Goal: Information Seeking & Learning: Check status

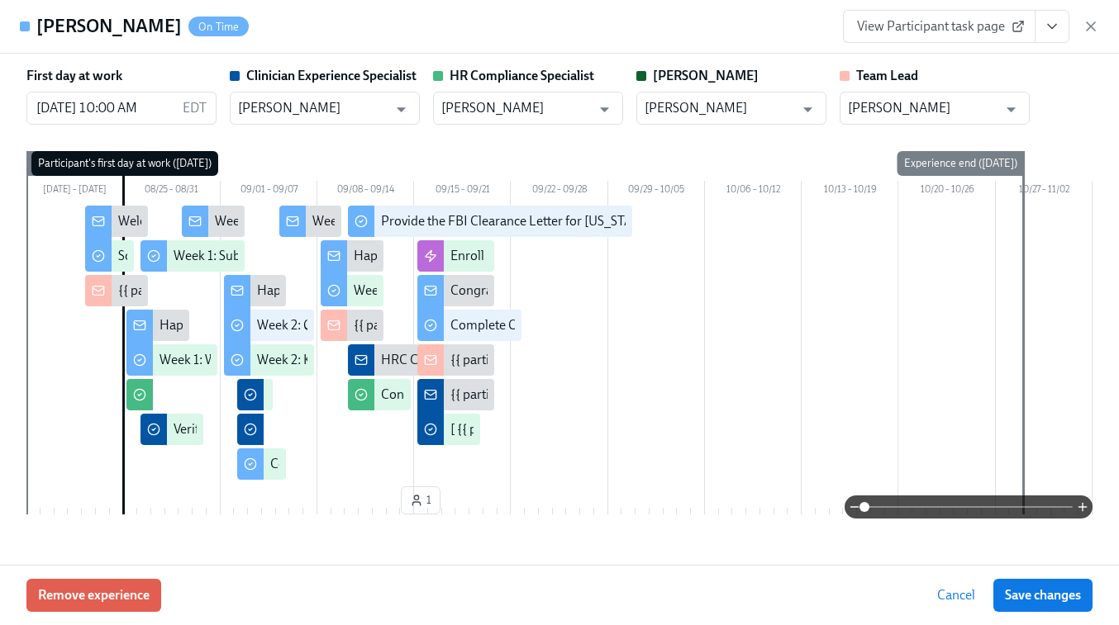
scroll to position [0, 9625]
click at [1091, 24] on icon "button" at bounding box center [1090, 26] width 17 height 17
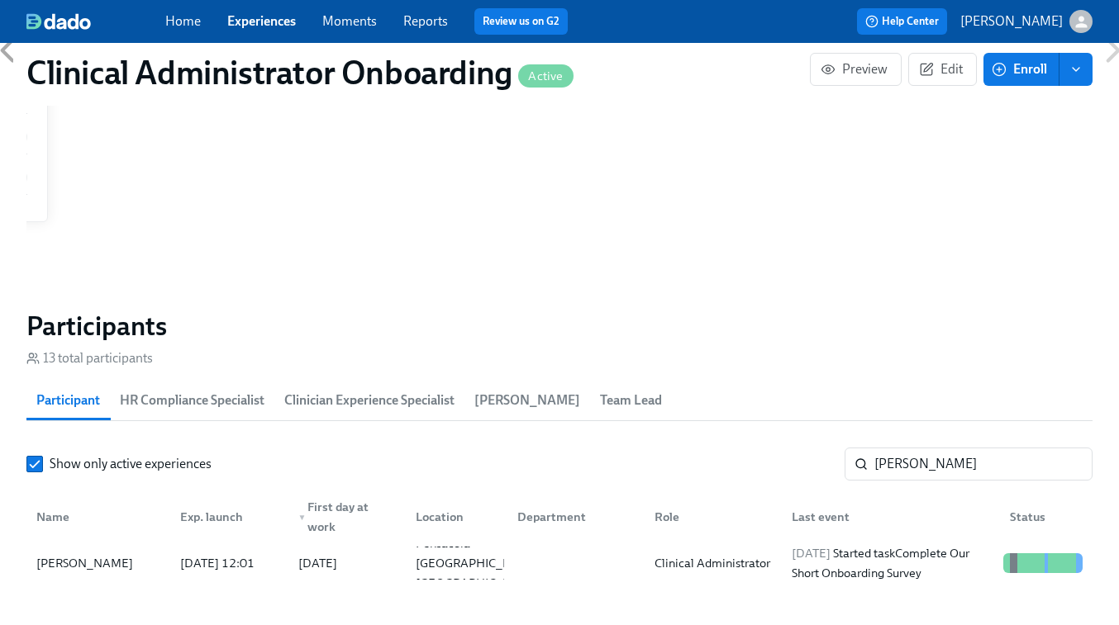
click at [279, 25] on link "Experiences" at bounding box center [261, 21] width 69 height 16
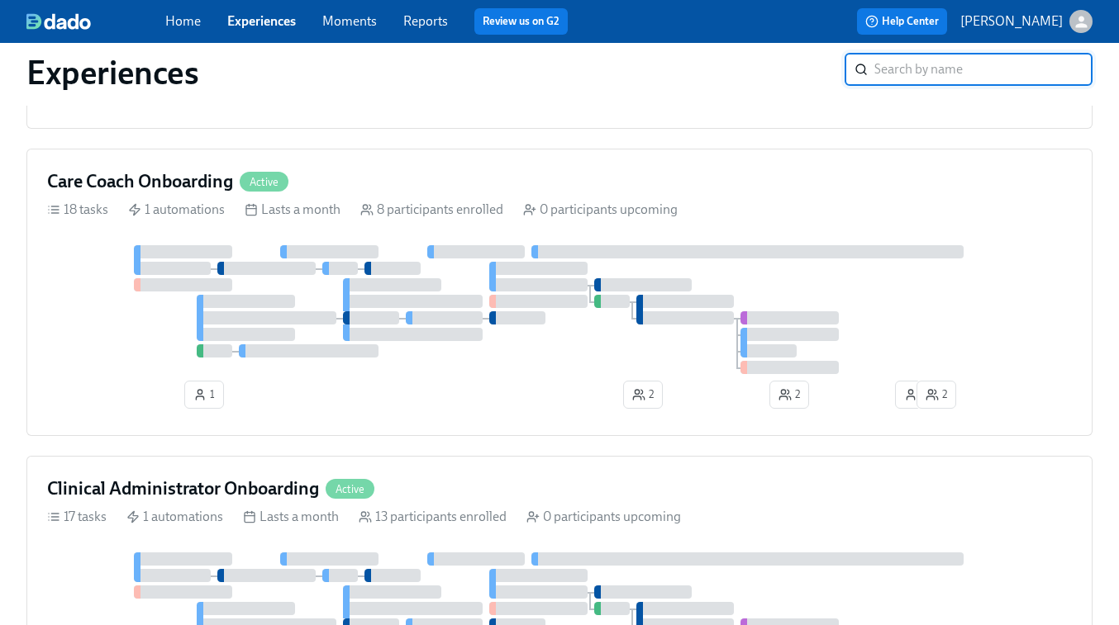
scroll to position [736, 0]
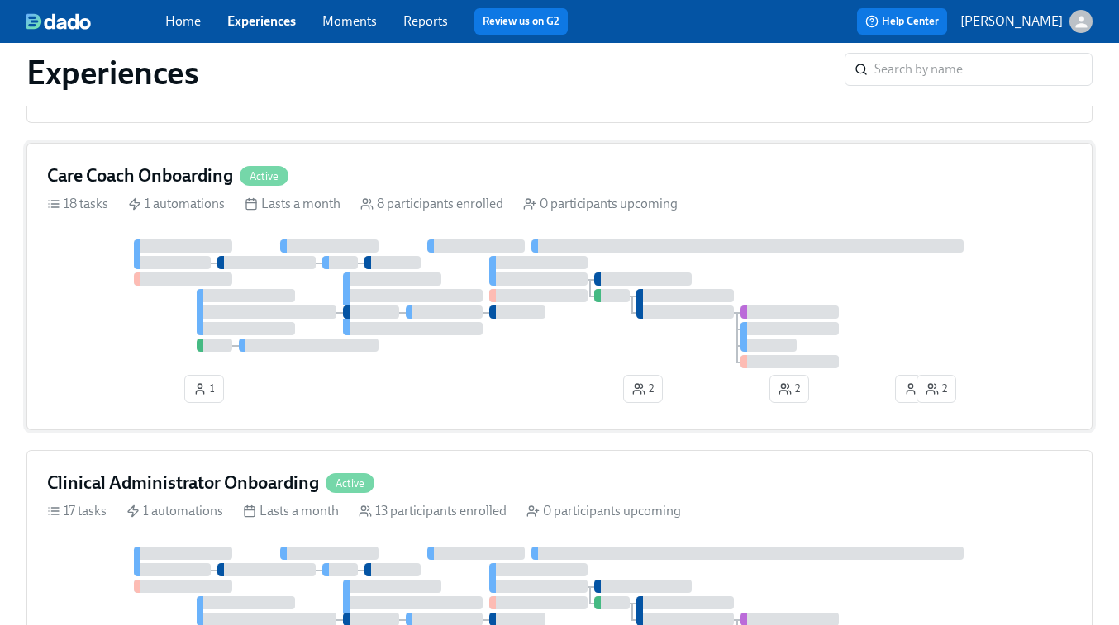
click at [889, 299] on div at bounding box center [559, 304] width 1024 height 129
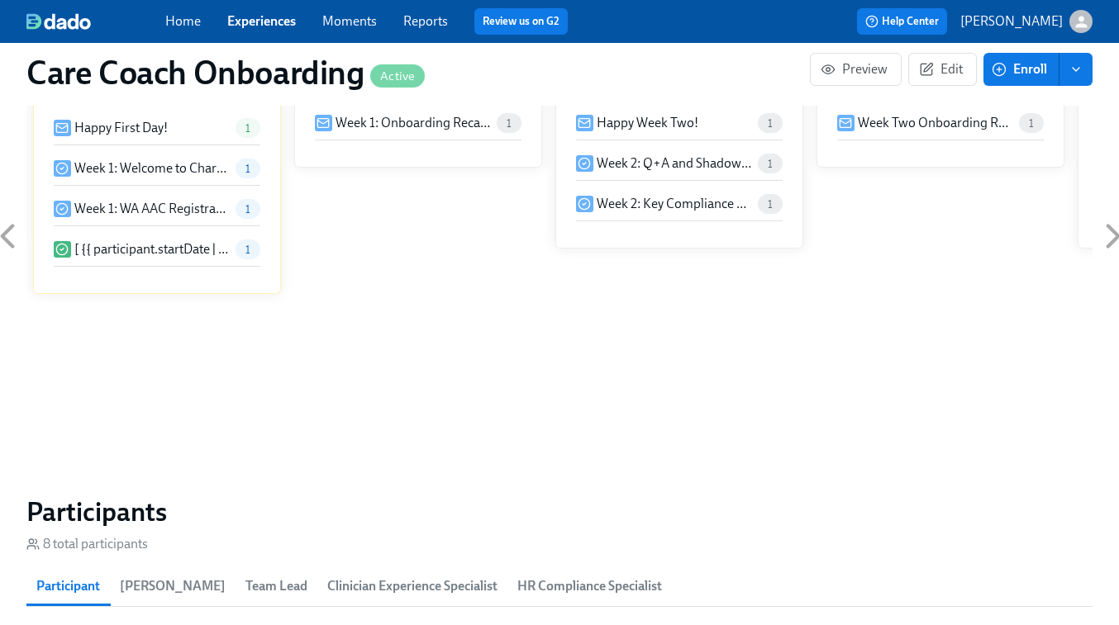
scroll to position [1075, 0]
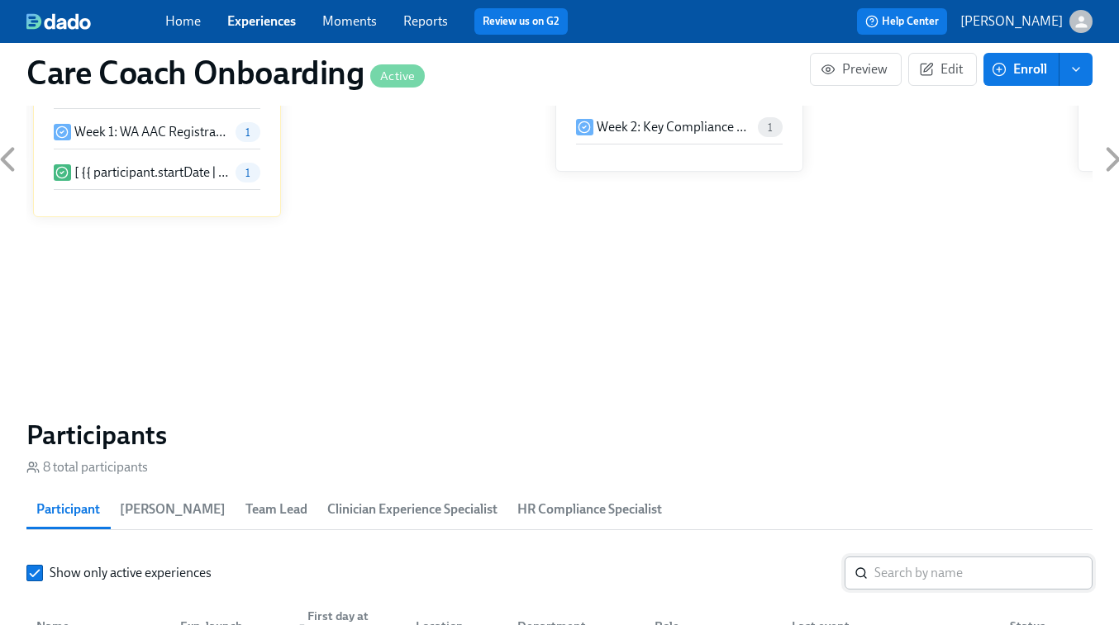
click at [919, 571] on input "search" at bounding box center [983, 573] width 218 height 33
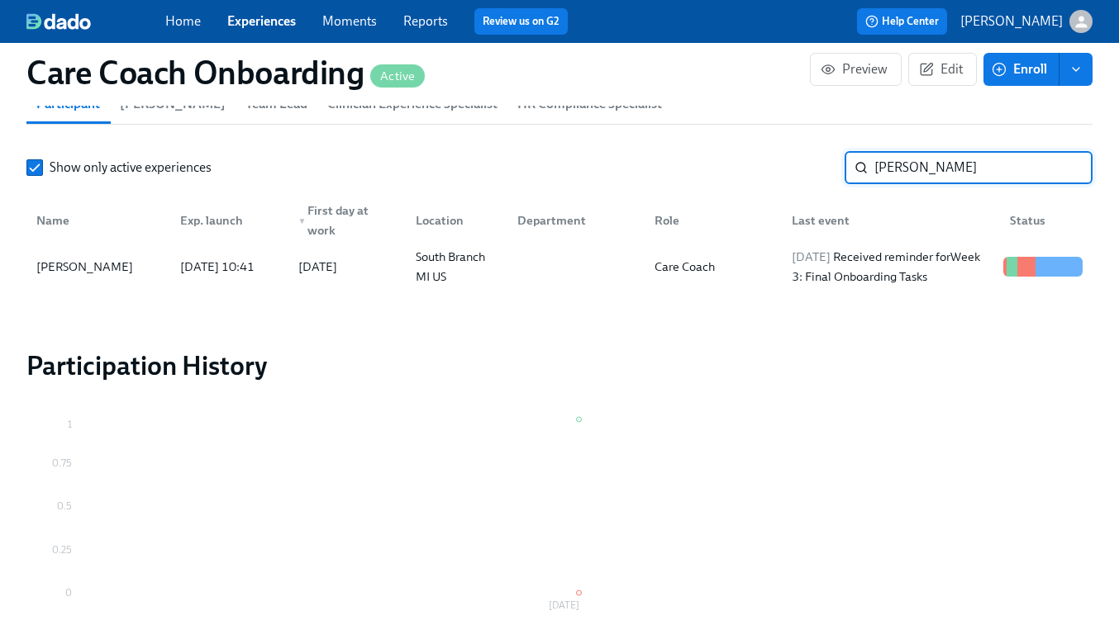
scroll to position [1570, 0]
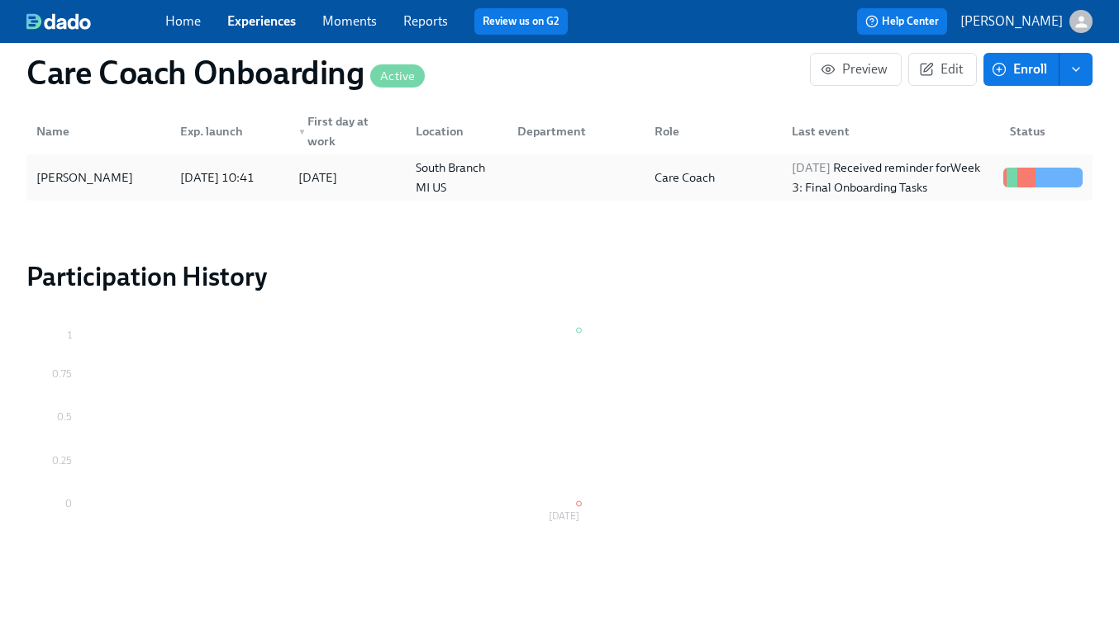
type input "lauren b"
click at [739, 178] on div "Care Coach" at bounding box center [709, 177] width 137 height 33
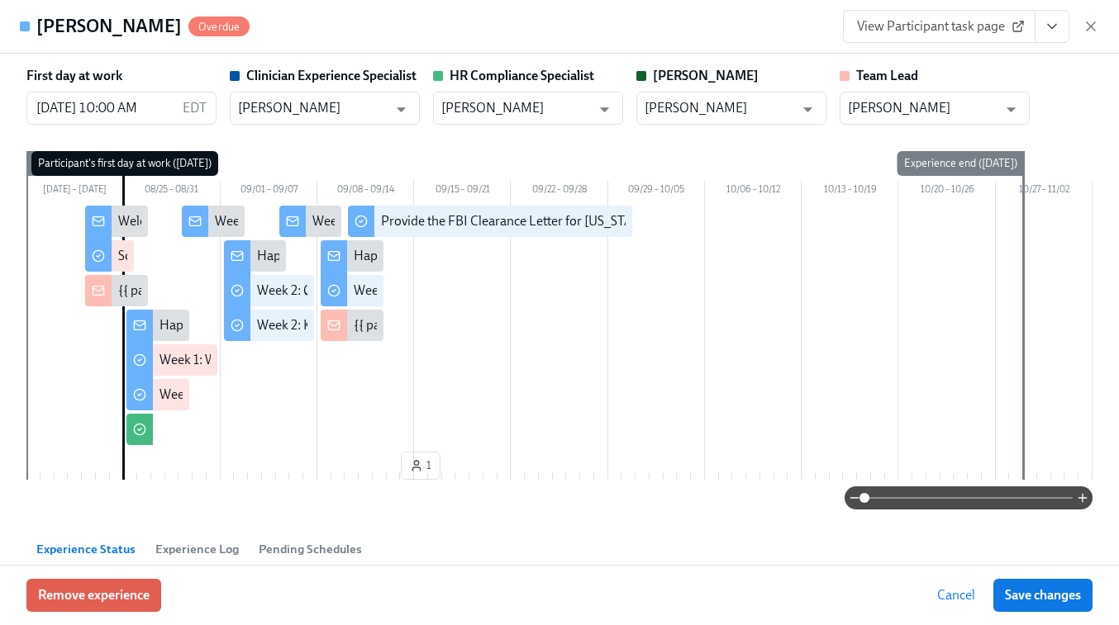
click at [934, 21] on span "View Participant task page" at bounding box center [939, 26] width 164 height 17
click at [1091, 27] on icon "button" at bounding box center [1090, 26] width 8 height 8
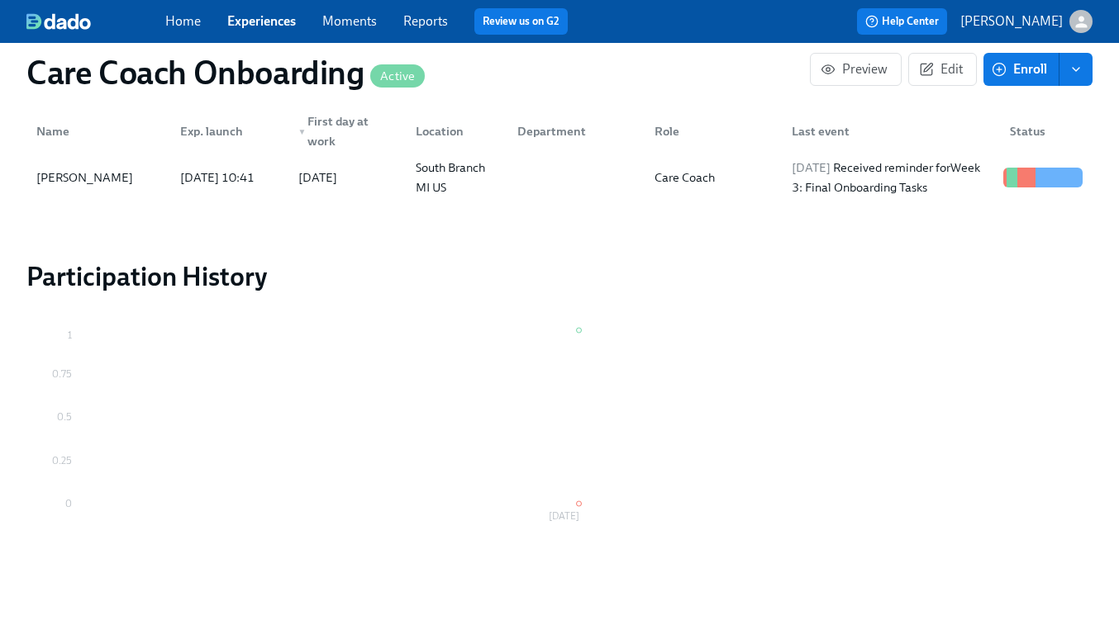
click at [259, 28] on link "Experiences" at bounding box center [261, 21] width 69 height 16
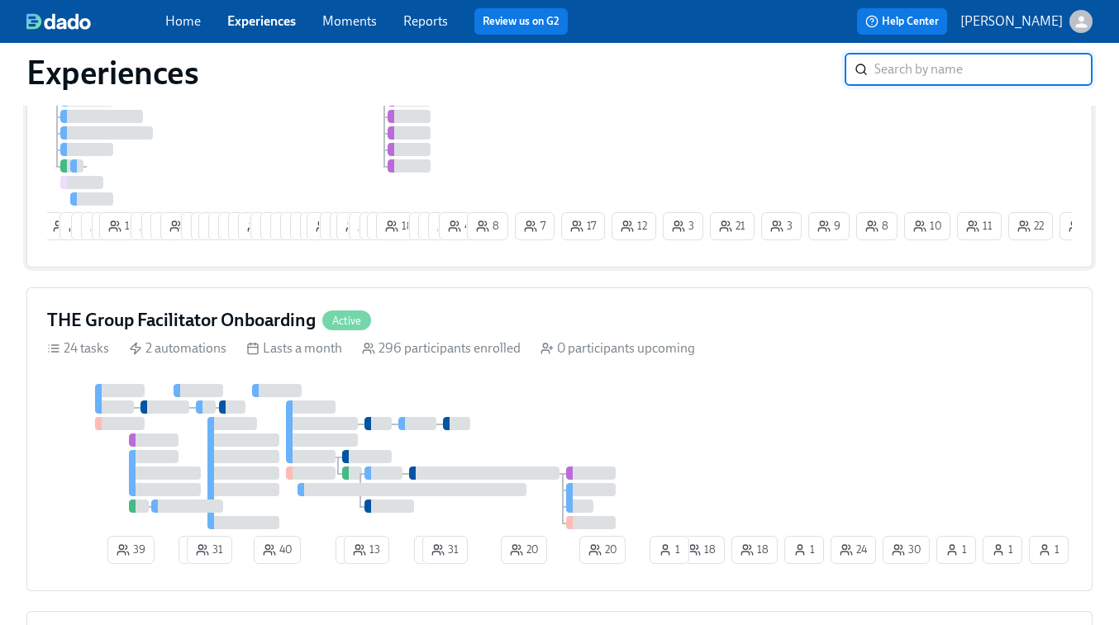
scroll to position [406, 0]
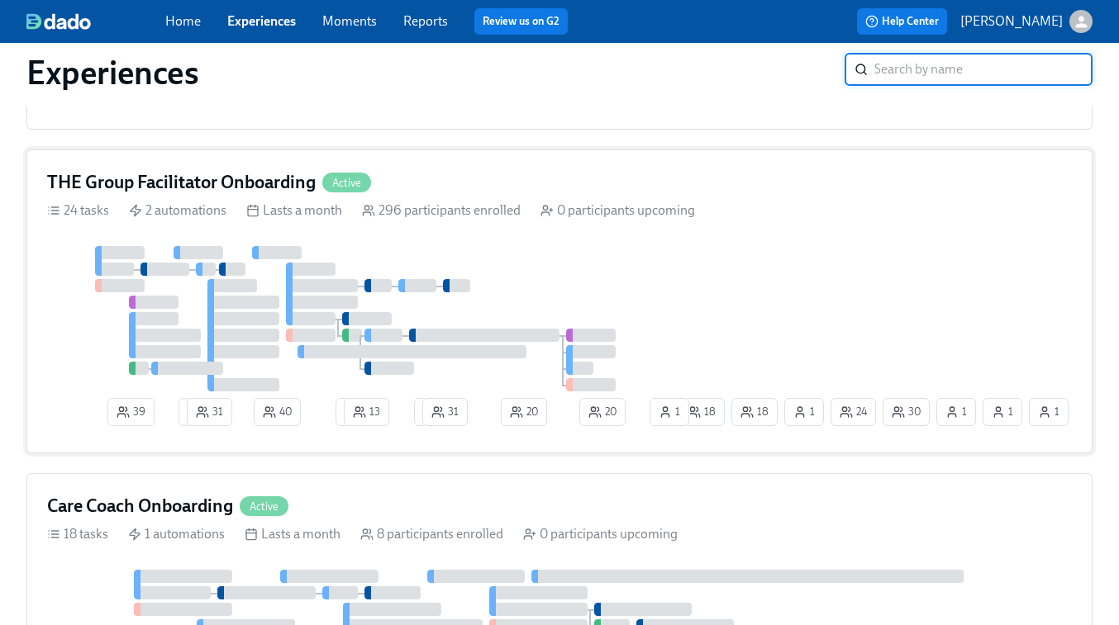
click at [622, 255] on div at bounding box center [361, 318] width 628 height 145
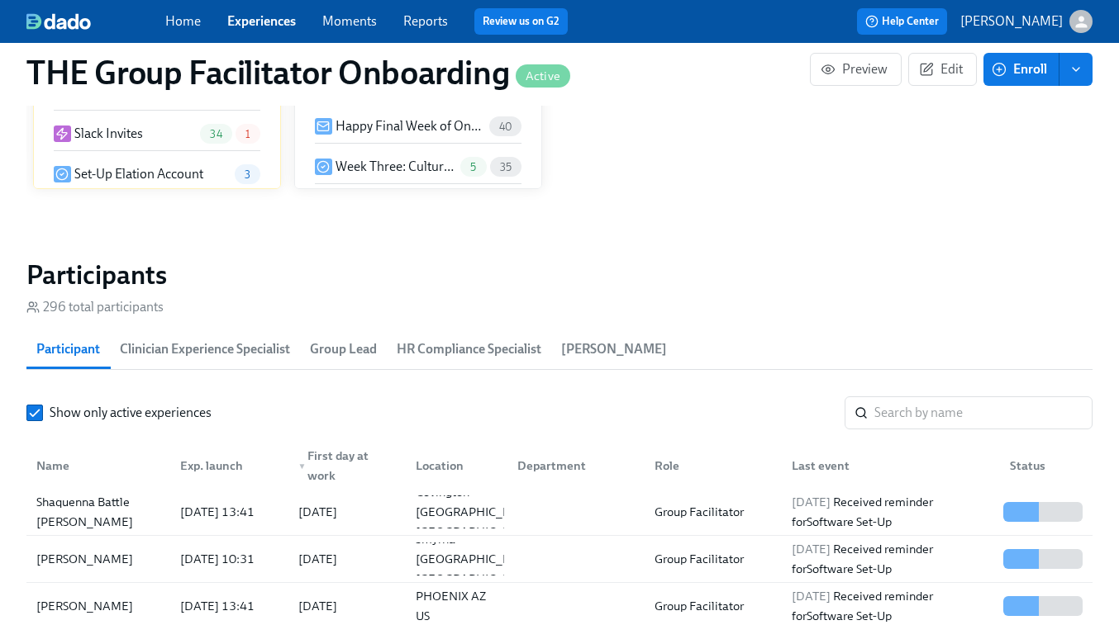
scroll to position [1333, 0]
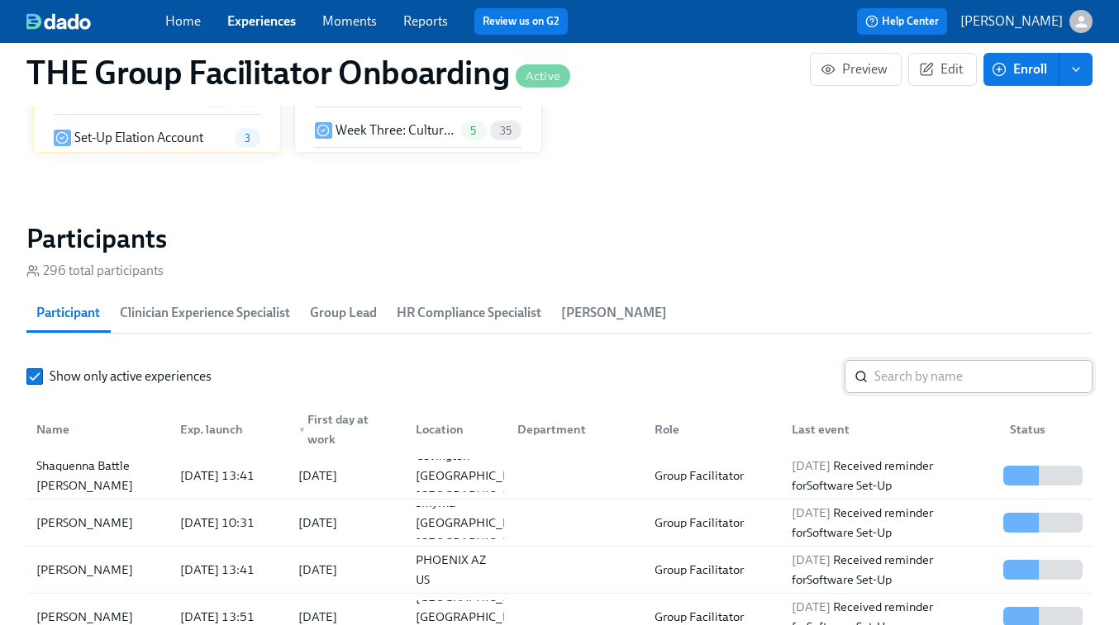
click at [915, 387] on input "search" at bounding box center [983, 376] width 218 height 33
paste input "Haley Arington"
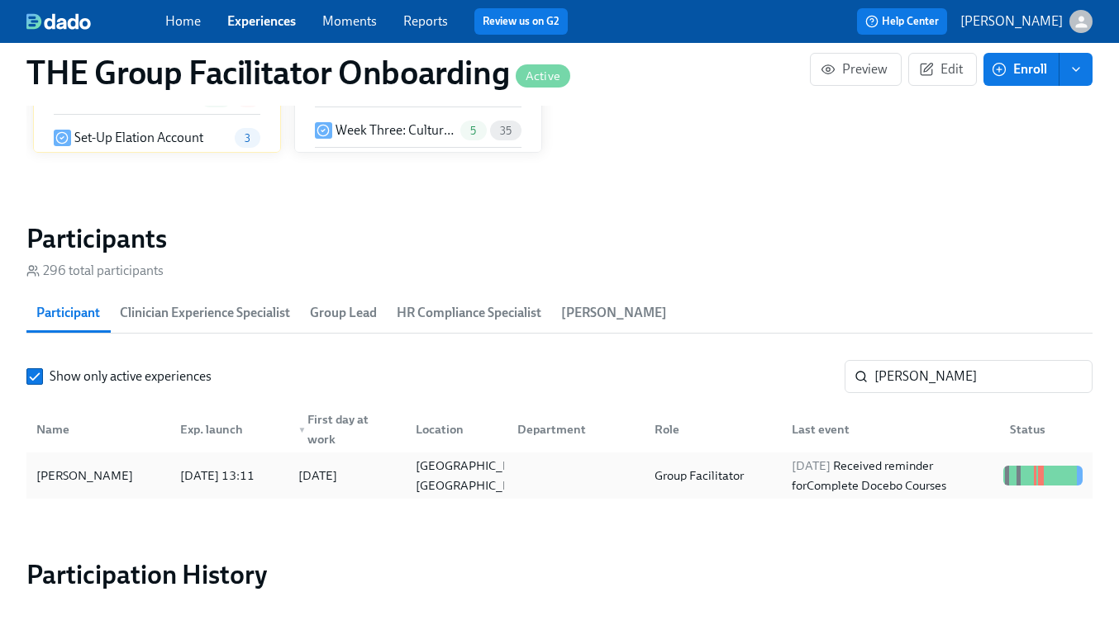
click at [830, 459] on span "2025/09/13" at bounding box center [810, 466] width 39 height 15
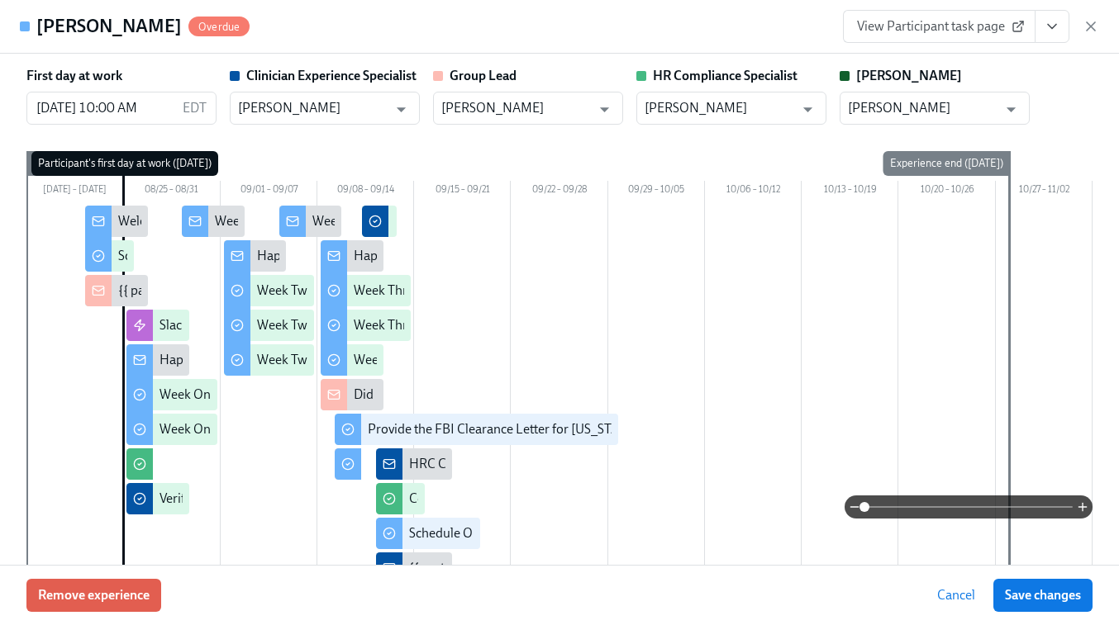
click at [964, 24] on span "View Participant task page" at bounding box center [939, 26] width 164 height 17
click at [1098, 23] on icon "button" at bounding box center [1090, 26] width 17 height 17
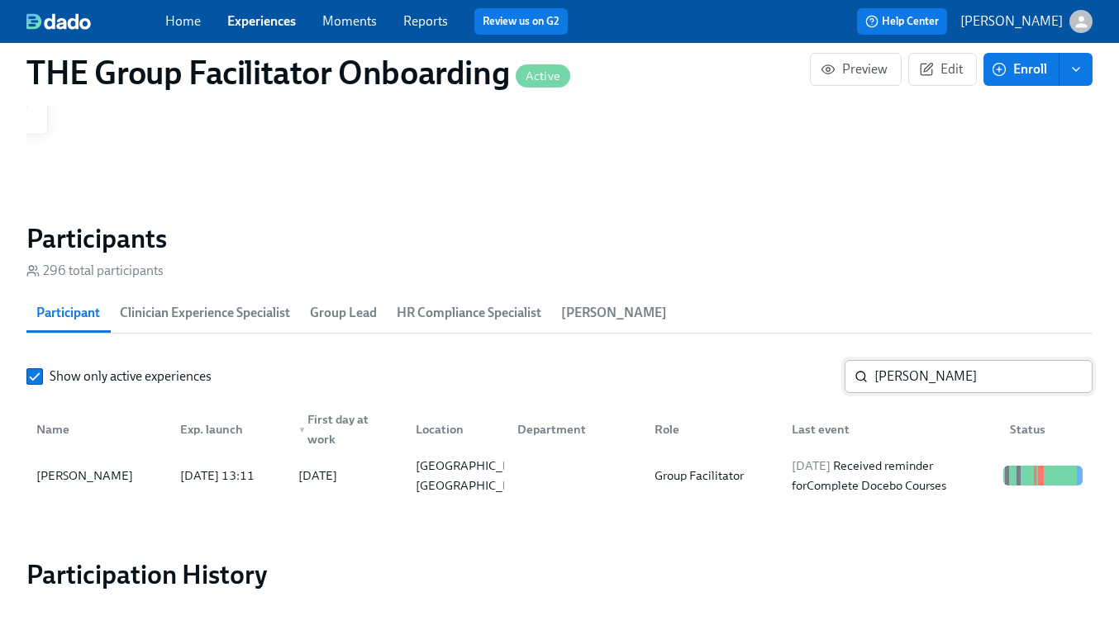
click at [935, 368] on input "Haley Arington" at bounding box center [983, 376] width 218 height 33
paste input "Torre Coulter"
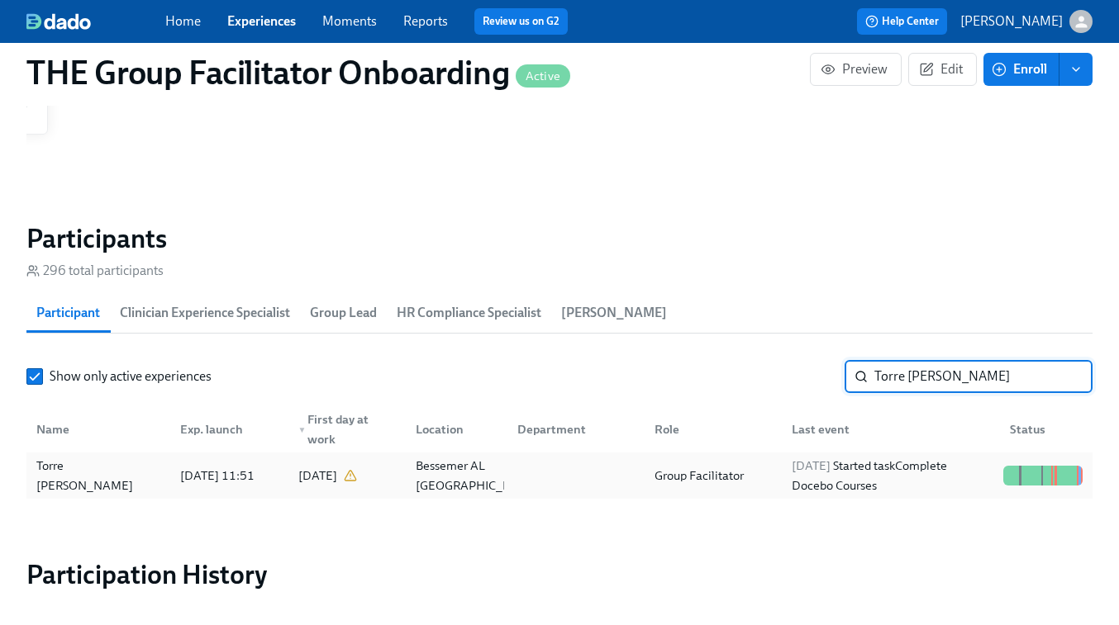
click at [1005, 482] on div at bounding box center [1006, 476] width 2 height 20
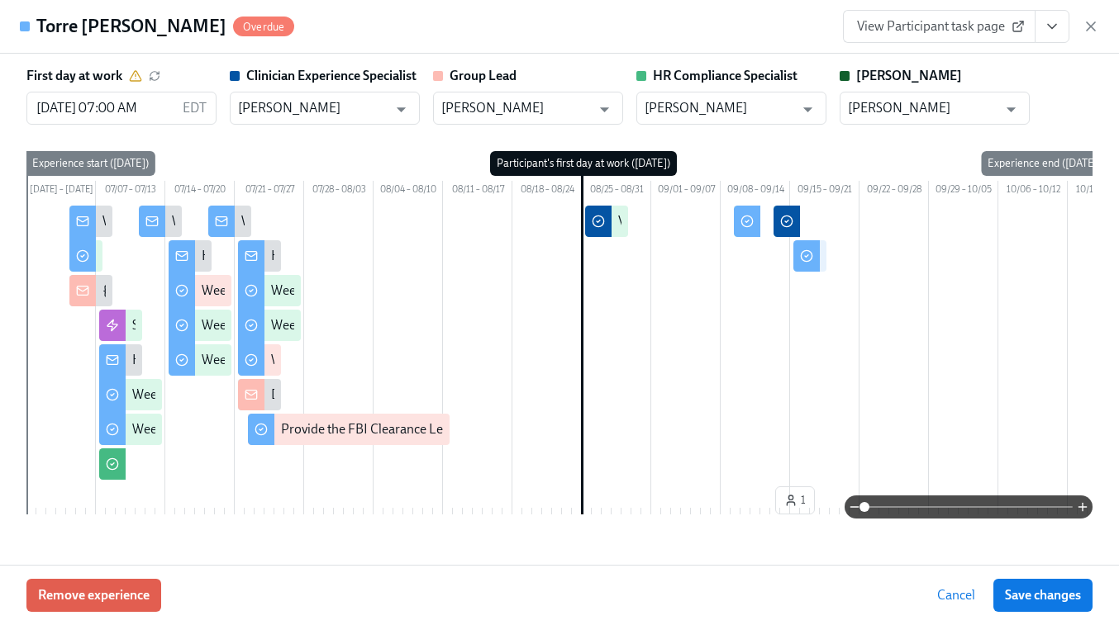
click at [997, 24] on span "View Participant task page" at bounding box center [939, 26] width 164 height 17
click at [1090, 25] on icon "button" at bounding box center [1090, 26] width 8 height 8
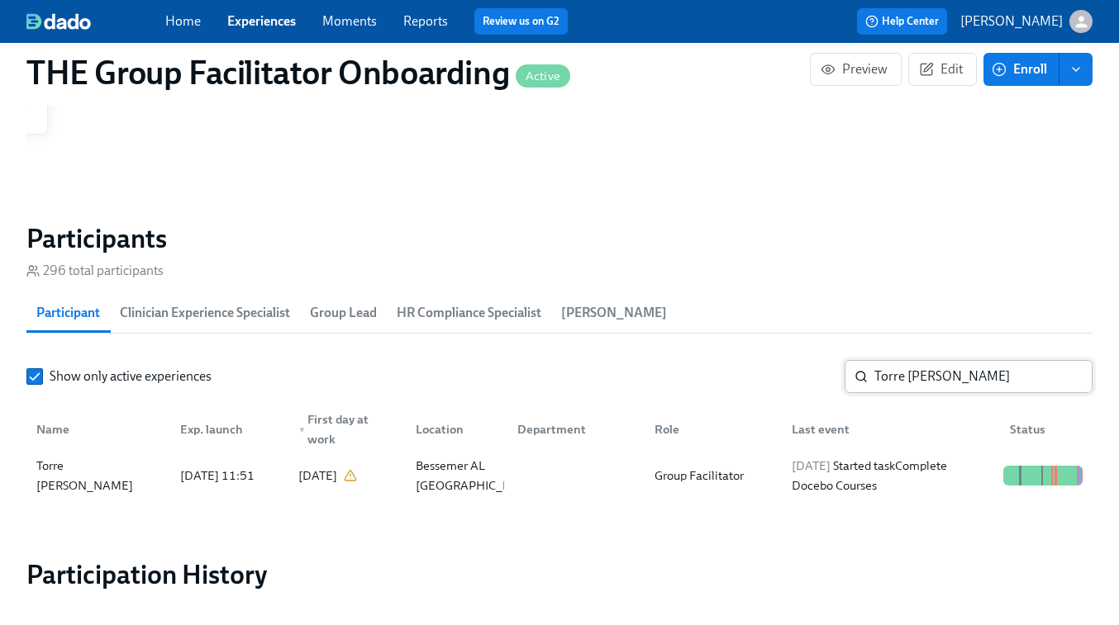
click at [909, 389] on input "Torre Coulter" at bounding box center [983, 376] width 218 height 33
paste input "Michele Nelson"
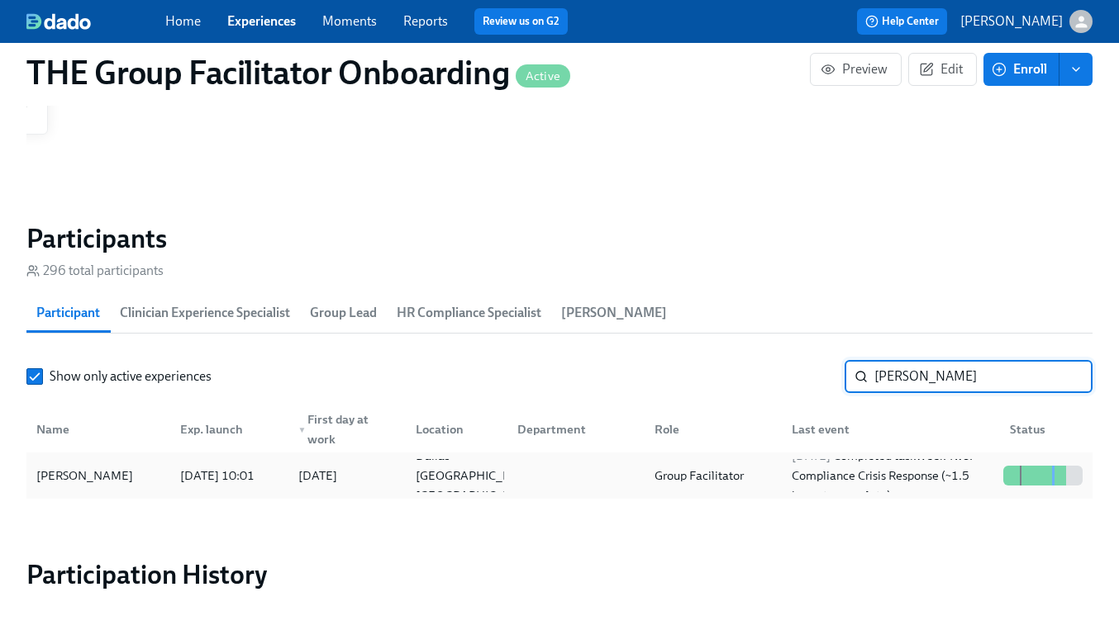
click at [639, 459] on div at bounding box center [572, 475] width 137 height 33
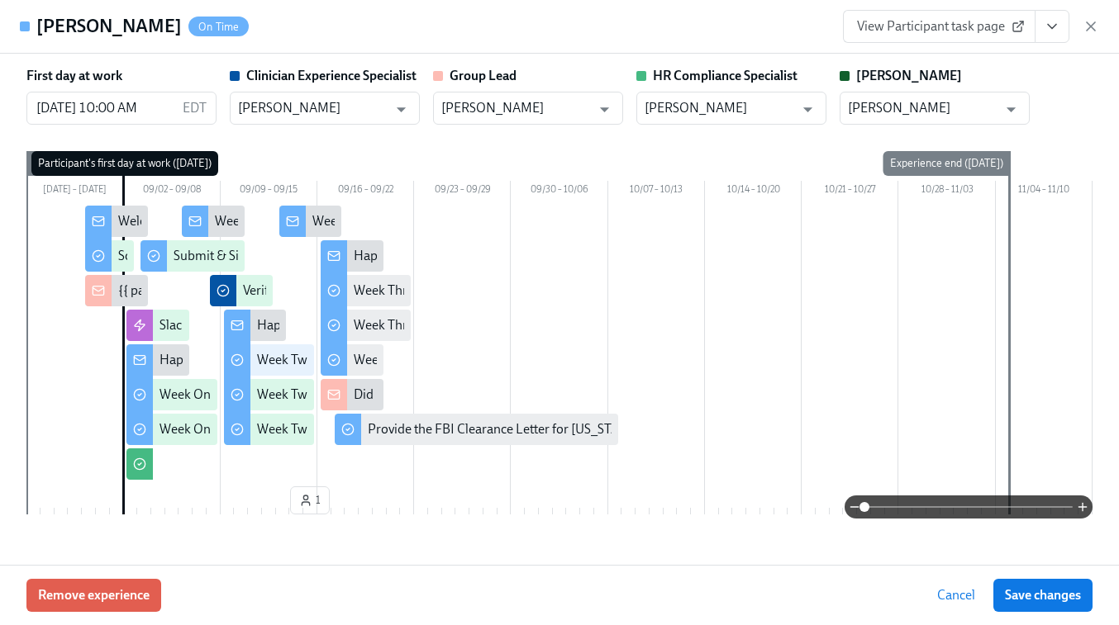
click at [991, 32] on span "View Participant task page" at bounding box center [939, 26] width 164 height 17
click at [1086, 22] on icon "button" at bounding box center [1090, 26] width 8 height 8
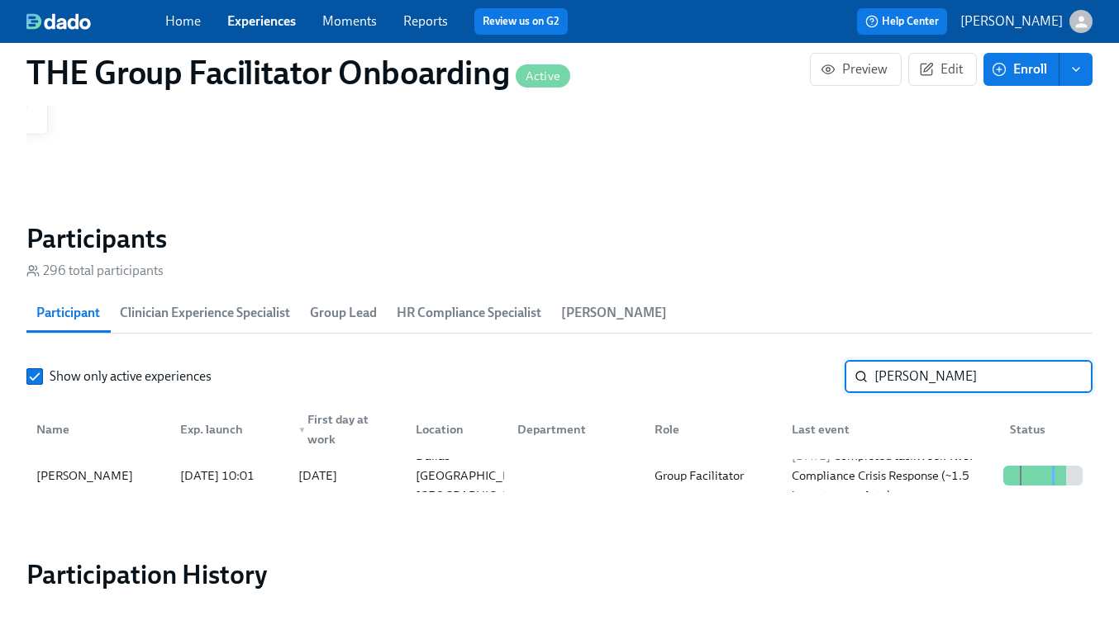
click at [909, 373] on input "Michele Nelson" at bounding box center [983, 376] width 218 height 33
type input "sabrina"
click at [830, 460] on span "2025/09/10" at bounding box center [810, 456] width 39 height 15
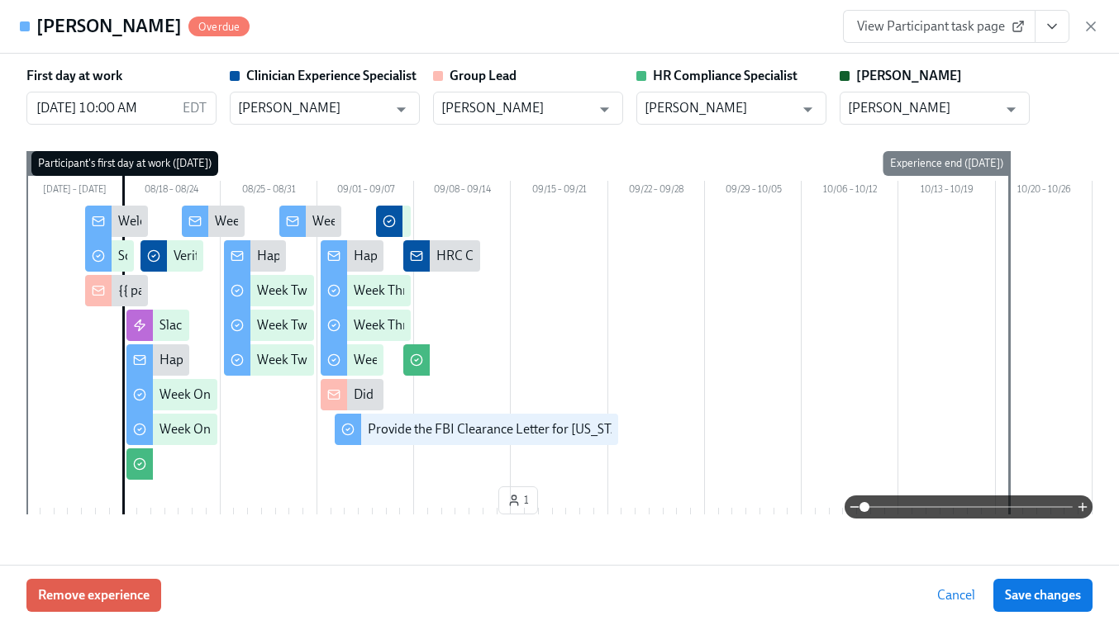
click at [956, 31] on span "View Participant task page" at bounding box center [939, 26] width 164 height 17
click at [1059, 33] on icon "View task page" at bounding box center [1051, 26] width 17 height 17
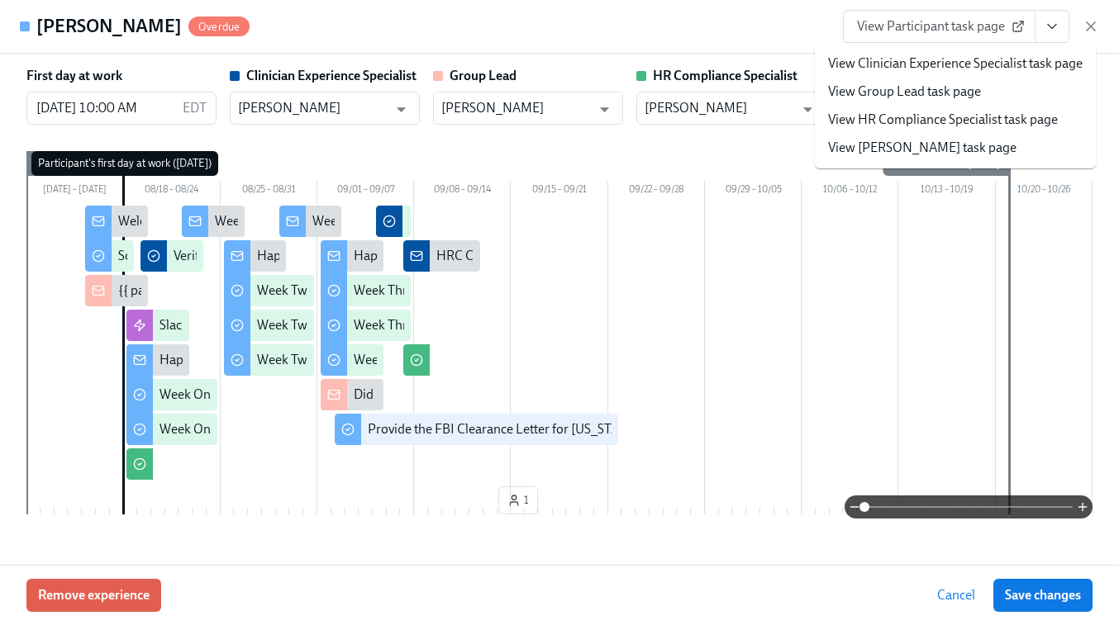
click at [933, 116] on link "View HR Compliance Specialist task page" at bounding box center [943, 120] width 230 height 18
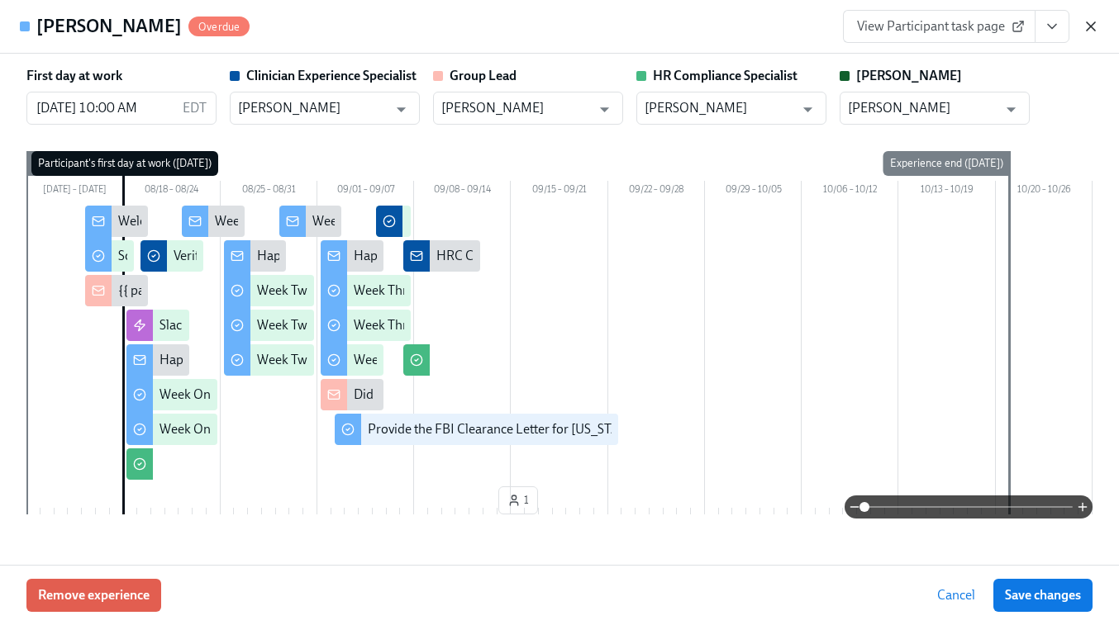
click at [1093, 19] on icon "button" at bounding box center [1090, 26] width 17 height 17
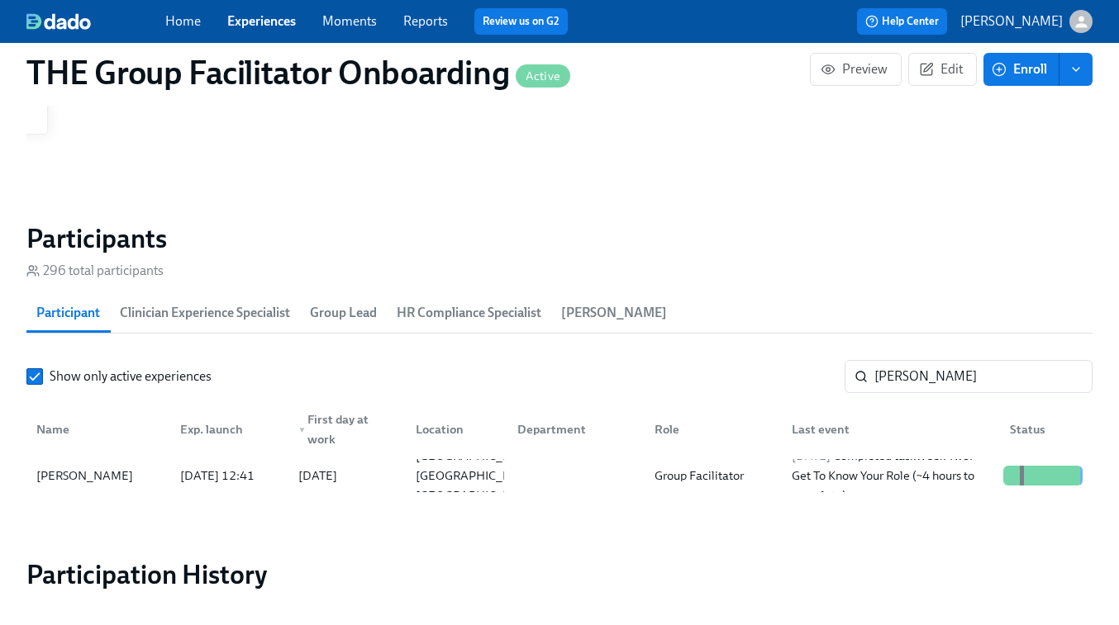
click at [245, 26] on link "Experiences" at bounding box center [261, 21] width 69 height 16
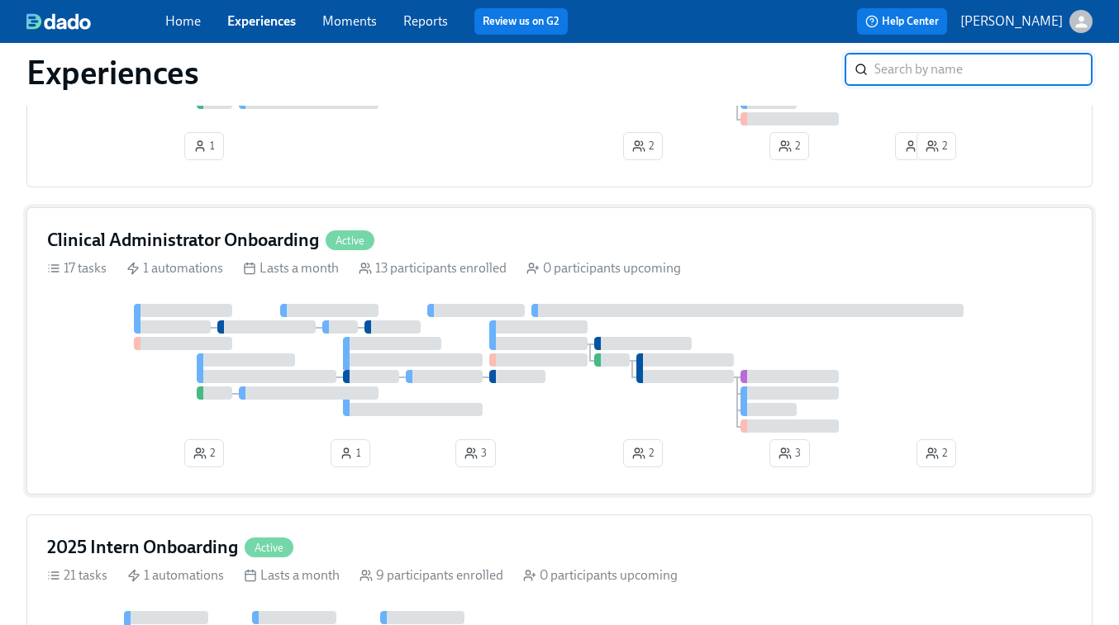
scroll to position [996, 0]
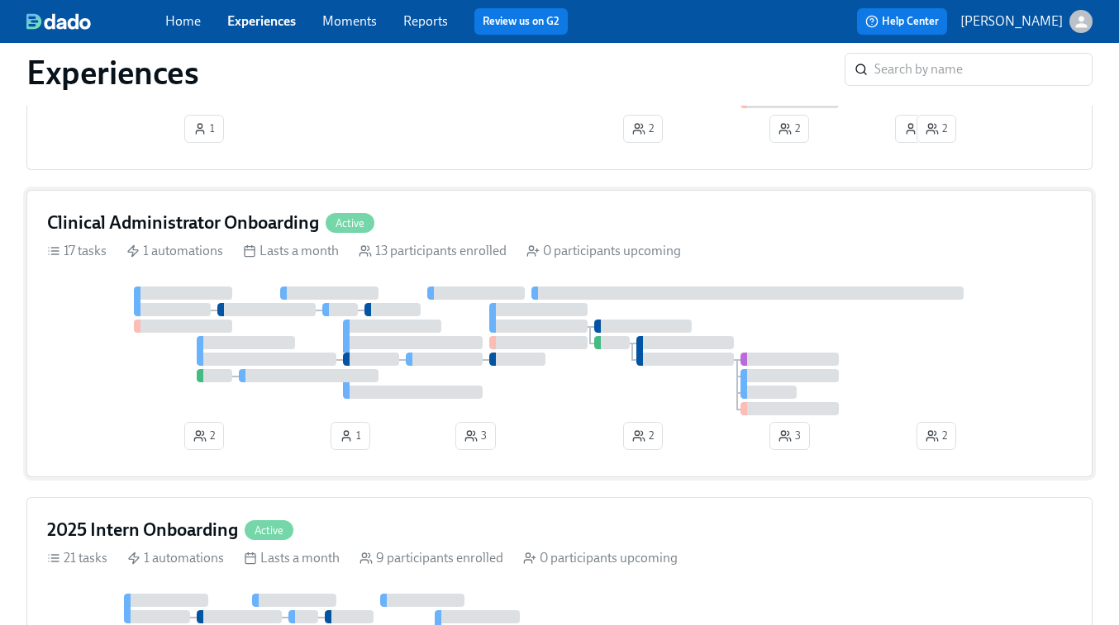
click at [708, 321] on div at bounding box center [559, 351] width 1024 height 129
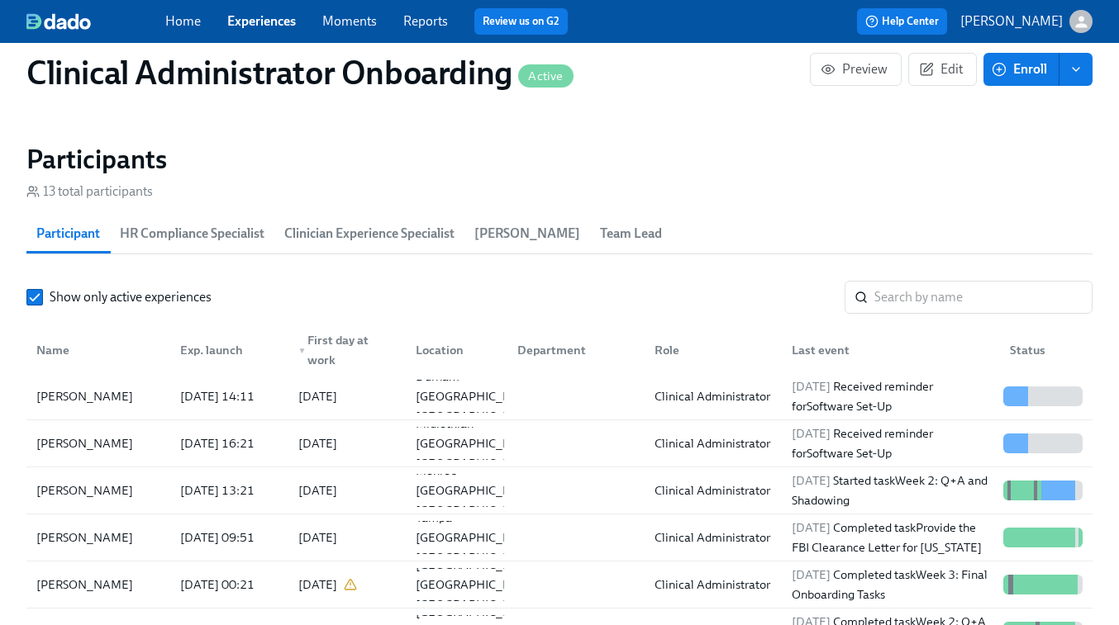
scroll to position [1361, 0]
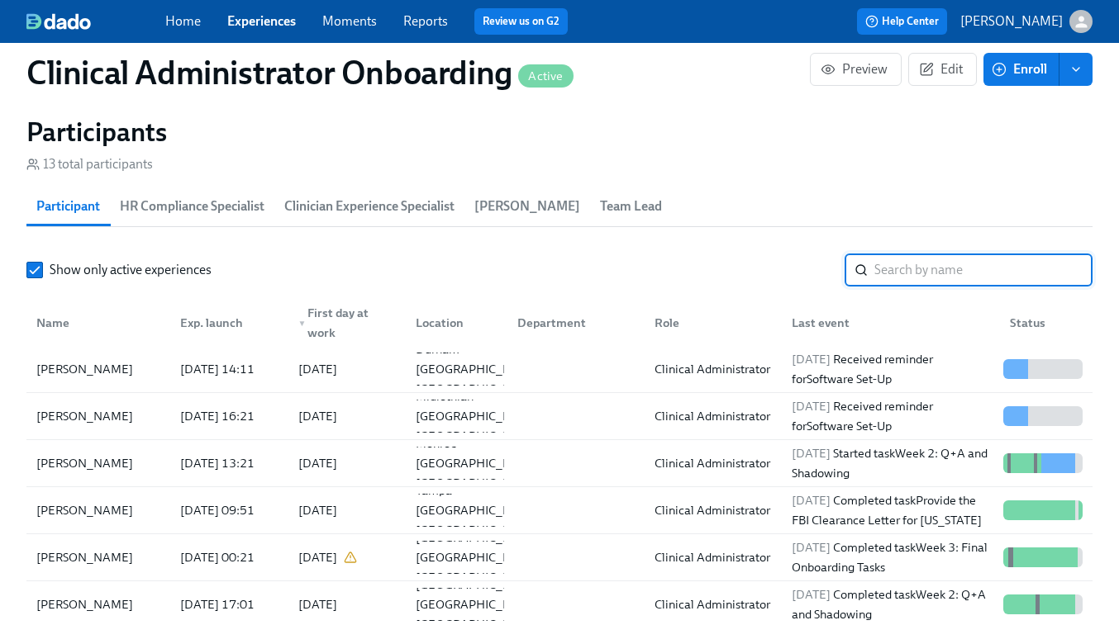
click at [894, 272] on input "search" at bounding box center [983, 270] width 218 height 33
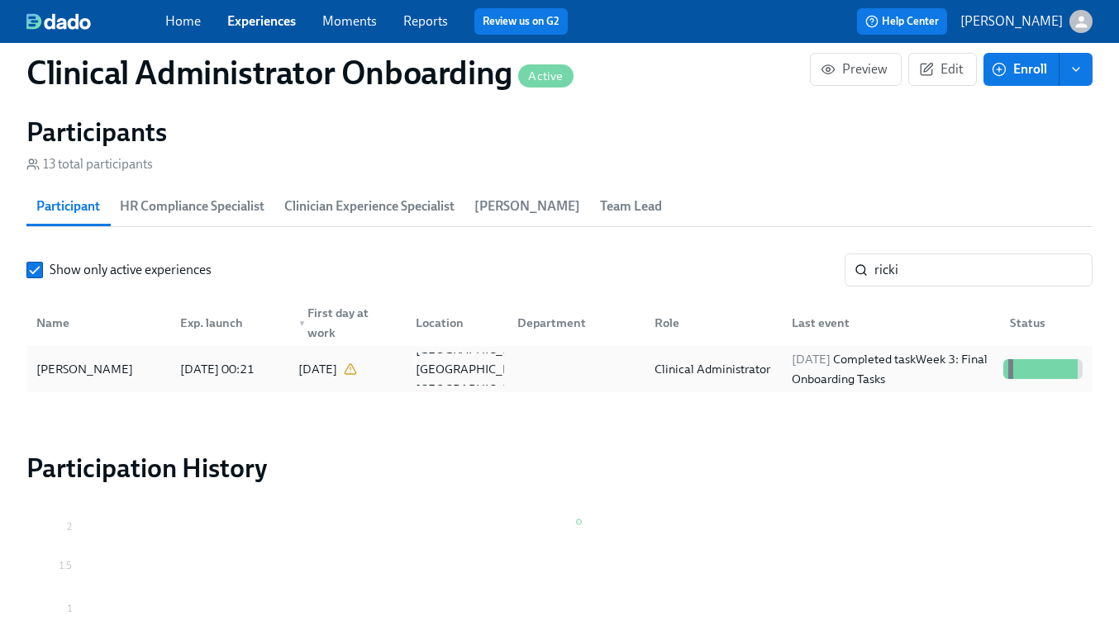
click at [830, 359] on span "2025/09/15" at bounding box center [810, 359] width 39 height 15
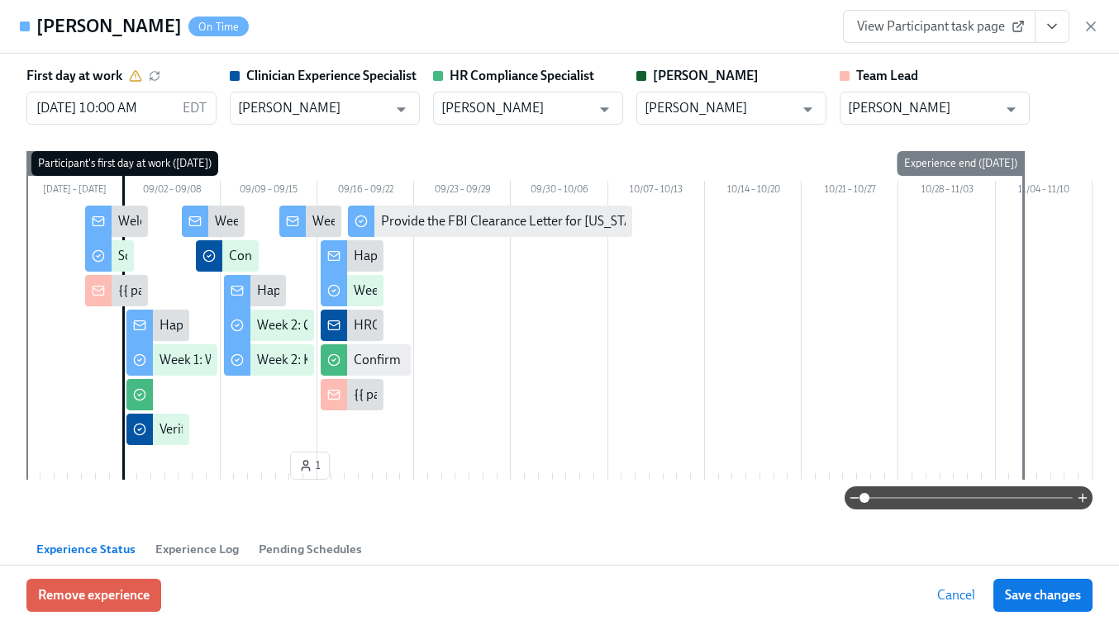
click at [953, 35] on link "View Participant task page" at bounding box center [939, 26] width 192 height 33
click at [1052, 30] on icon "View task page" at bounding box center [1051, 26] width 17 height 17
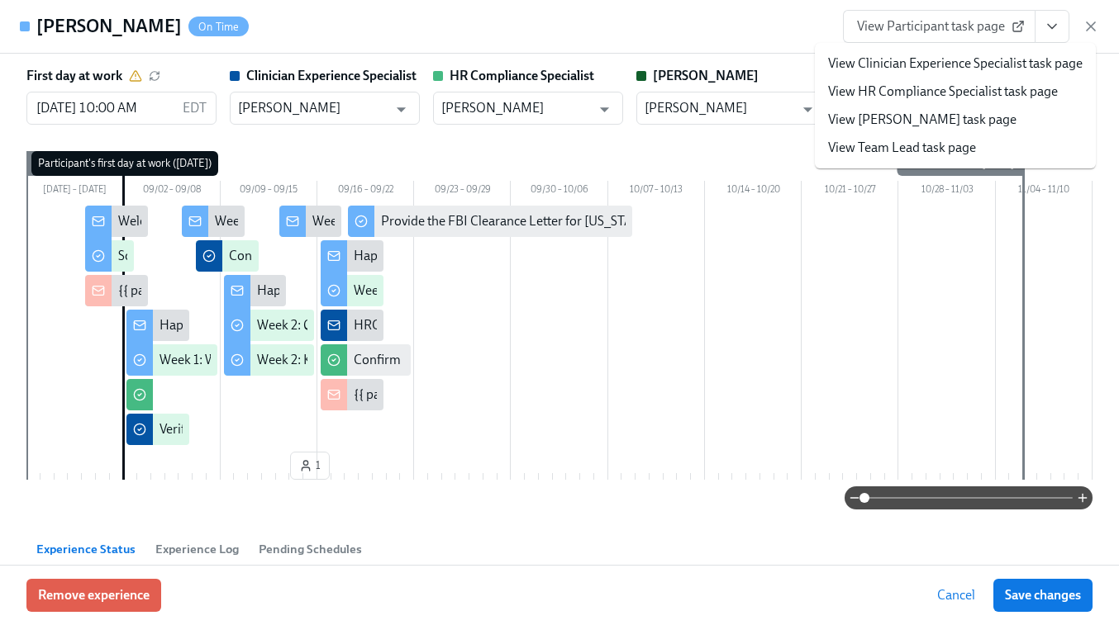
click at [942, 93] on link "View HR Compliance Specialist task page" at bounding box center [943, 92] width 230 height 18
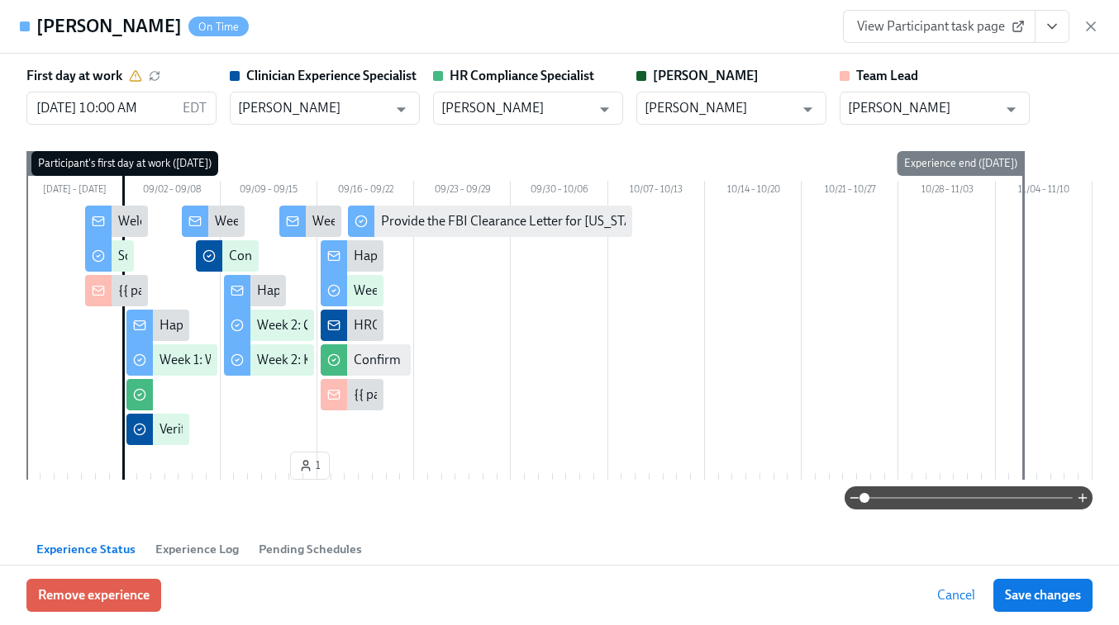
click at [1053, 35] on button "View task page" at bounding box center [1051, 26] width 35 height 33
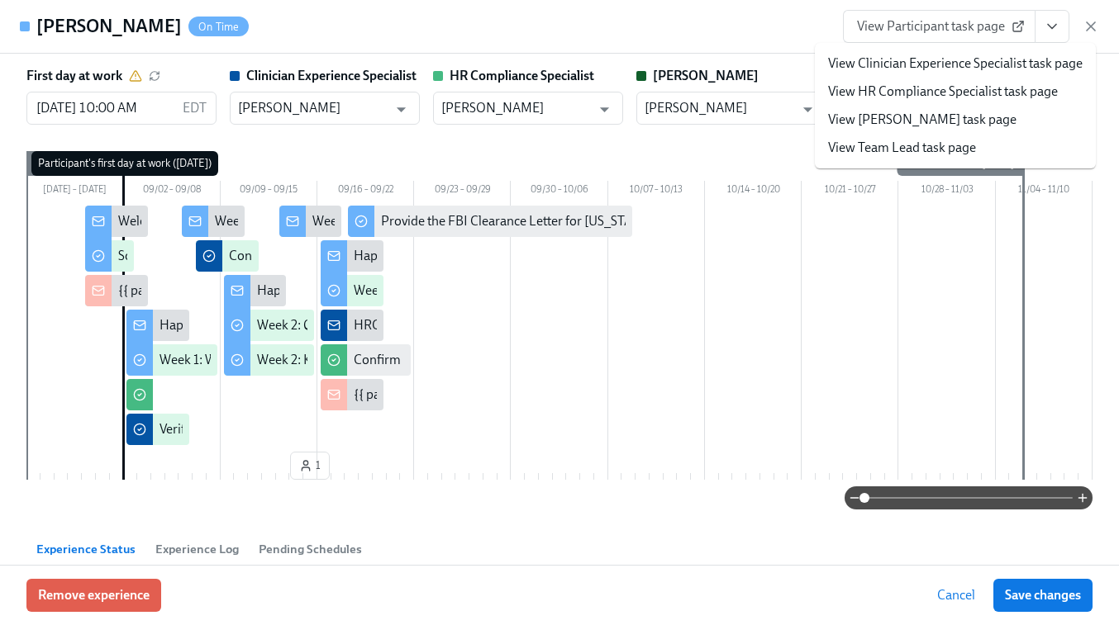
click at [986, 69] on link "View Clinician Experience Specialist task page" at bounding box center [955, 64] width 254 height 18
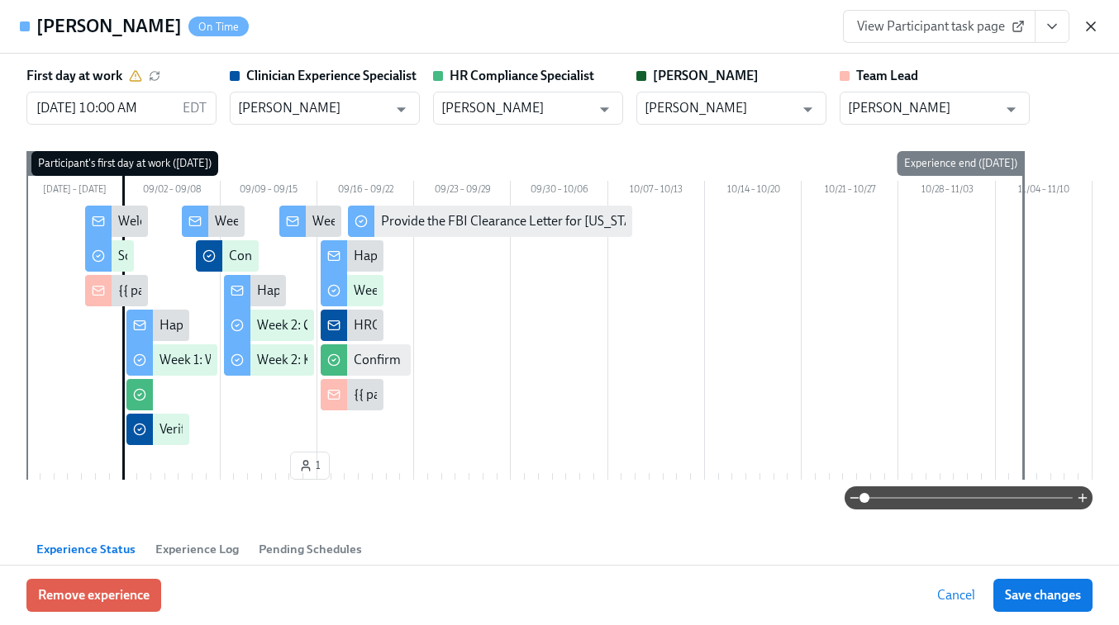
click at [1089, 26] on icon "button" at bounding box center [1090, 26] width 17 height 17
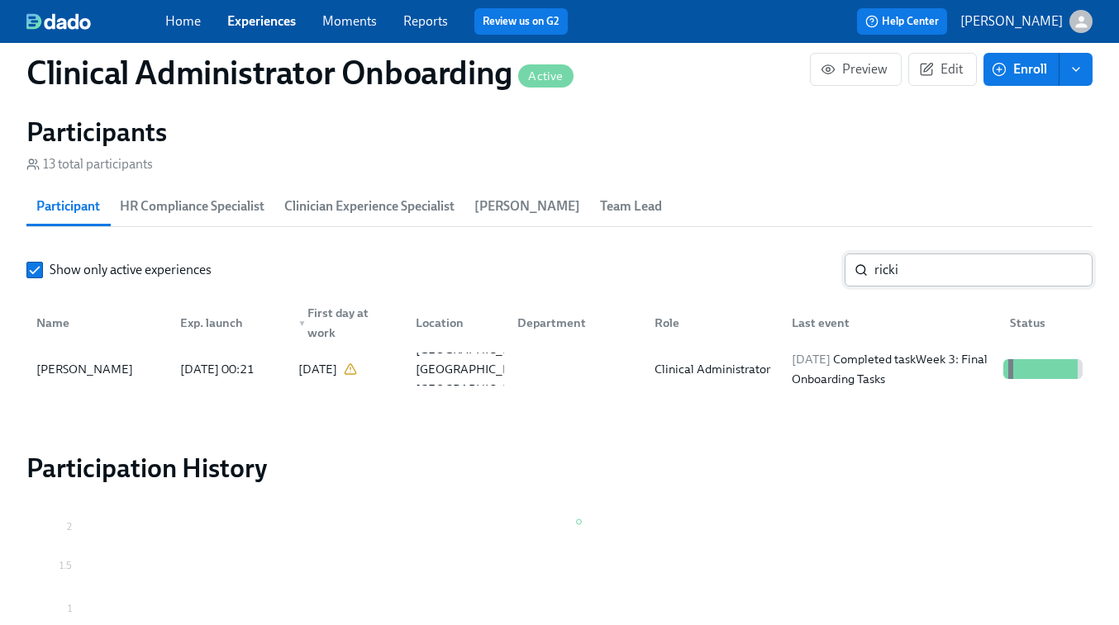
click at [923, 275] on input "ricki" at bounding box center [983, 270] width 218 height 33
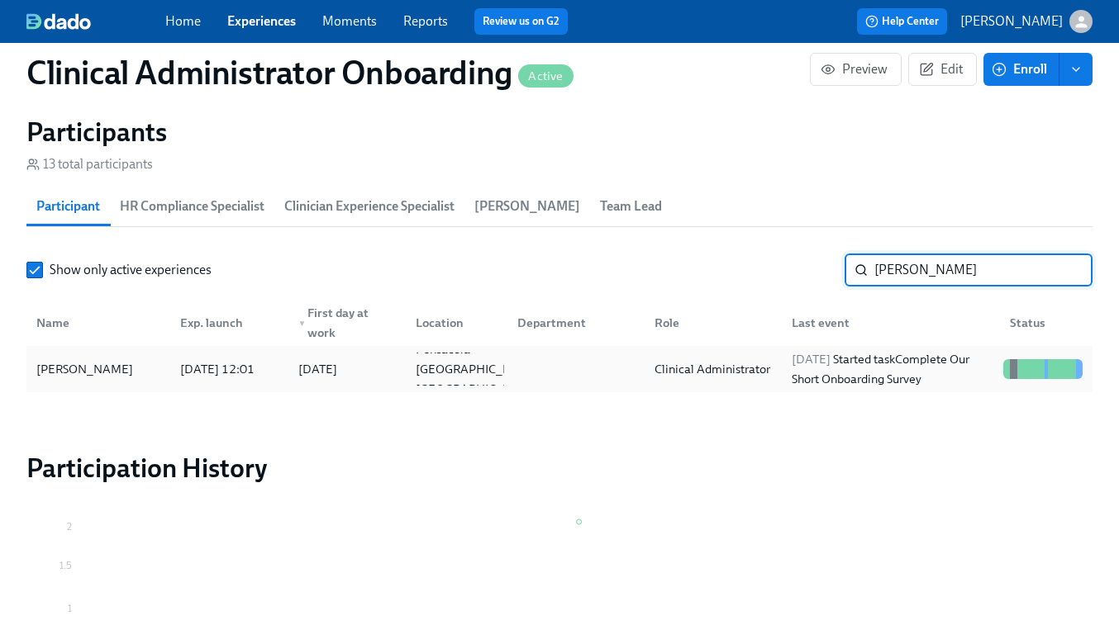
type input "anne l"
click at [658, 378] on div "Clinical Administrator" at bounding box center [712, 369] width 129 height 20
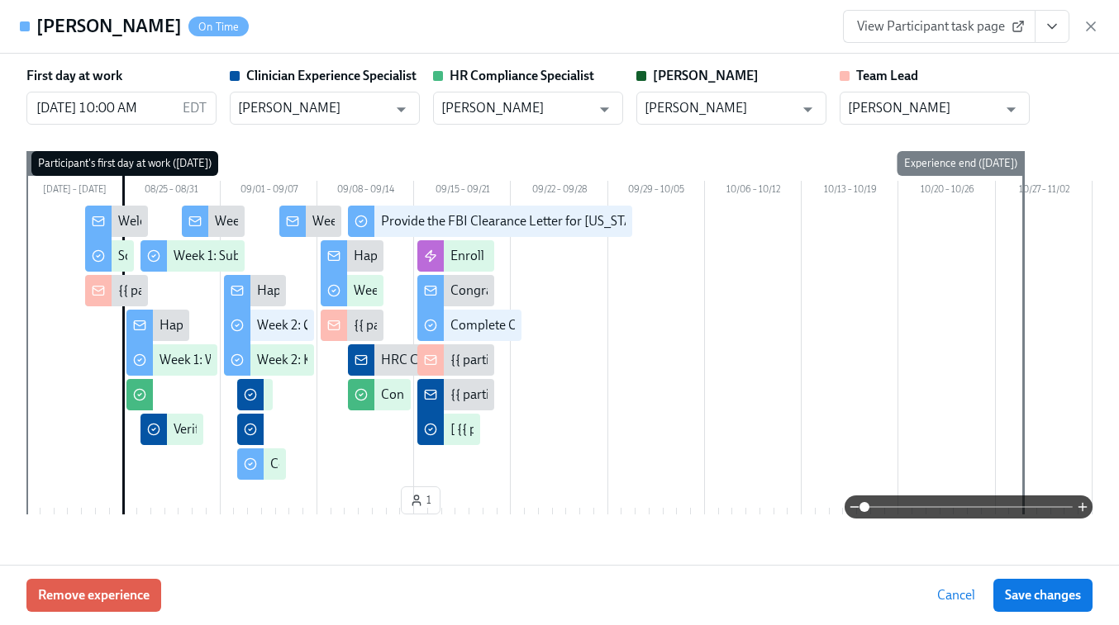
click at [959, 32] on span "View Participant task page" at bounding box center [939, 26] width 164 height 17
click at [952, 31] on span "View Participant task page" at bounding box center [939, 26] width 164 height 17
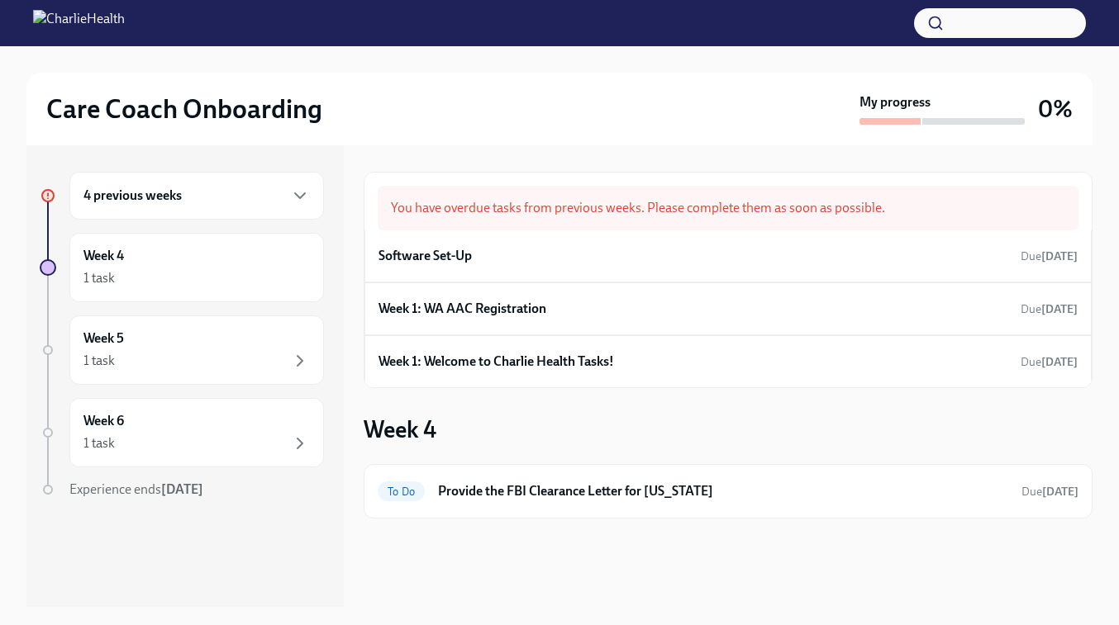
click at [216, 202] on div "4 previous weeks" at bounding box center [196, 196] width 226 height 20
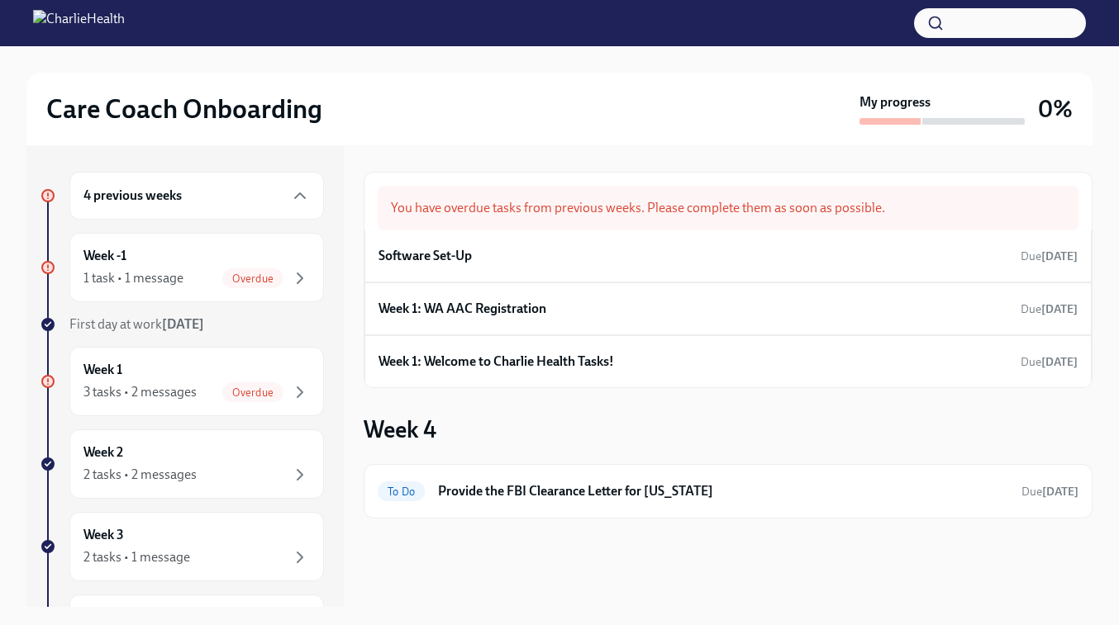
scroll to position [88, 0]
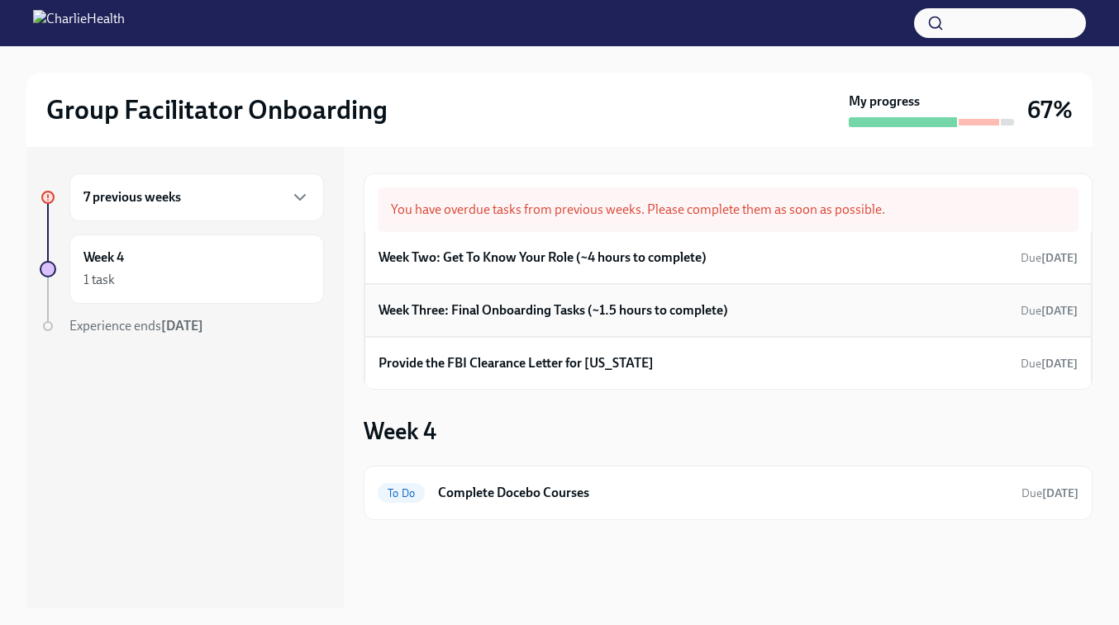
click at [516, 316] on h6 "Week Three: Final Onboarding Tasks (~1.5 hours to complete)" at bounding box center [552, 311] width 349 height 18
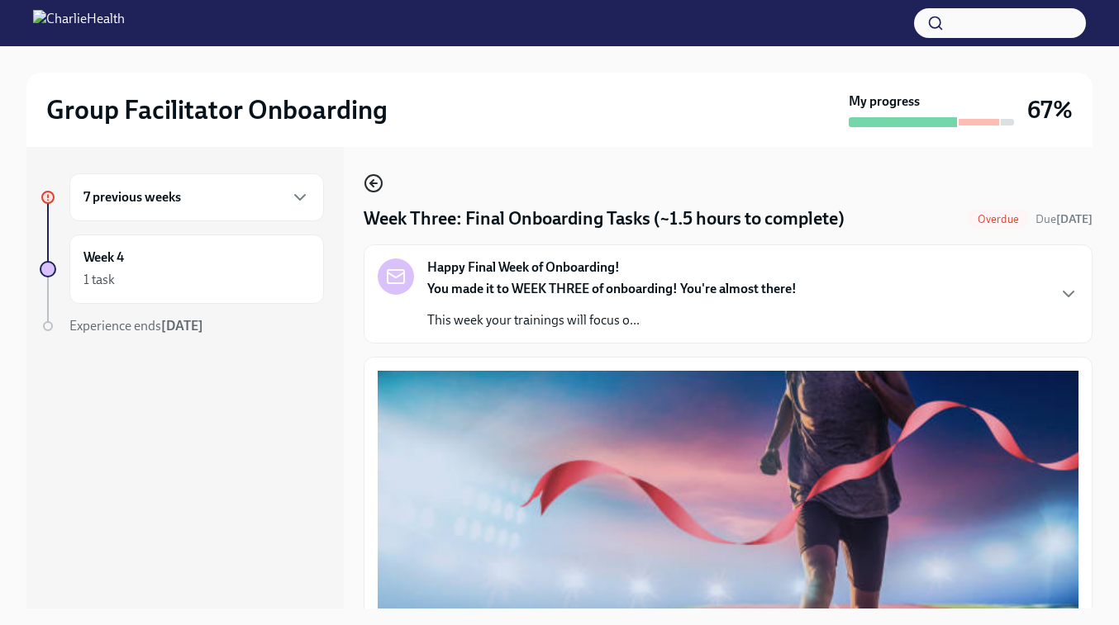
click at [377, 179] on icon "button" at bounding box center [374, 183] width 20 height 20
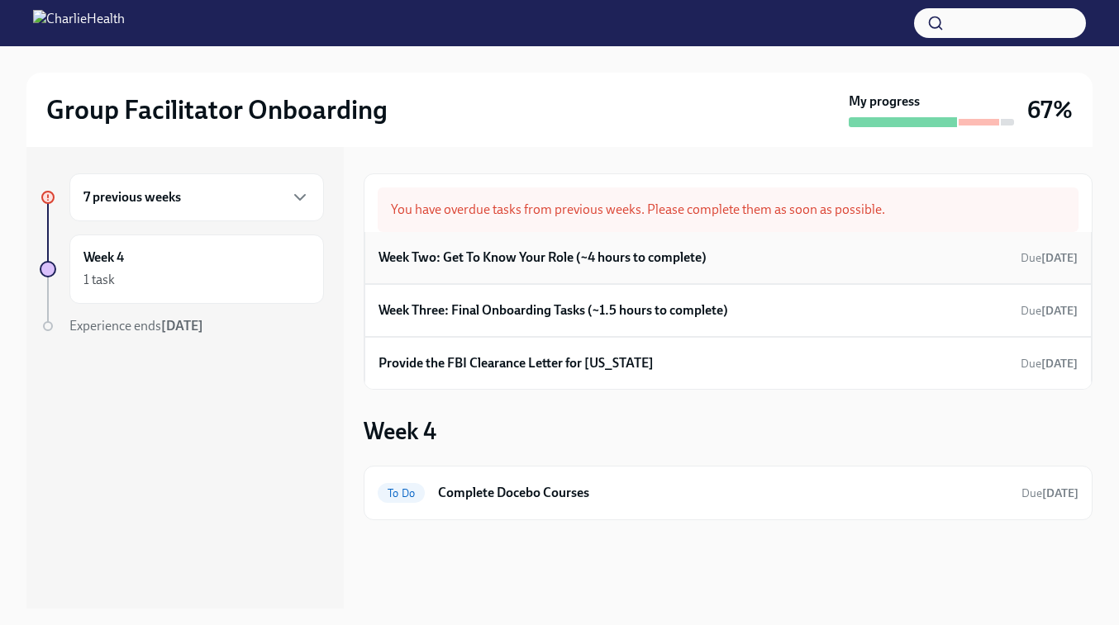
click at [565, 259] on h6 "Week Two: Get To Know Your Role (~4 hours to complete)" at bounding box center [542, 258] width 328 height 18
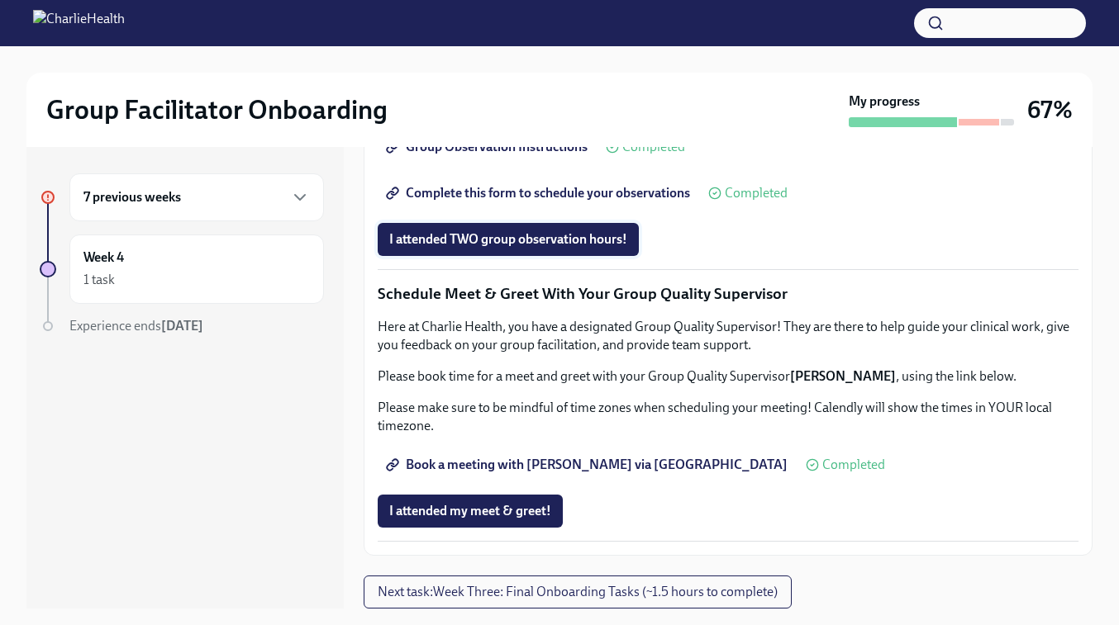
scroll to position [1569, 0]
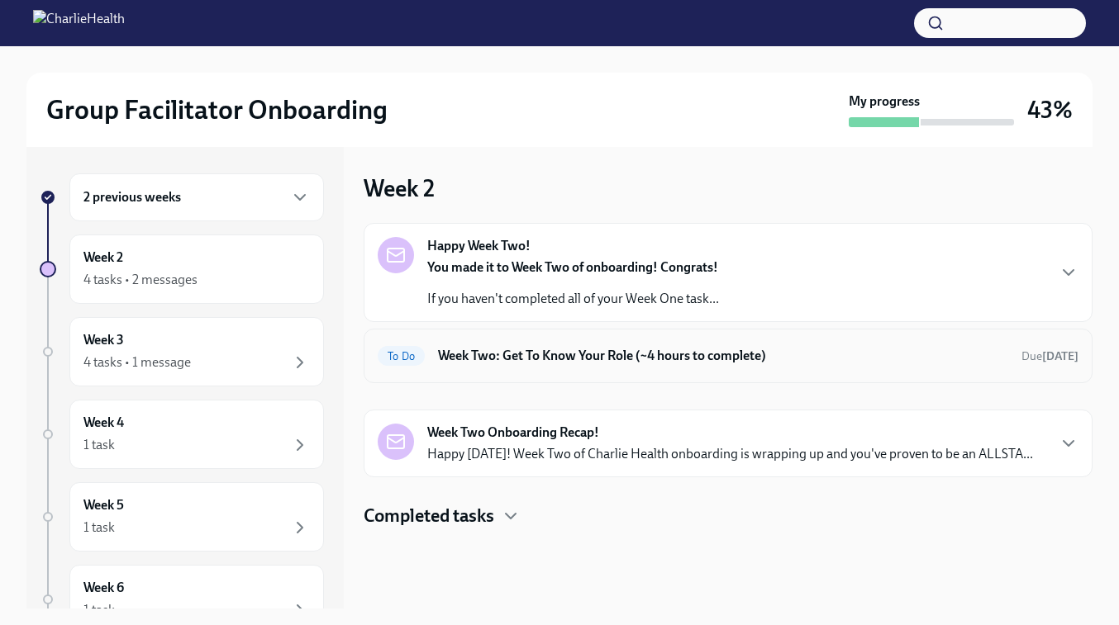
click at [707, 359] on h6 "Week Two: Get To Know Your Role (~4 hours to complete)" at bounding box center [723, 356] width 570 height 18
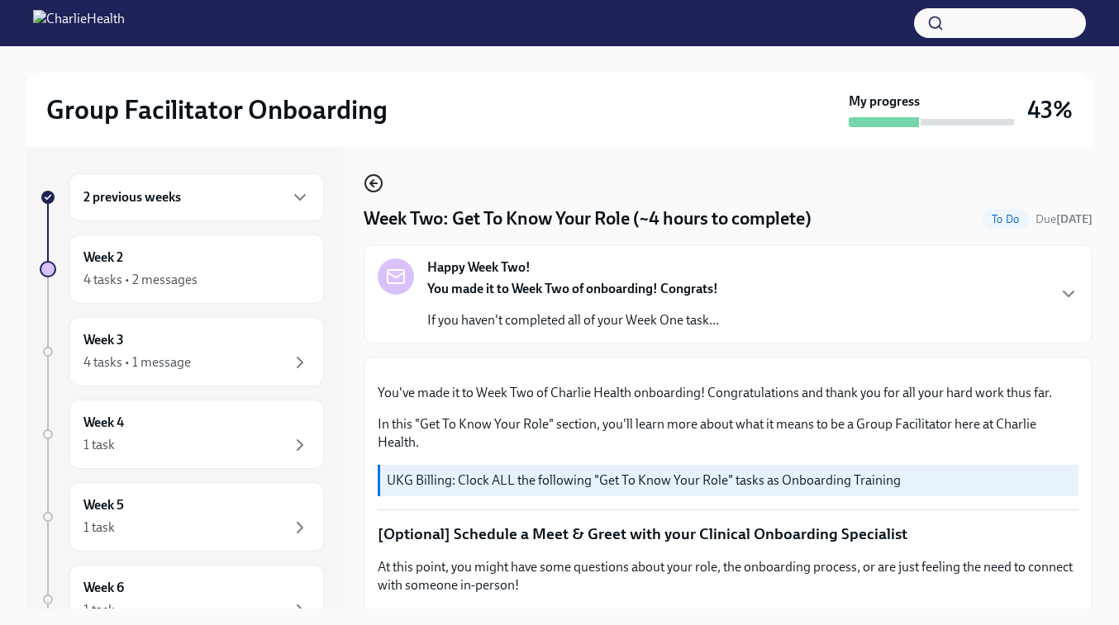
click at [377, 185] on icon "button" at bounding box center [374, 183] width 20 height 20
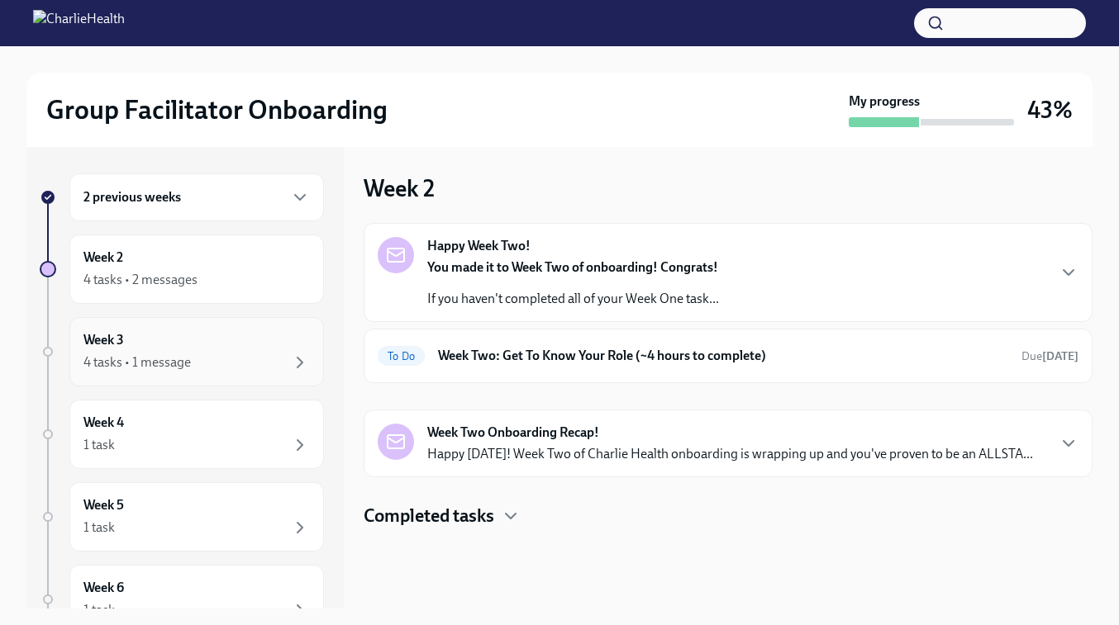
click at [203, 356] on div "4 tasks • 1 message" at bounding box center [196, 363] width 226 height 20
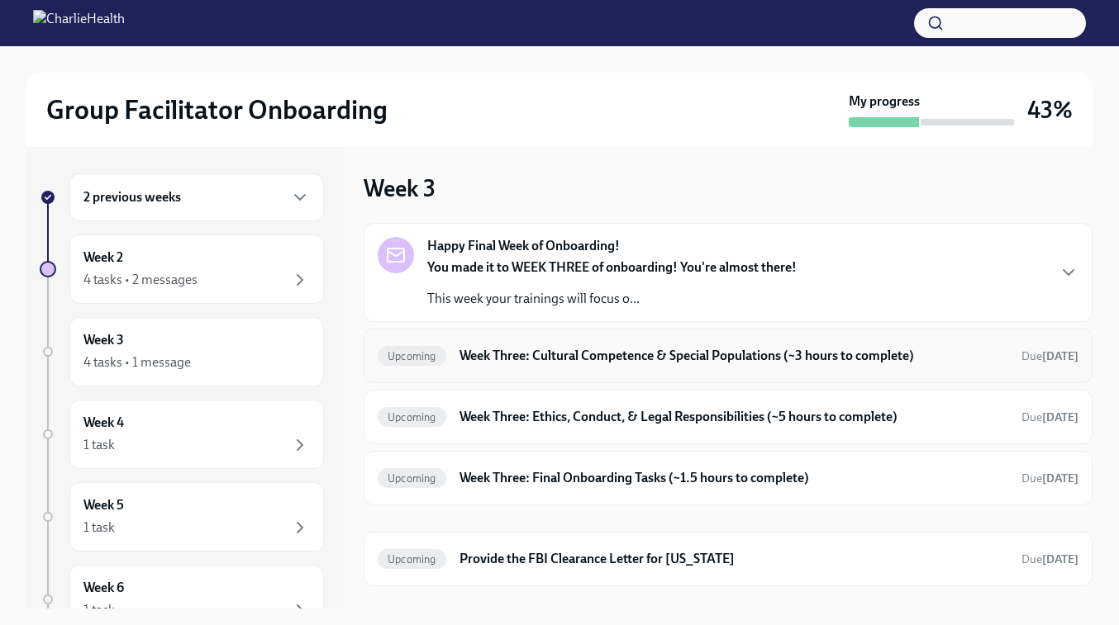
click at [565, 364] on h6 "Week Three: Cultural Competence & Special Populations (~3 hours to complete)" at bounding box center [733, 356] width 549 height 18
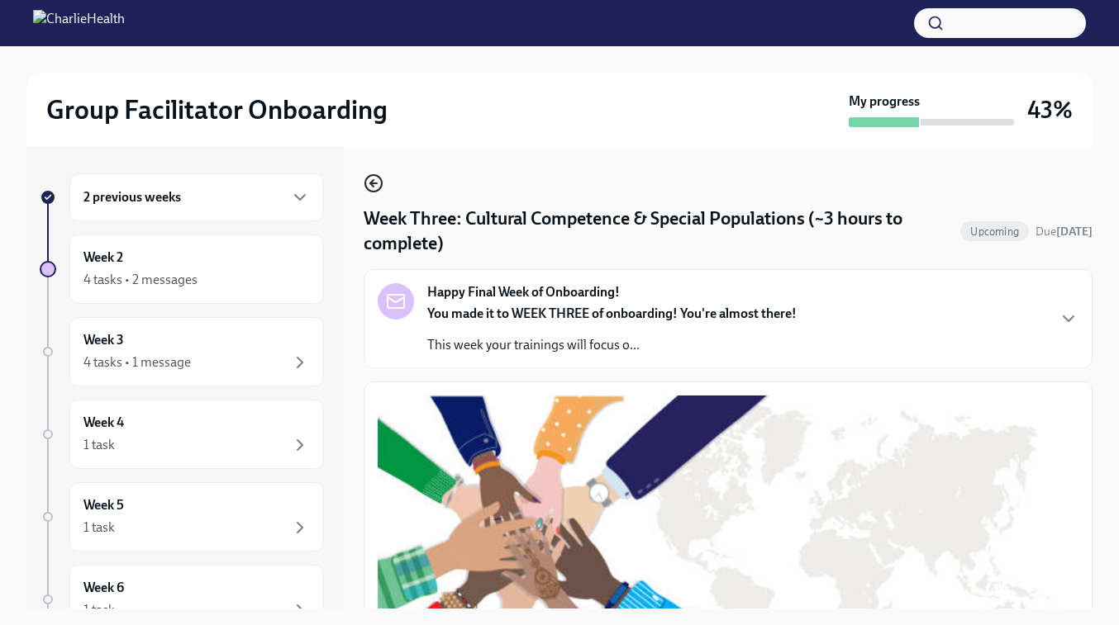
click at [377, 184] on icon "button" at bounding box center [374, 183] width 20 height 20
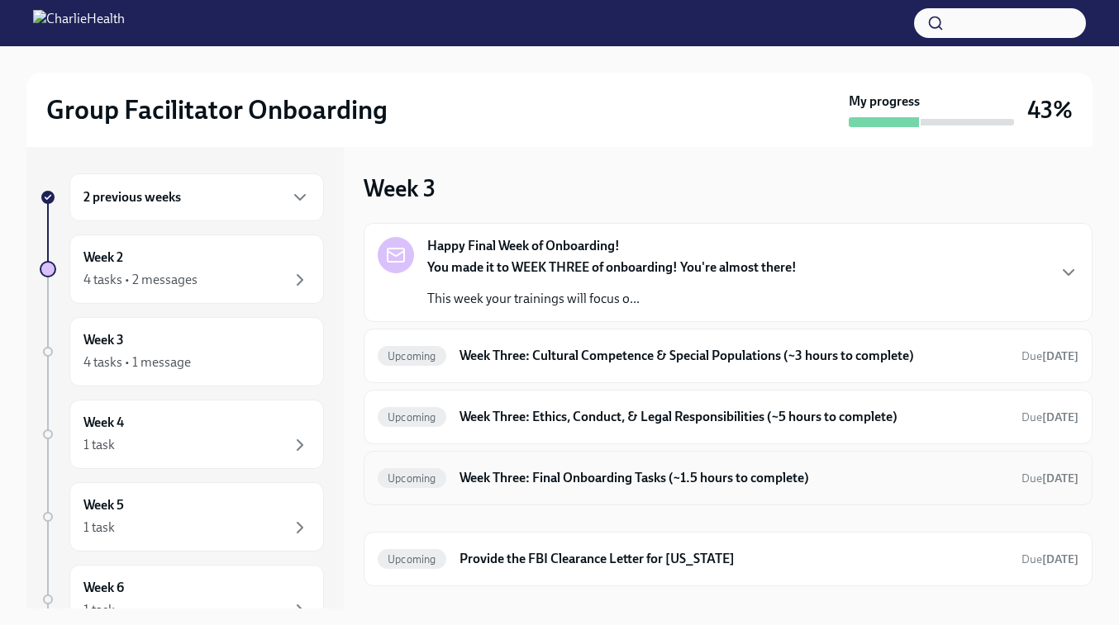
click at [609, 483] on h6 "Week Three: Final Onboarding Tasks (~1.5 hours to complete)" at bounding box center [733, 478] width 549 height 18
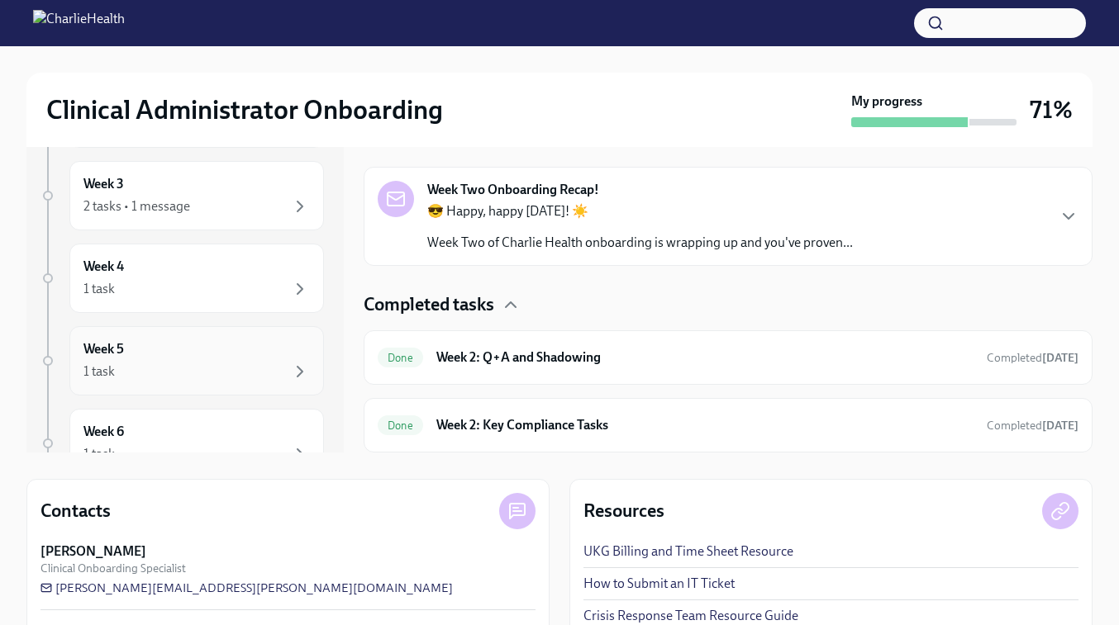
scroll to position [155, 0]
click at [169, 189] on div "Week 3 2 tasks • 1 message" at bounding box center [196, 196] width 226 height 41
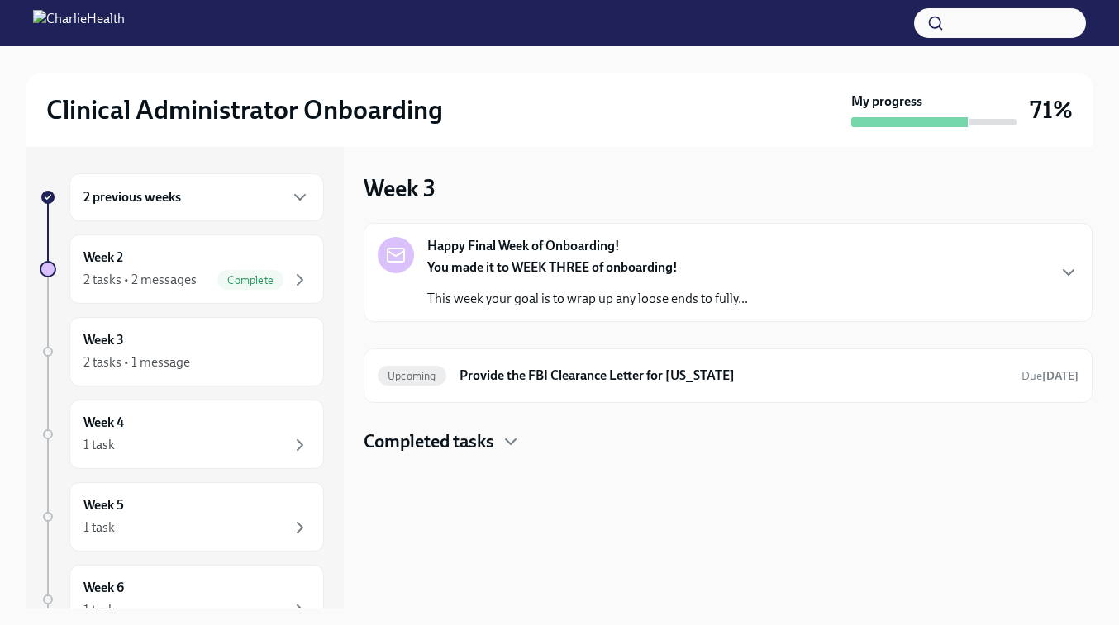
click at [459, 433] on h4 "Completed tasks" at bounding box center [429, 442] width 131 height 25
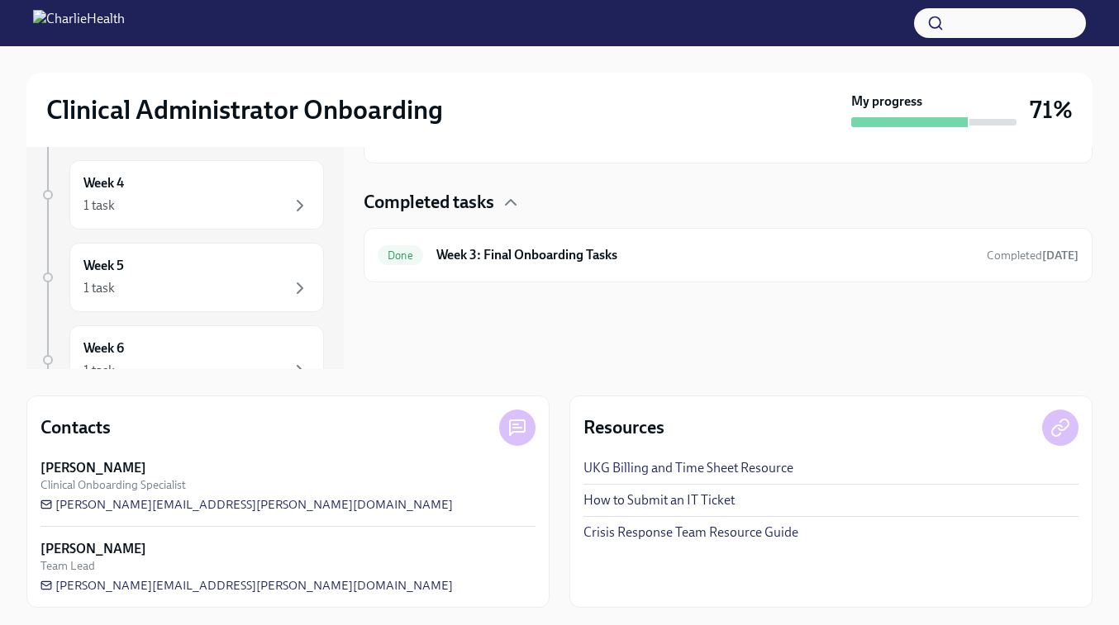
scroll to position [242, 0]
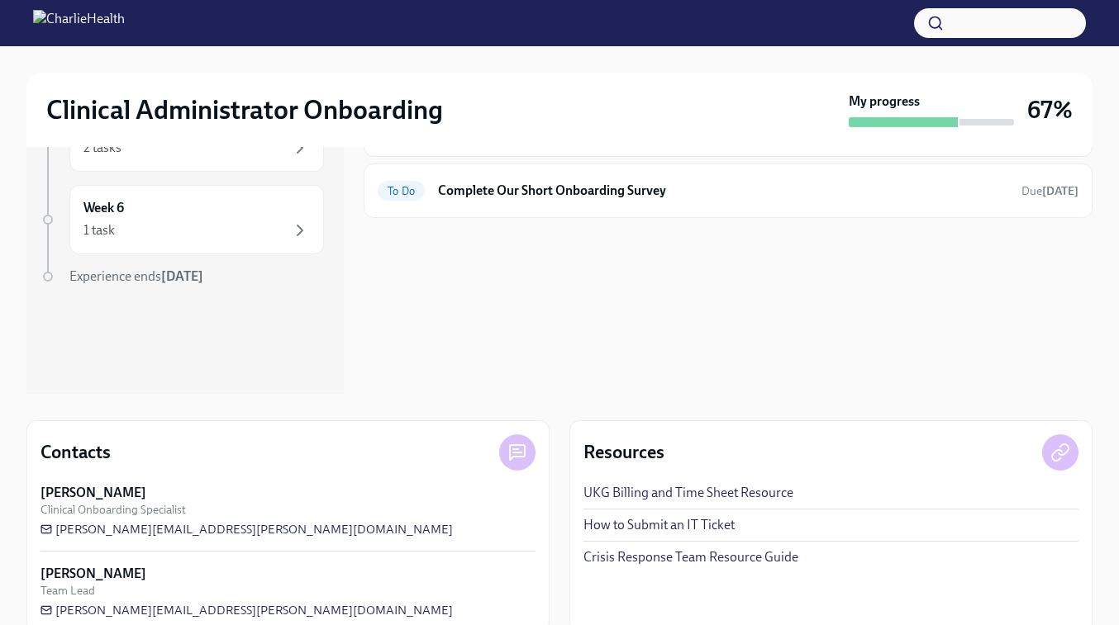
scroll to position [242, 0]
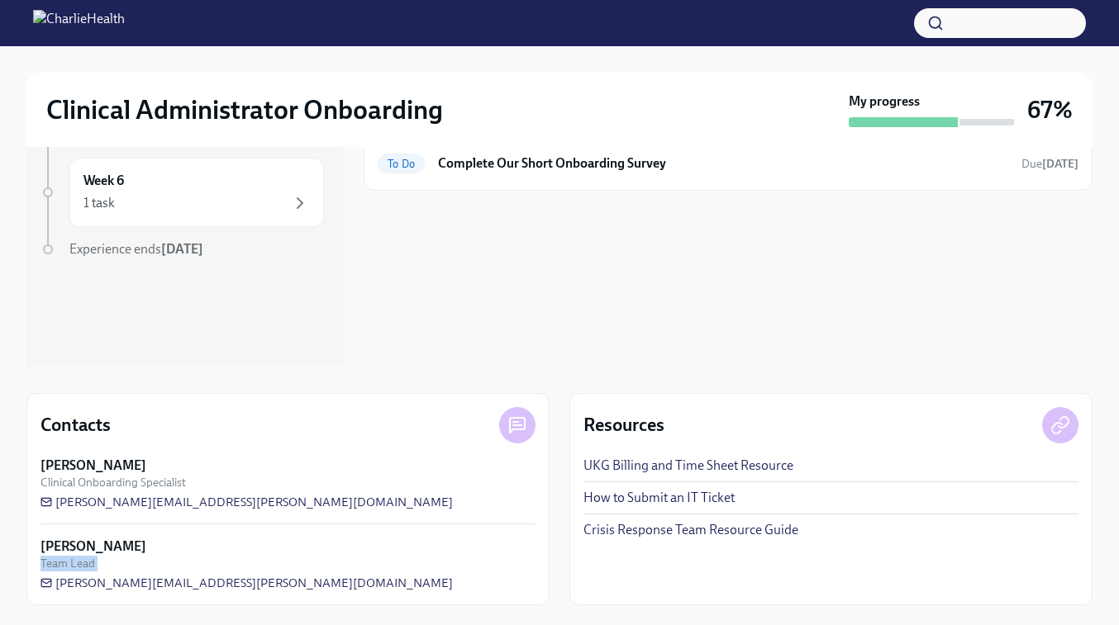
drag, startPoint x: 253, startPoint y: 583, endPoint x: 235, endPoint y: 618, distance: 38.8
click at [235, 618] on div "Clinical Administrator Onboarding My progress 67% 4 previous weeks Week 4 2 tas…" at bounding box center [559, 214] width 1119 height 821
click at [271, 577] on div "Ashley Mackay Team Lead ashley.mackay@charliehealth.com" at bounding box center [287, 565] width 495 height 54
drag, startPoint x: 259, startPoint y: 587, endPoint x: 48, endPoint y: 588, distance: 210.7
click at [48, 588] on div "Ashley Mackay Team Lead ashley.mackay@charliehealth.com" at bounding box center [287, 565] width 495 height 54
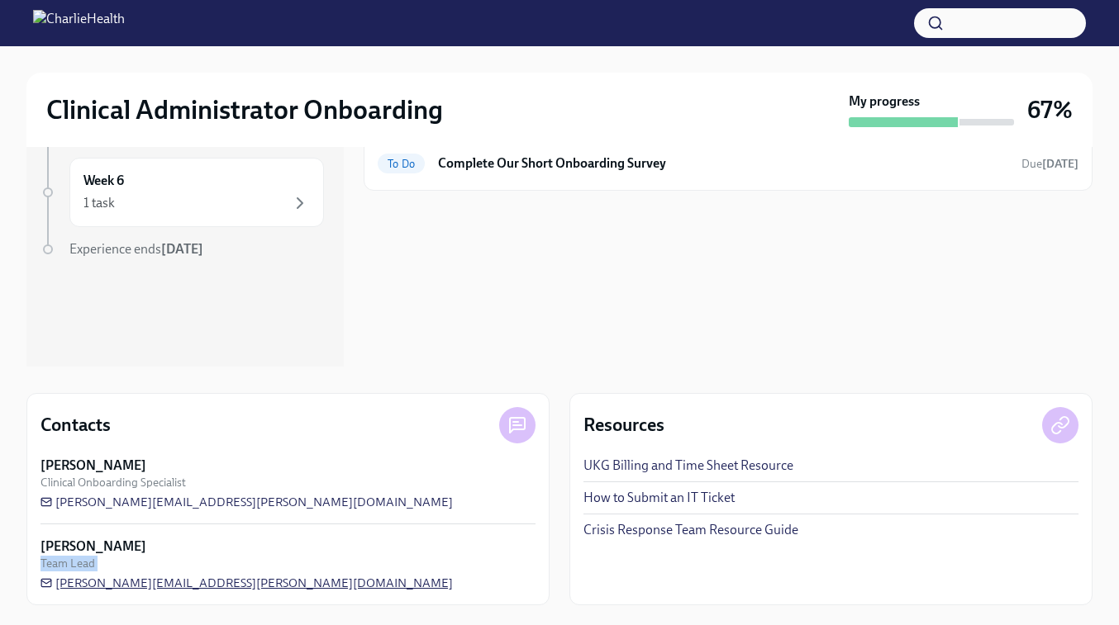
click at [47, 582] on icon at bounding box center [46, 583] width 12 height 12
copy div "Team Lead ashley.mackay@charliehealth.com"
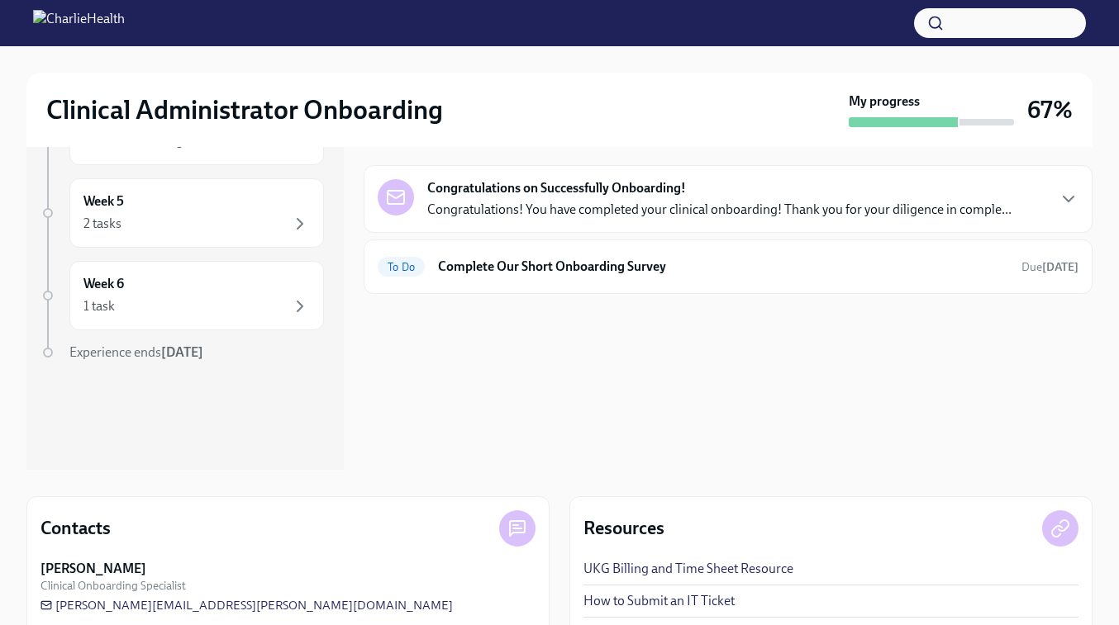
scroll to position [242, 0]
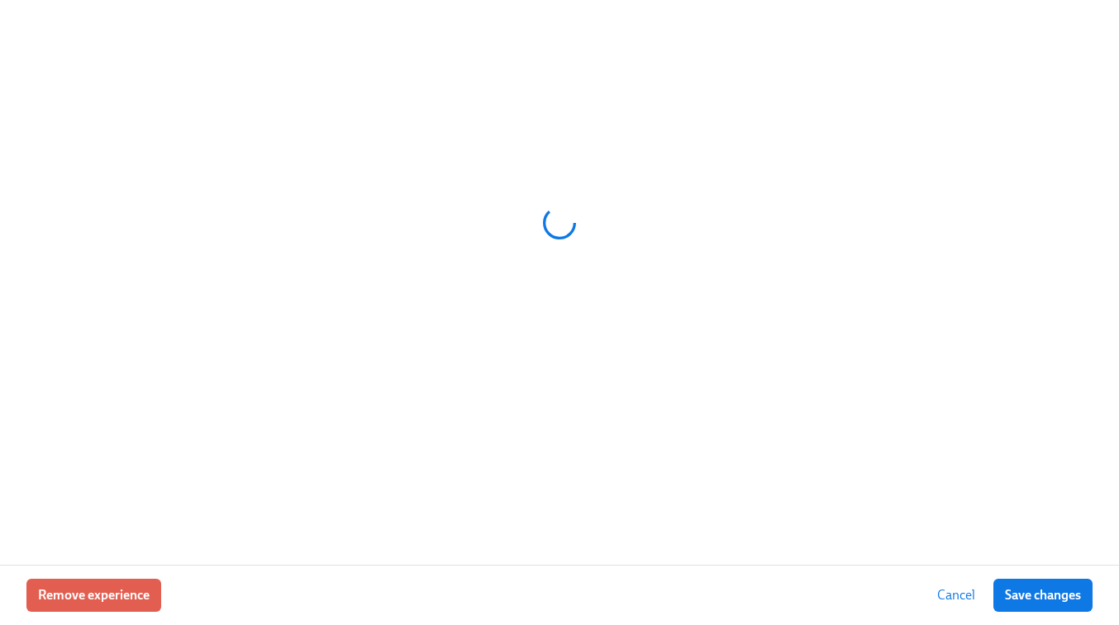
scroll to position [0, 8347]
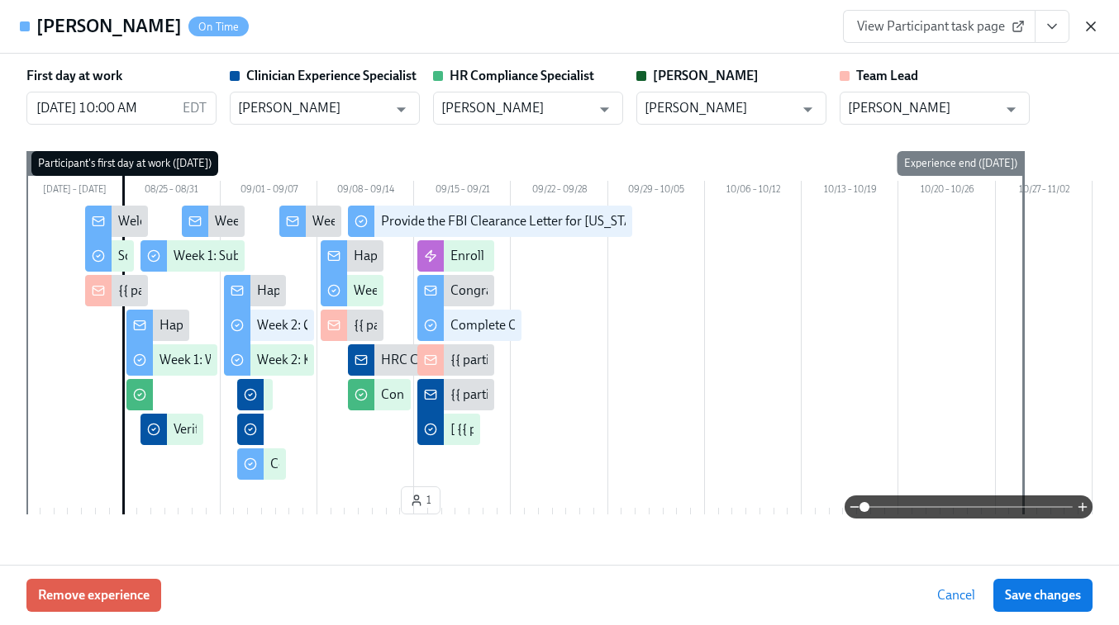
click at [1093, 22] on icon "button" at bounding box center [1090, 26] width 8 height 8
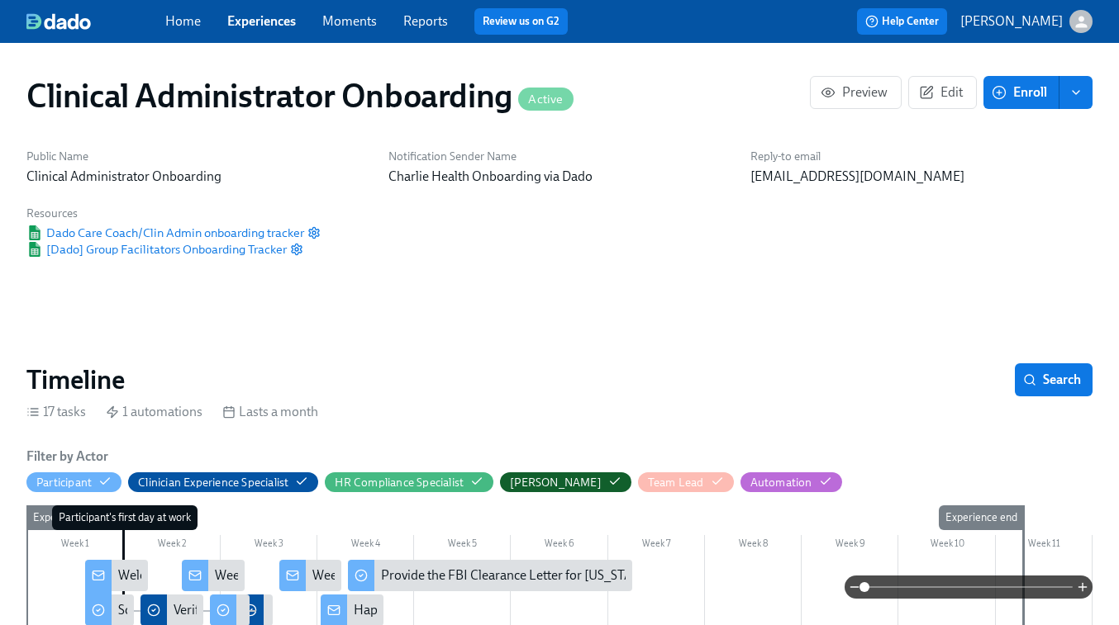
click at [259, 18] on link "Experiences" at bounding box center [261, 21] width 69 height 16
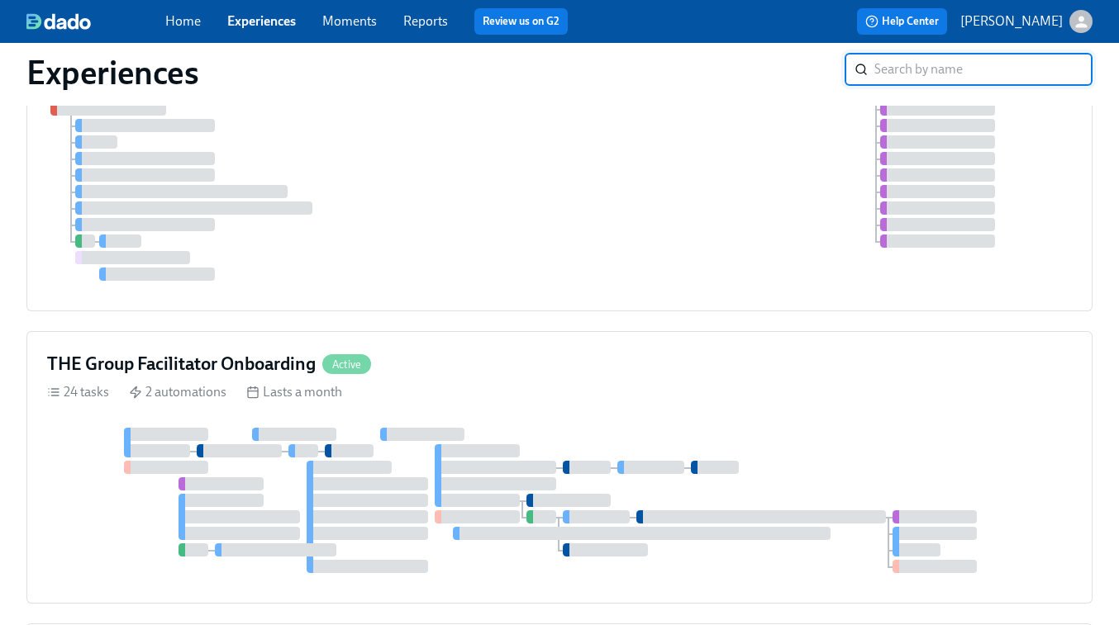
scroll to position [230, 0]
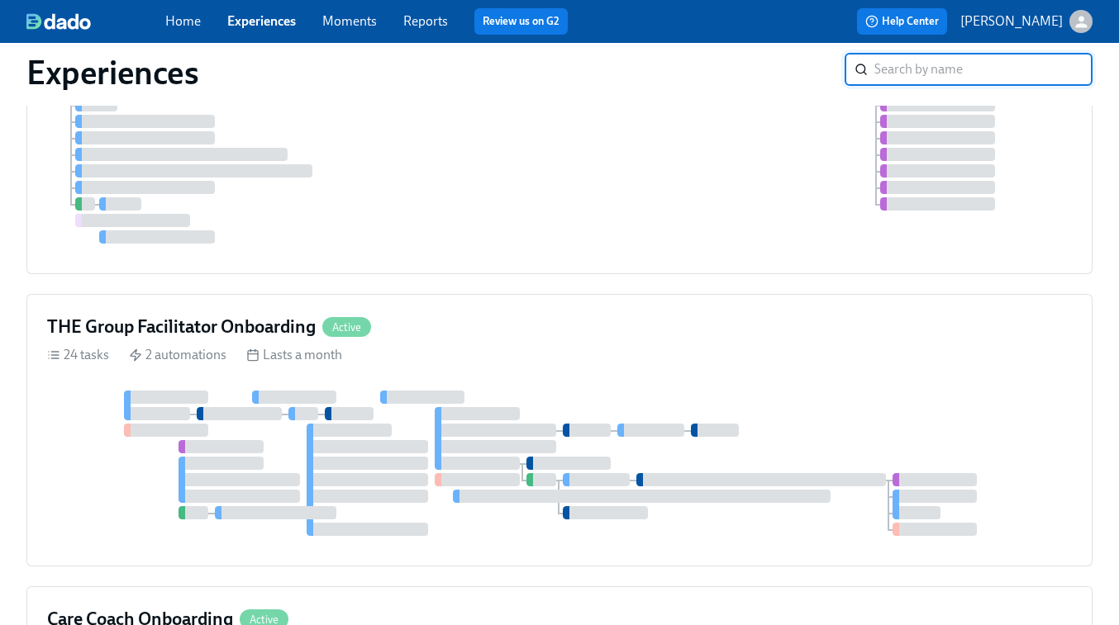
click at [742, 399] on div at bounding box center [559, 463] width 1024 height 145
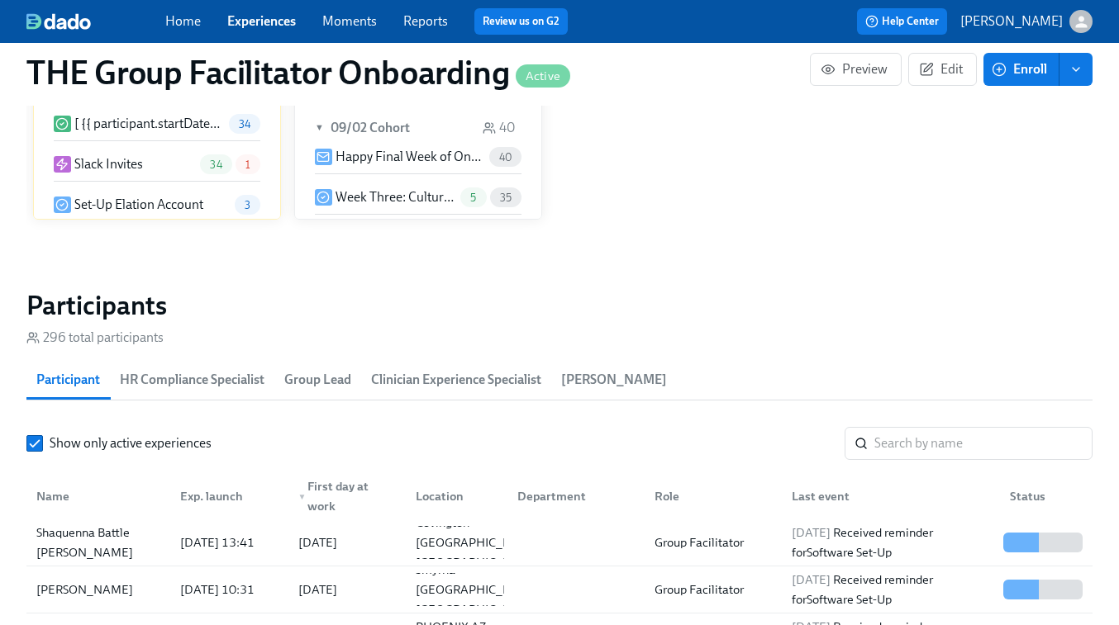
scroll to position [1283, 0]
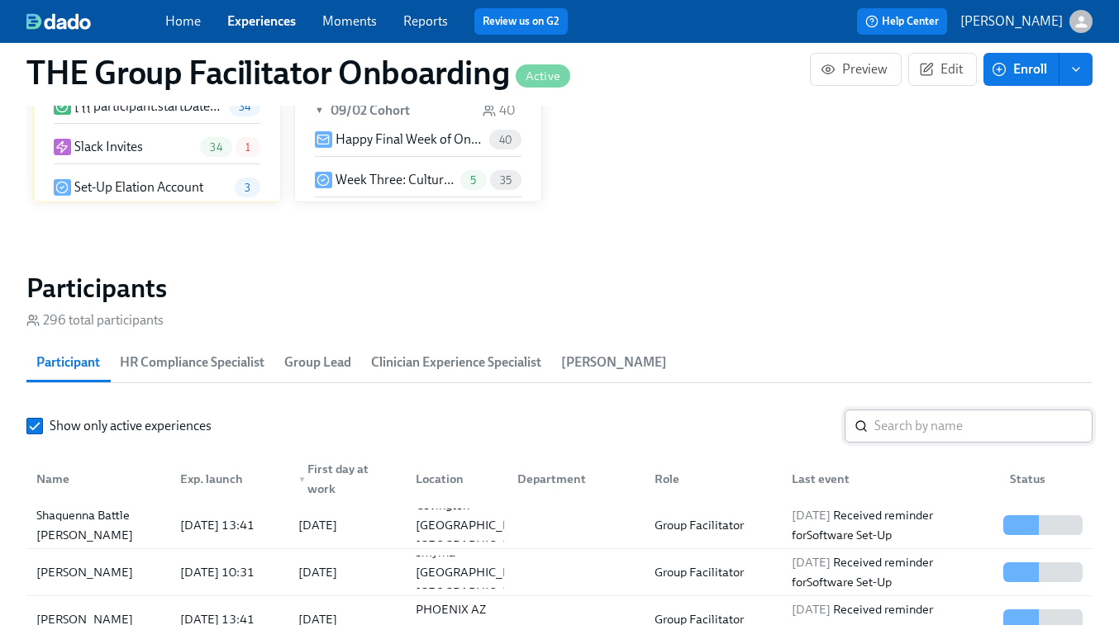
click at [894, 419] on input "search" at bounding box center [983, 426] width 218 height 33
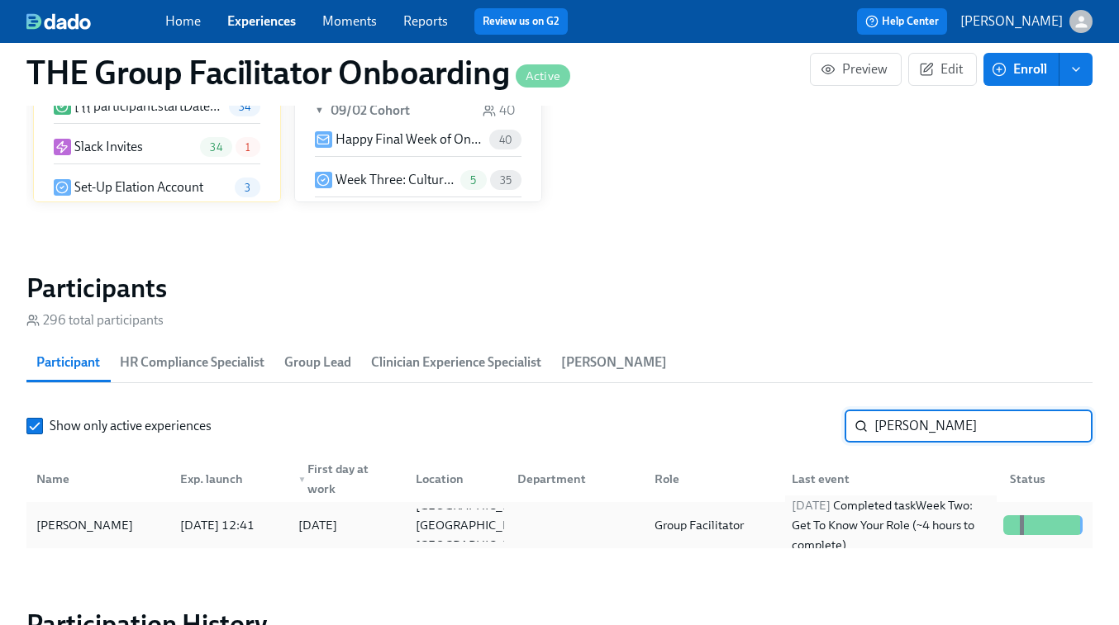
type input "sabrina"
click at [830, 511] on span "2025/09/10" at bounding box center [810, 505] width 39 height 15
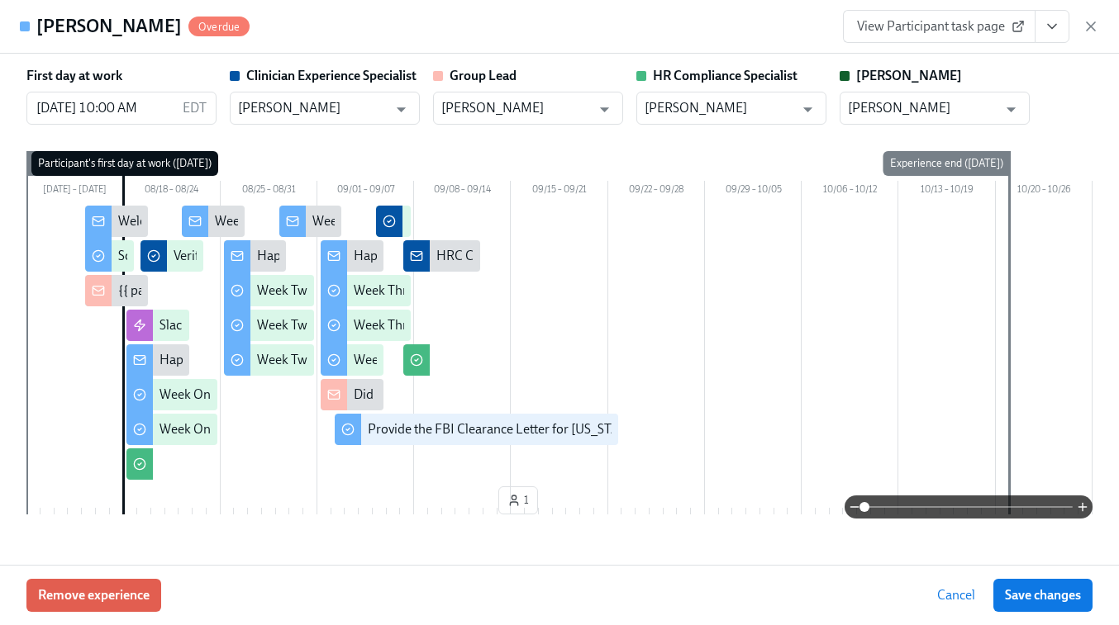
click at [938, 40] on link "View Participant task page" at bounding box center [939, 26] width 192 height 33
click at [952, 32] on span "View Participant task page" at bounding box center [939, 26] width 164 height 17
click at [1095, 23] on icon "button" at bounding box center [1090, 26] width 17 height 17
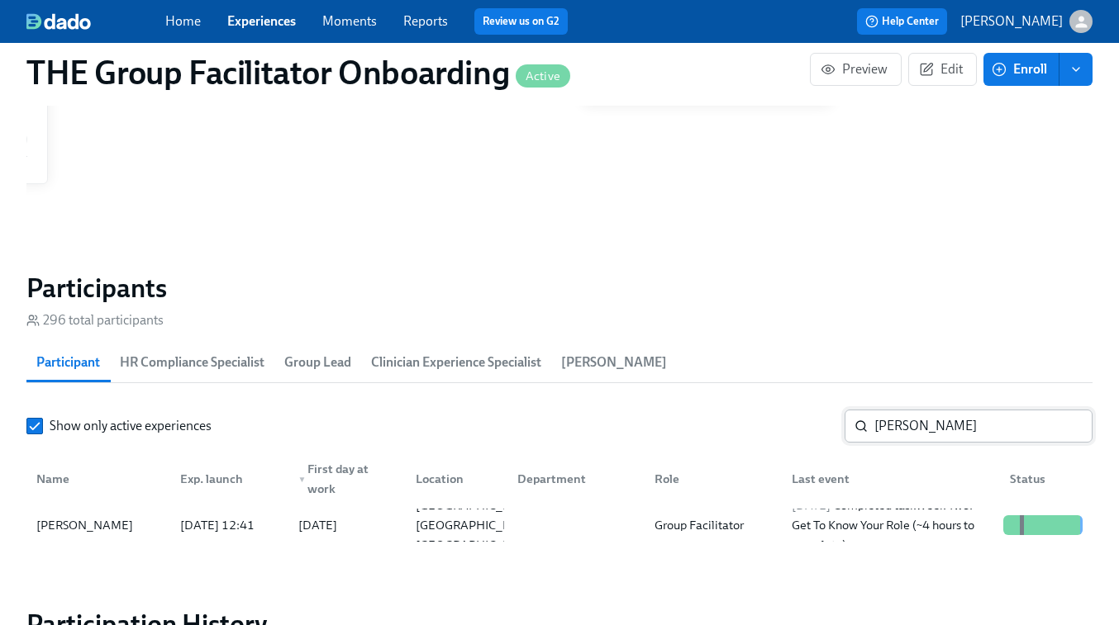
click at [935, 425] on input "sabrina" at bounding box center [983, 426] width 218 height 33
click at [1067, 428] on input "sabrina" at bounding box center [983, 426] width 218 height 33
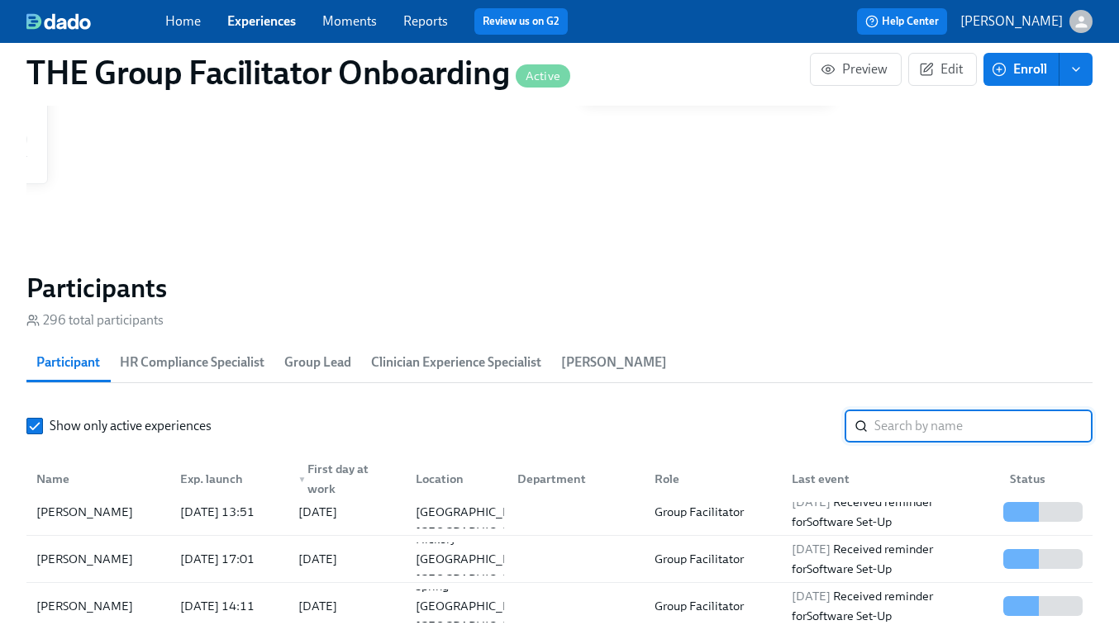
scroll to position [183, 0]
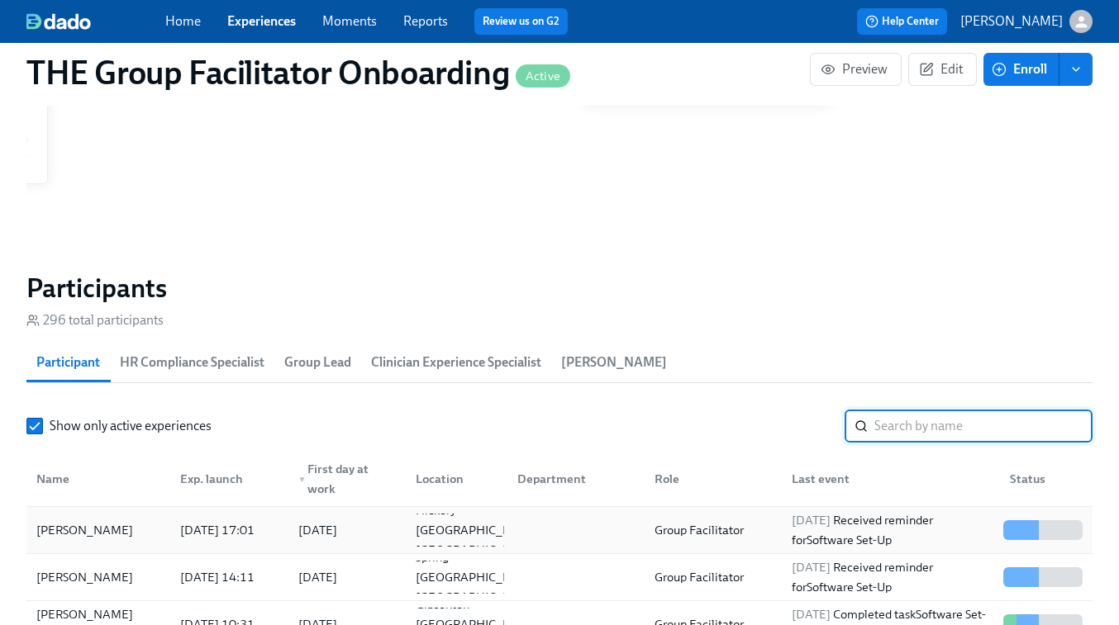
click at [894, 547] on div "2025/09/15 Received reminder for Software Set-Up" at bounding box center [890, 531] width 211 height 40
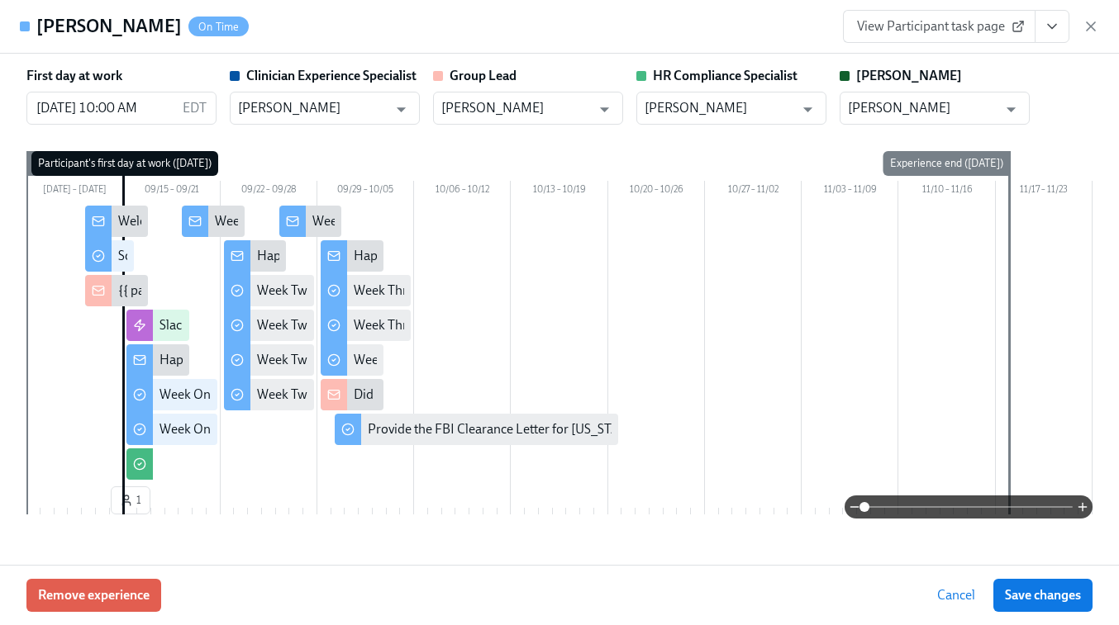
click at [971, 29] on span "View Participant task page" at bounding box center [939, 26] width 164 height 17
click at [1091, 26] on icon "button" at bounding box center [1090, 26] width 8 height 8
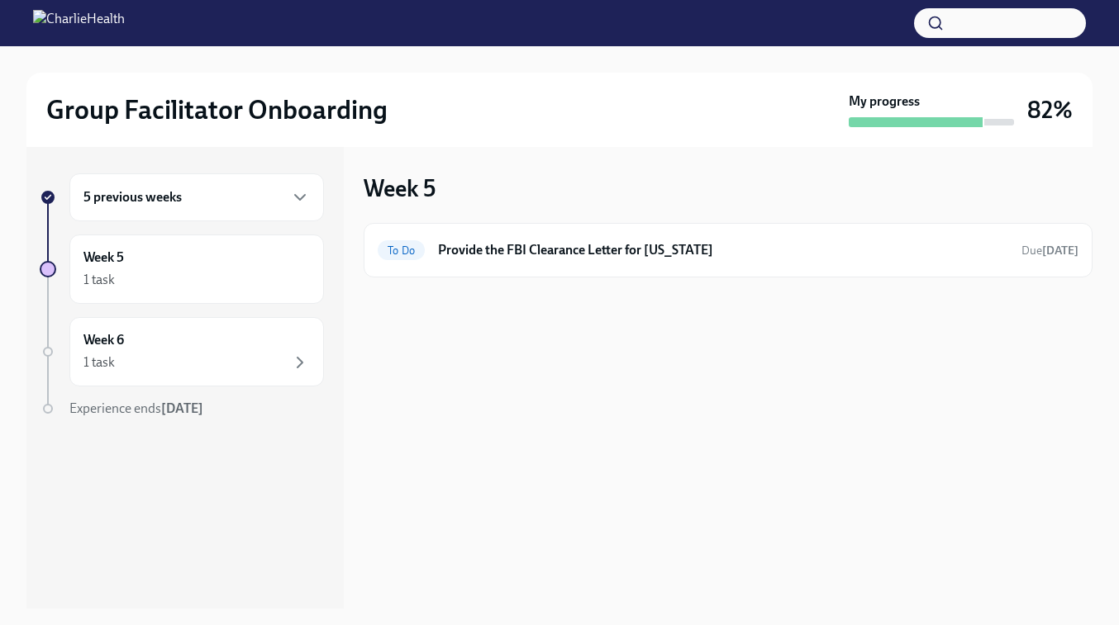
click at [170, 191] on h6 "5 previous weeks" at bounding box center [132, 197] width 98 height 18
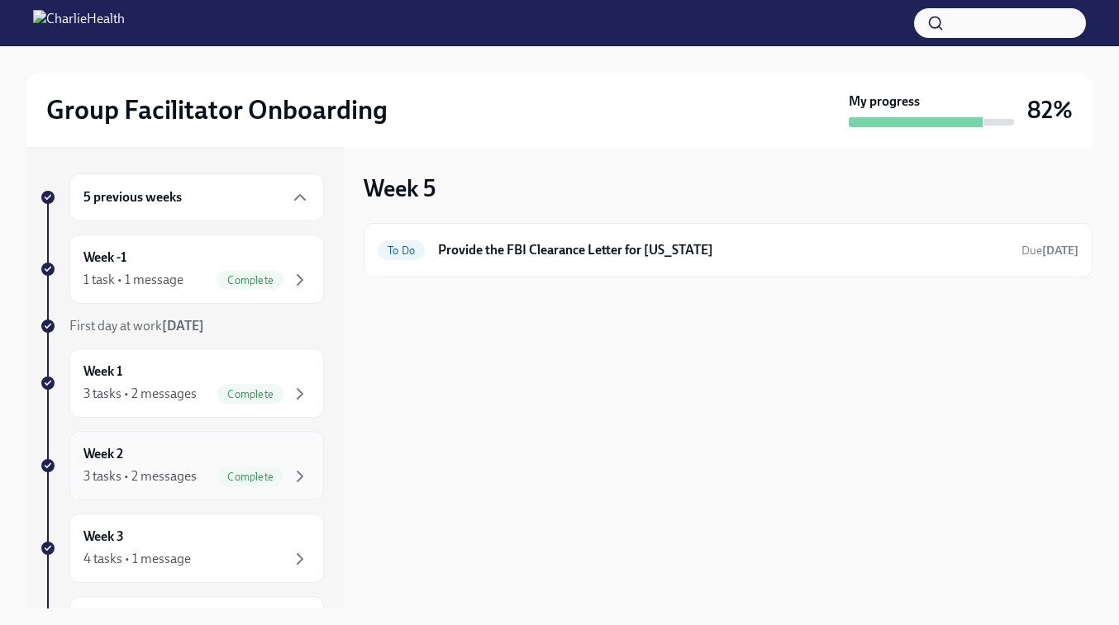
click at [177, 471] on div "3 tasks • 2 messages" at bounding box center [139, 477] width 113 height 18
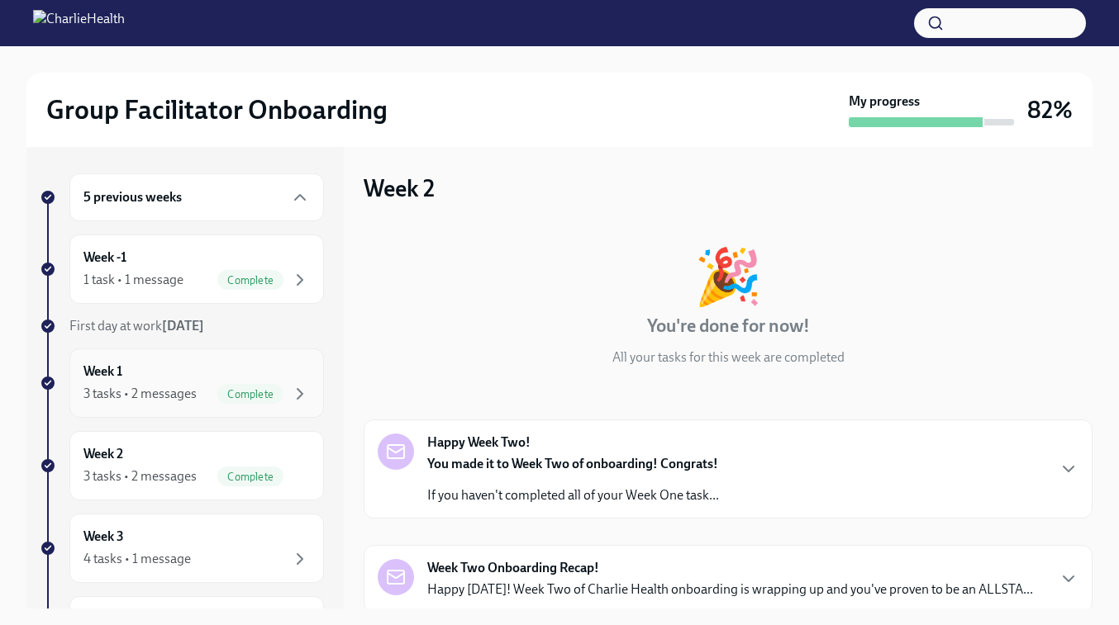
click at [153, 406] on div "Week 1 3 tasks • 2 messages Complete" at bounding box center [196, 383] width 254 height 69
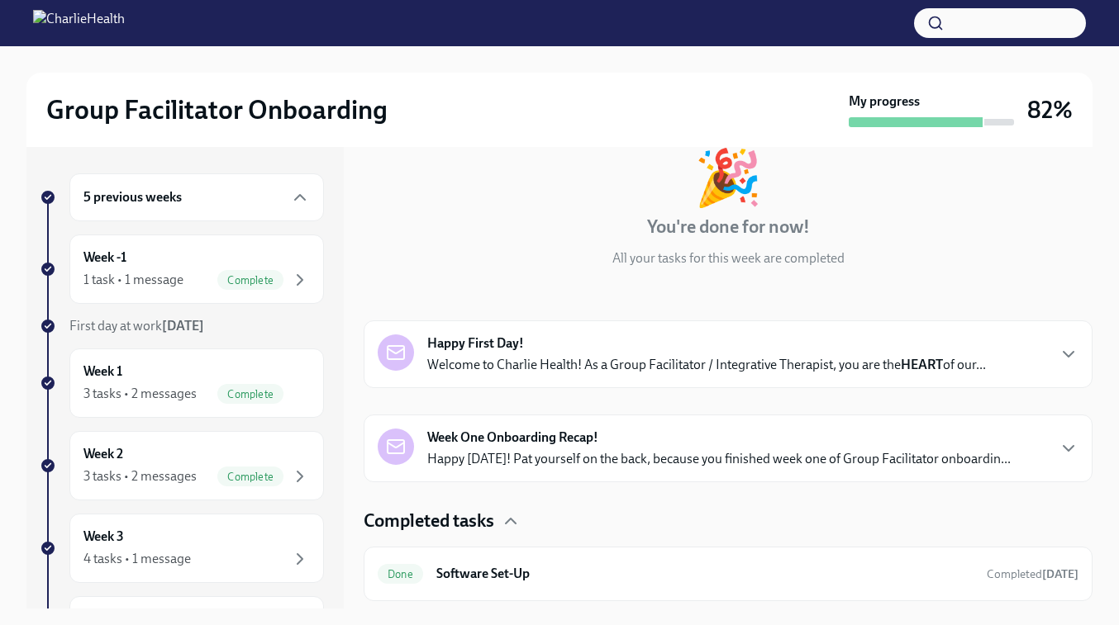
scroll to position [227, 0]
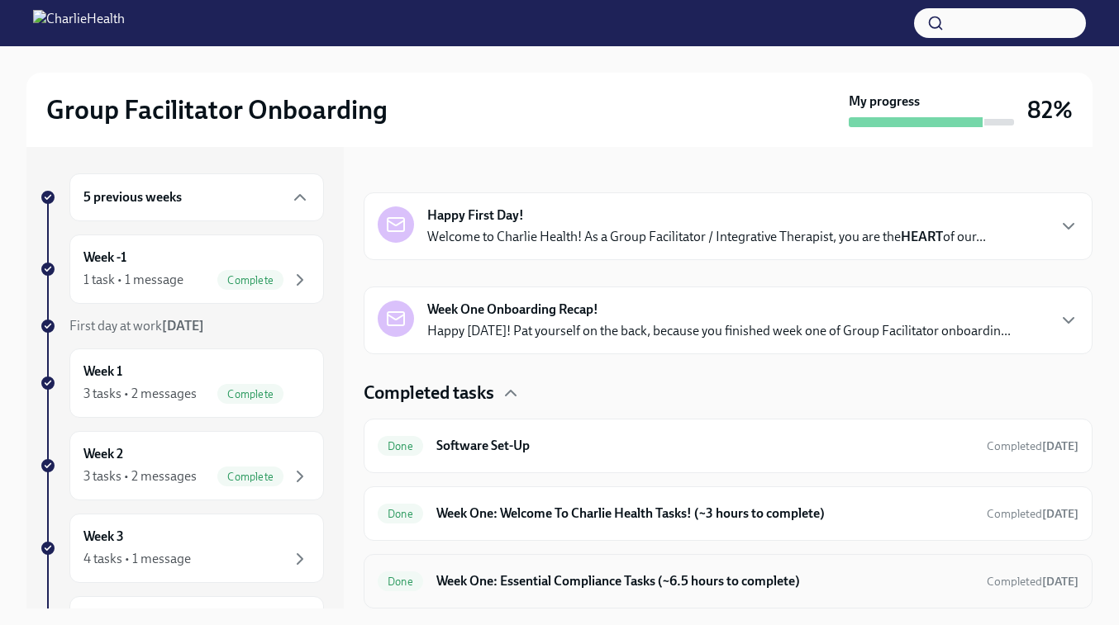
click at [561, 584] on h6 "Week One: Essential Compliance Tasks (~6.5 hours to complete)" at bounding box center [704, 582] width 537 height 18
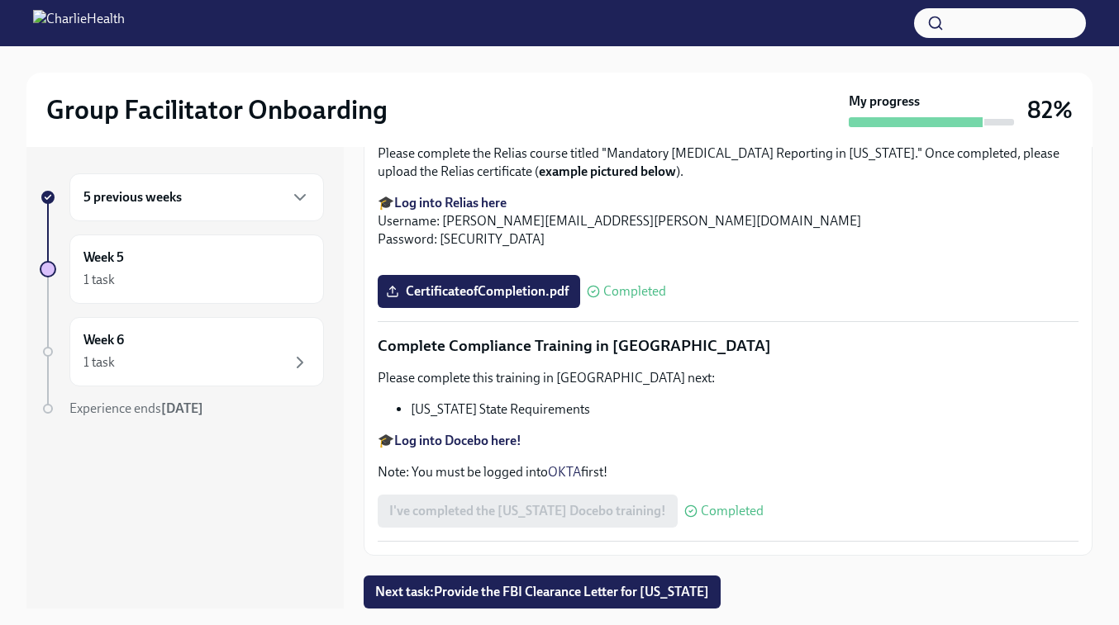
scroll to position [3691, 0]
click at [197, 191] on div "5 previous weeks" at bounding box center [196, 198] width 226 height 20
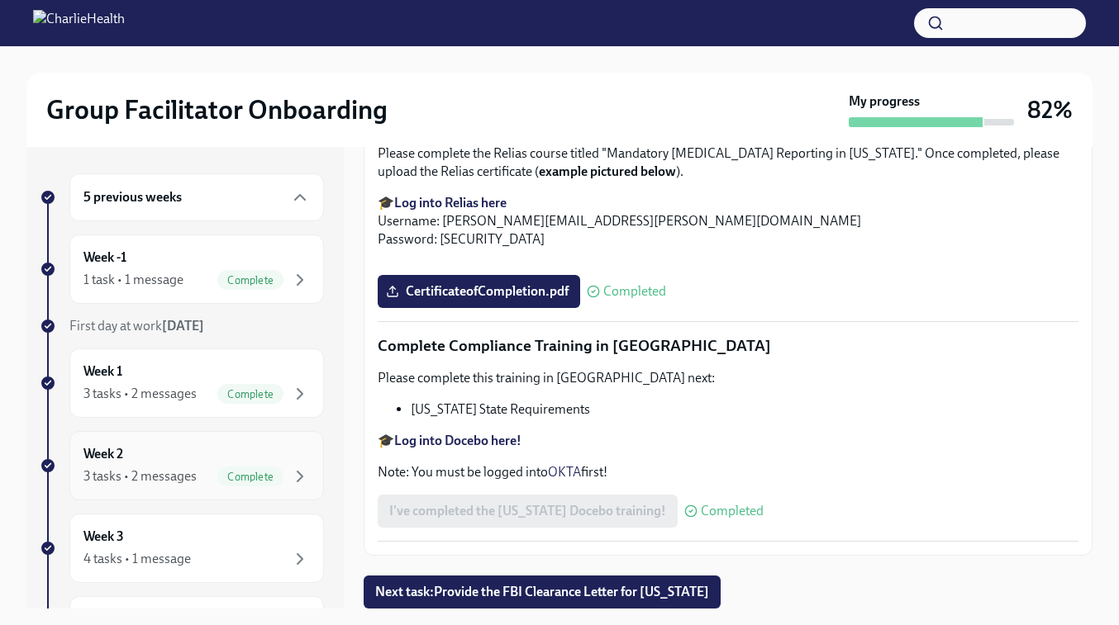
click at [177, 479] on div "3 tasks • 2 messages" at bounding box center [139, 477] width 113 height 18
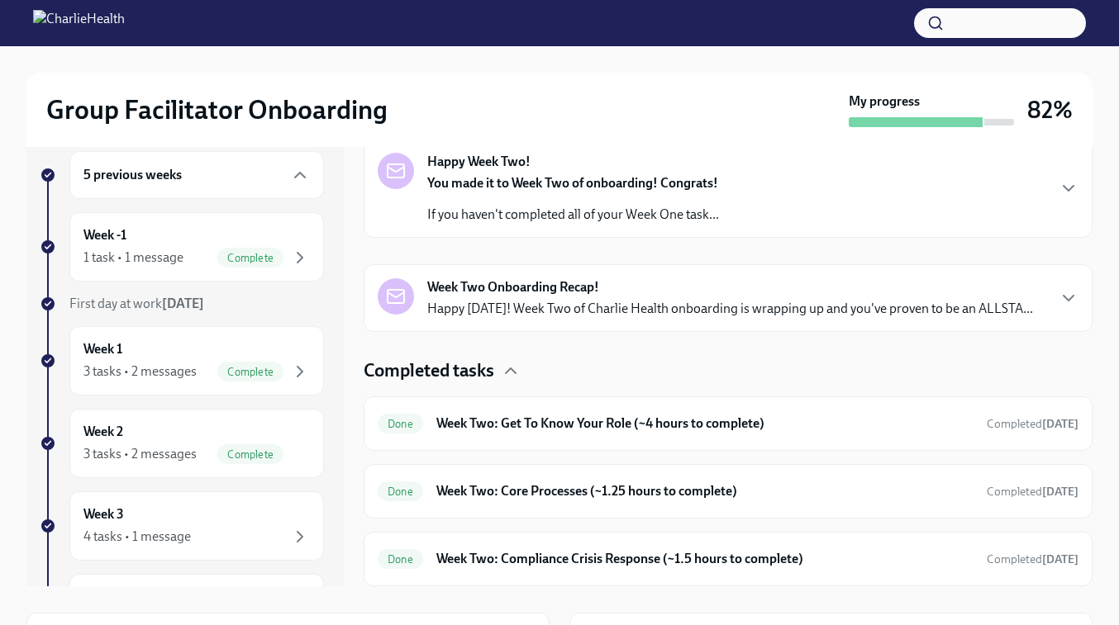
scroll to position [25, 0]
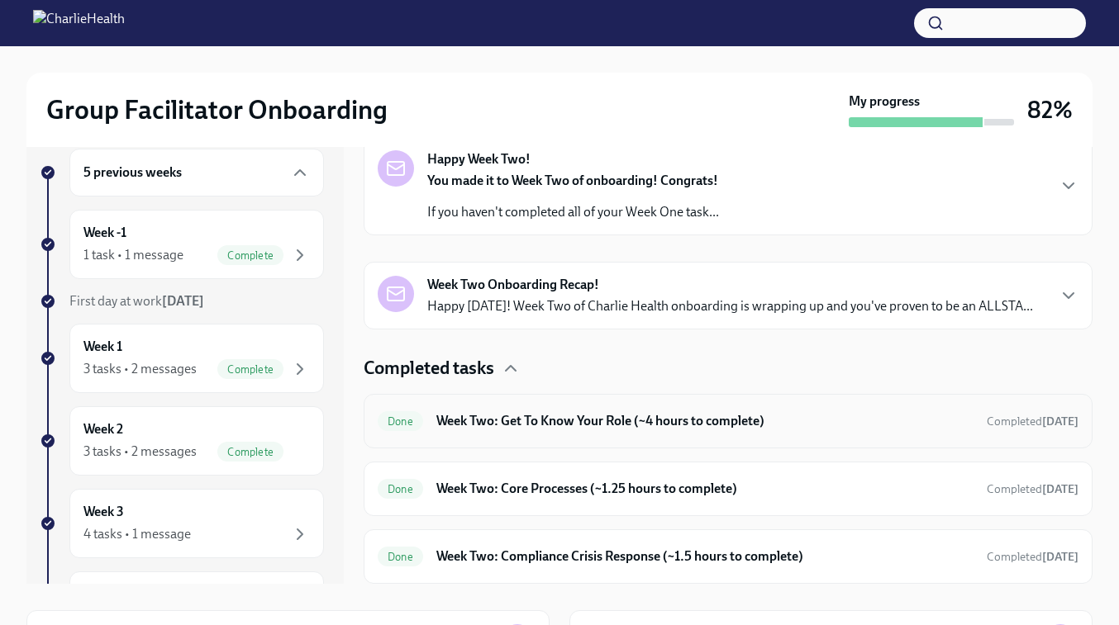
click at [539, 421] on h6 "Week Two: Get To Know Your Role (~4 hours to complete)" at bounding box center [704, 421] width 537 height 18
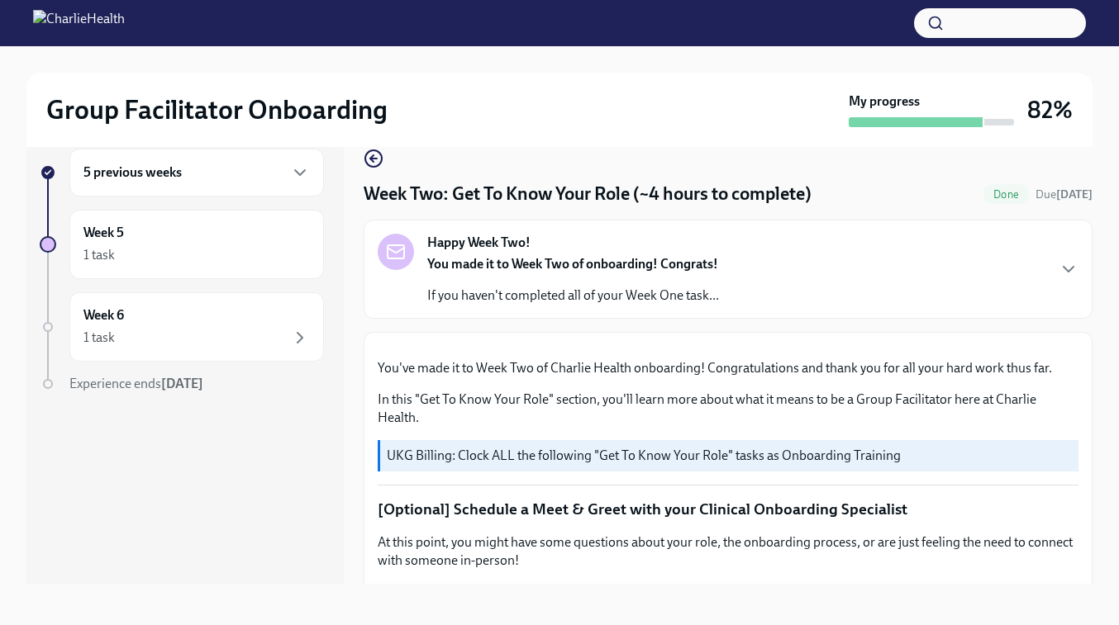
click at [365, 145] on div "Group Facilitator Onboarding My progress 82%" at bounding box center [559, 110] width 1066 height 74
click at [368, 159] on icon "button" at bounding box center [374, 159] width 20 height 20
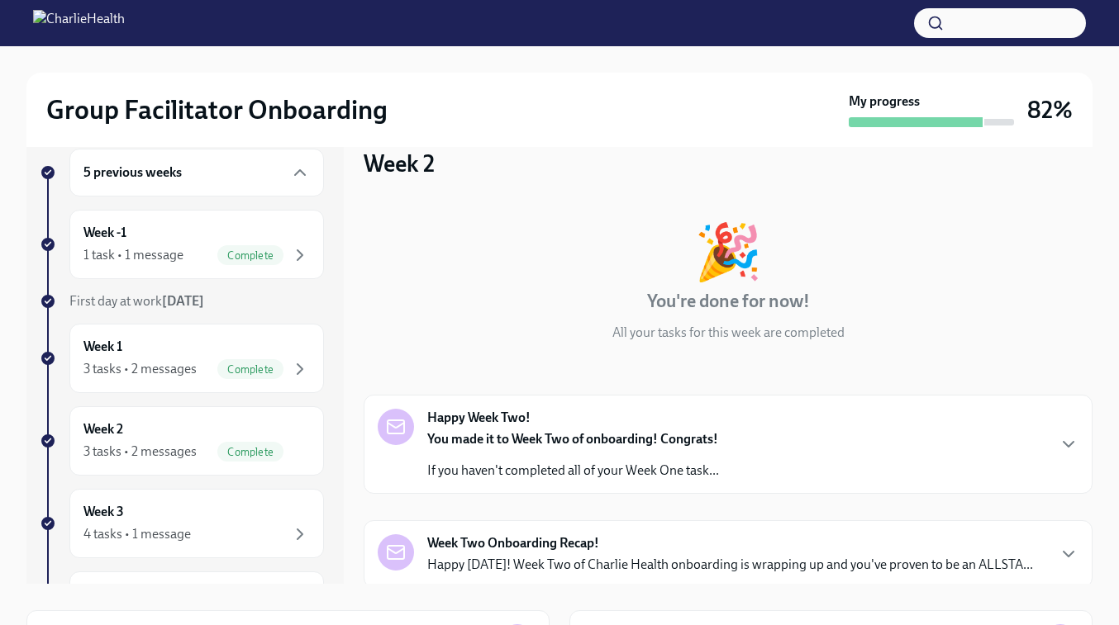
scroll to position [259, 0]
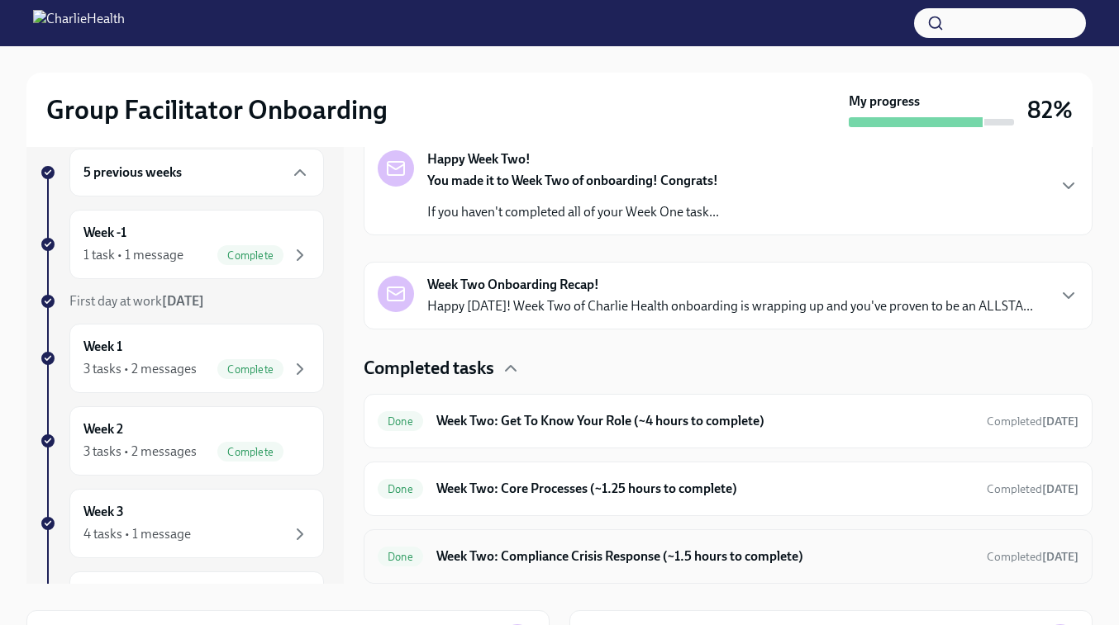
click at [552, 560] on h6 "Week Two: Compliance Crisis Response (~1.5 hours to complete)" at bounding box center [704, 557] width 537 height 18
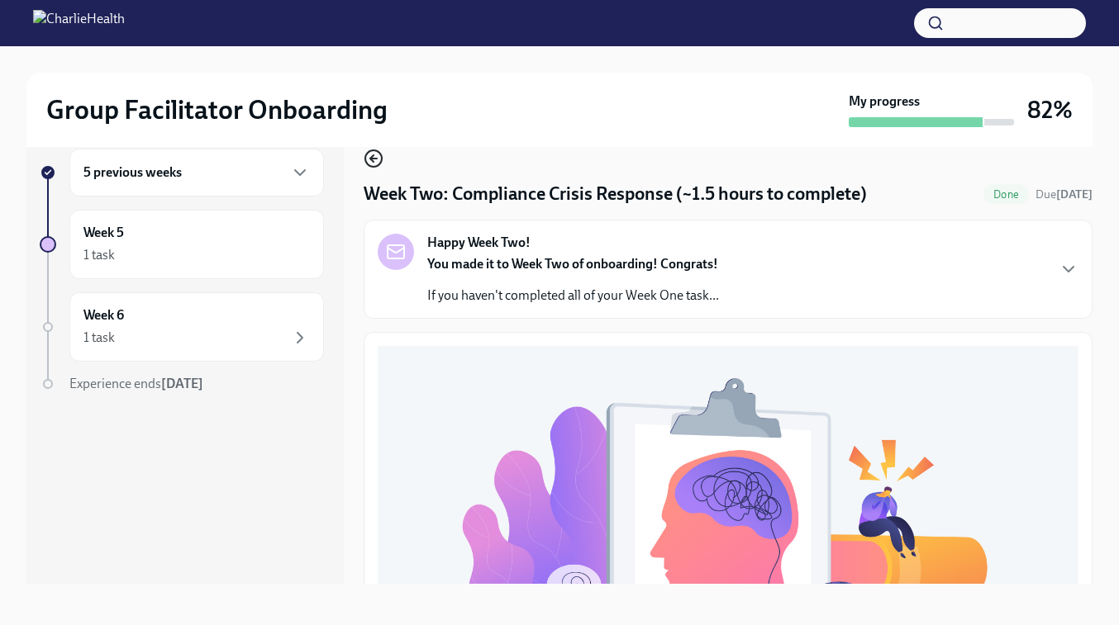
click at [376, 154] on icon "button" at bounding box center [374, 159] width 20 height 20
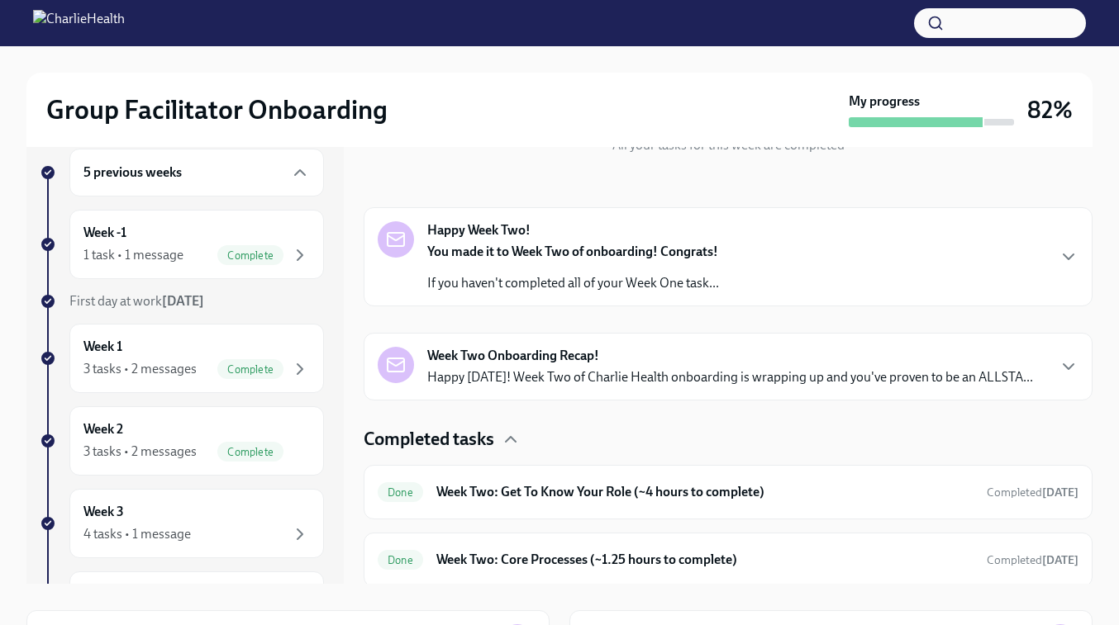
scroll to position [259, 0]
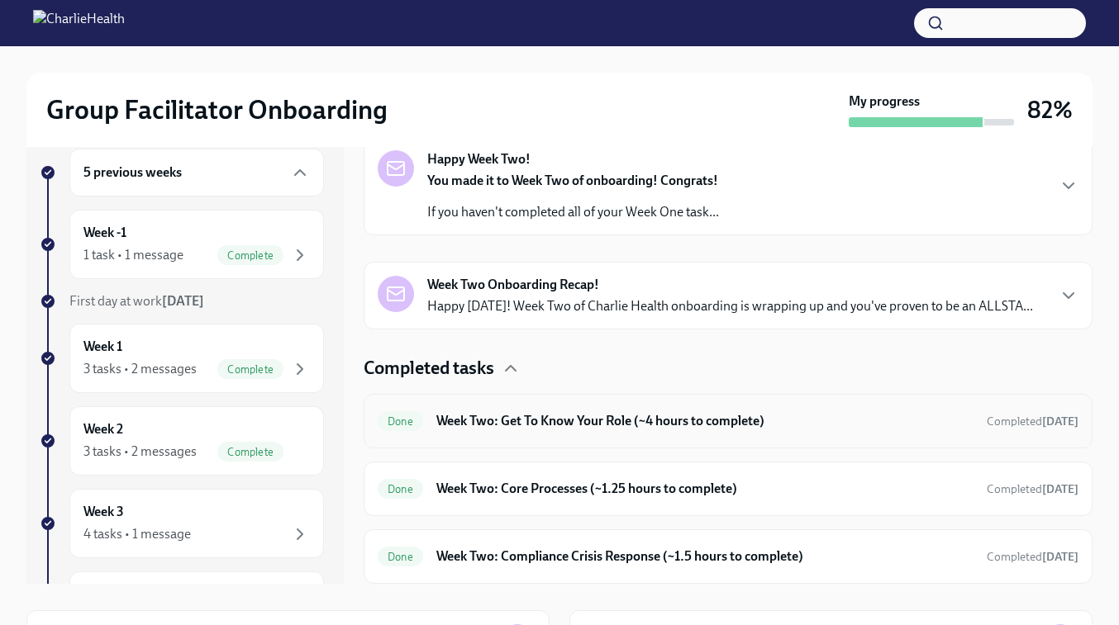
click at [611, 420] on h6 "Week Two: Get To Know Your Role (~4 hours to complete)" at bounding box center [704, 421] width 537 height 18
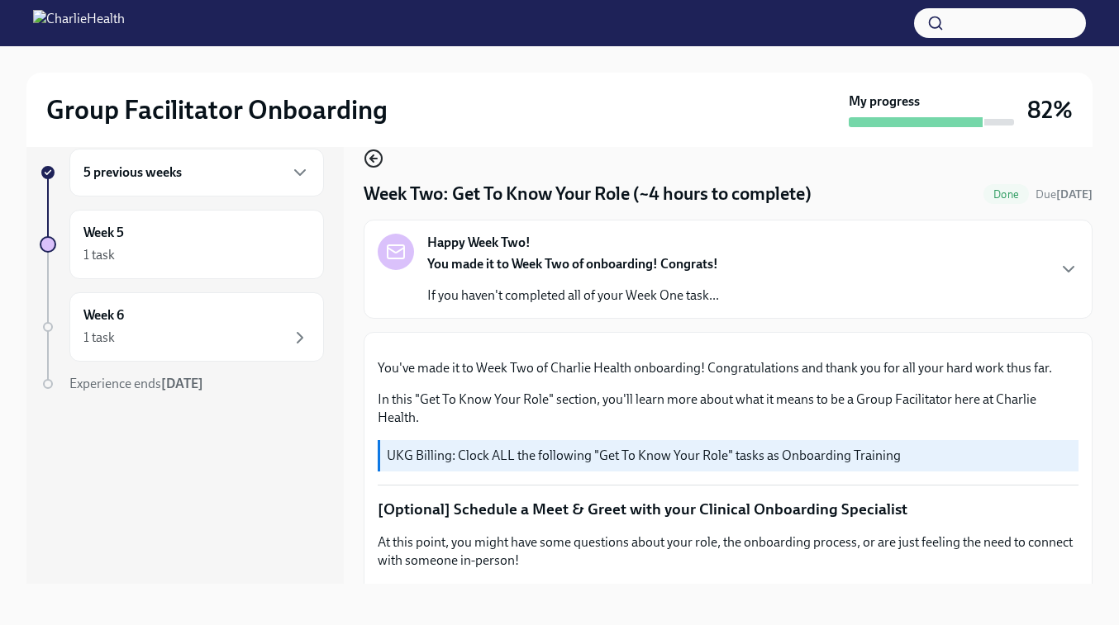
click at [375, 155] on icon "button" at bounding box center [374, 159] width 20 height 20
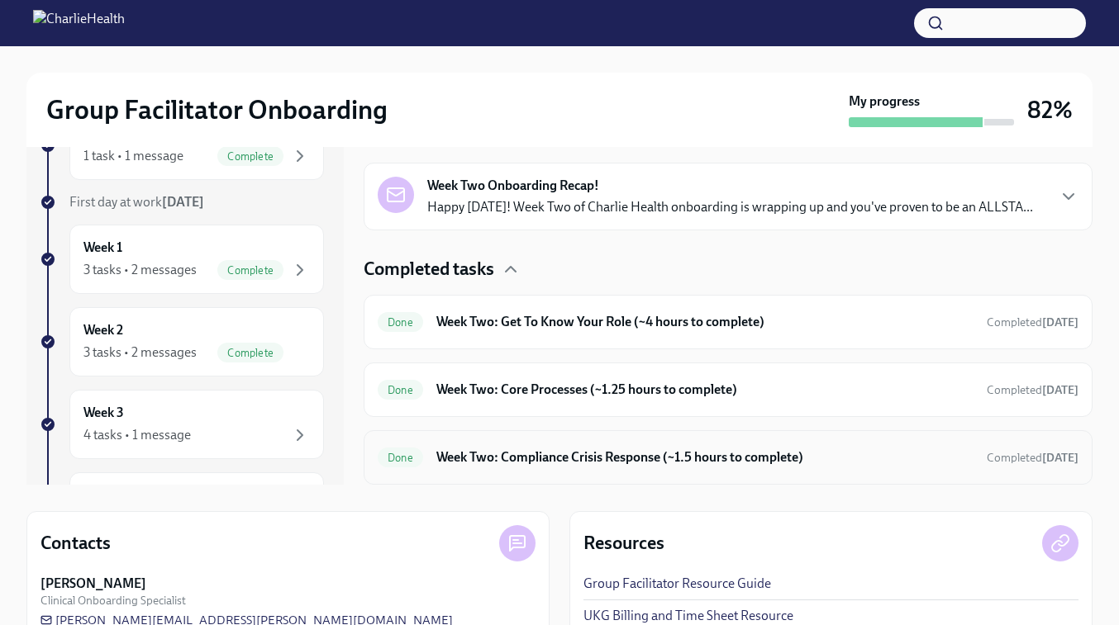
scroll to position [128, 0]
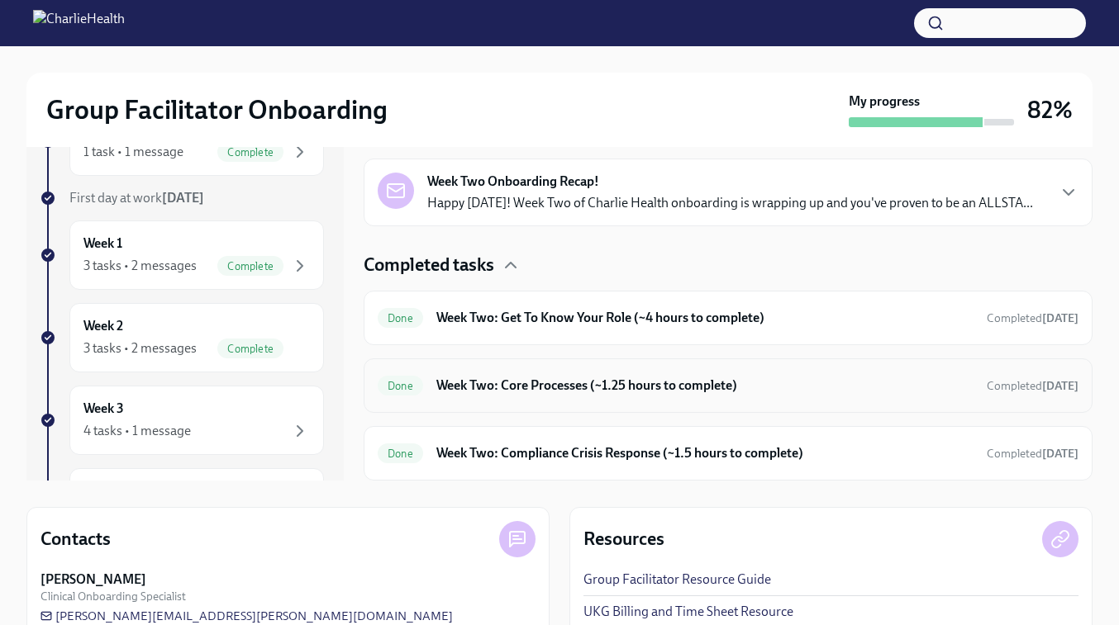
click at [517, 388] on h6 "Week Two: Core Processes (~1.25 hours to complete)" at bounding box center [704, 386] width 537 height 18
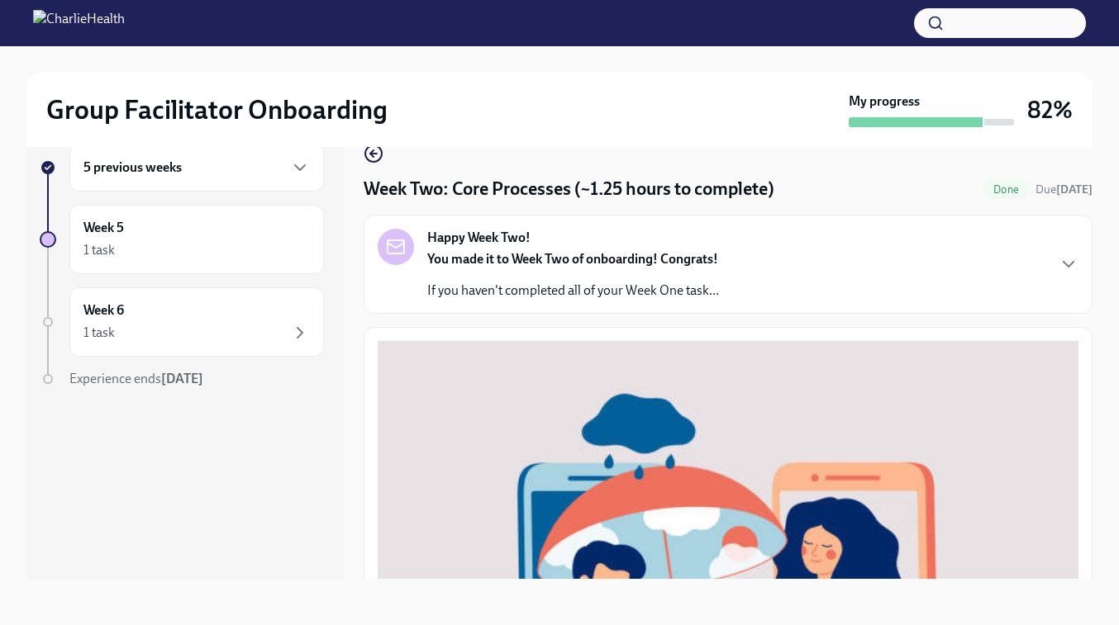
click at [373, 154] on icon "button" at bounding box center [374, 154] width 20 height 20
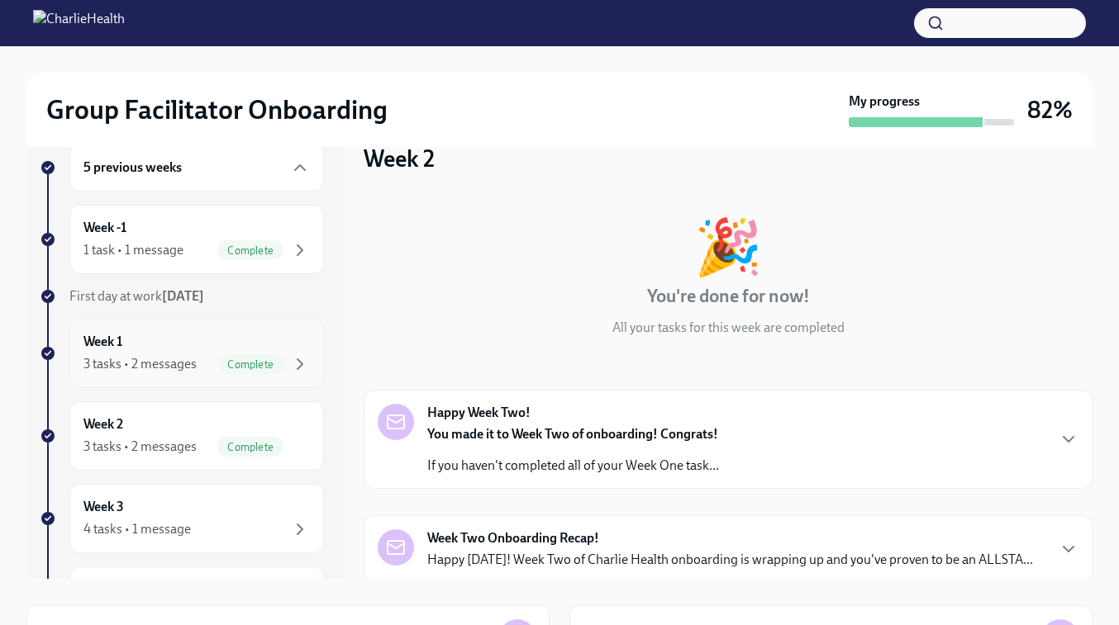
click at [149, 377] on div "Week 1 3 tasks • 2 messages Complete" at bounding box center [196, 353] width 254 height 69
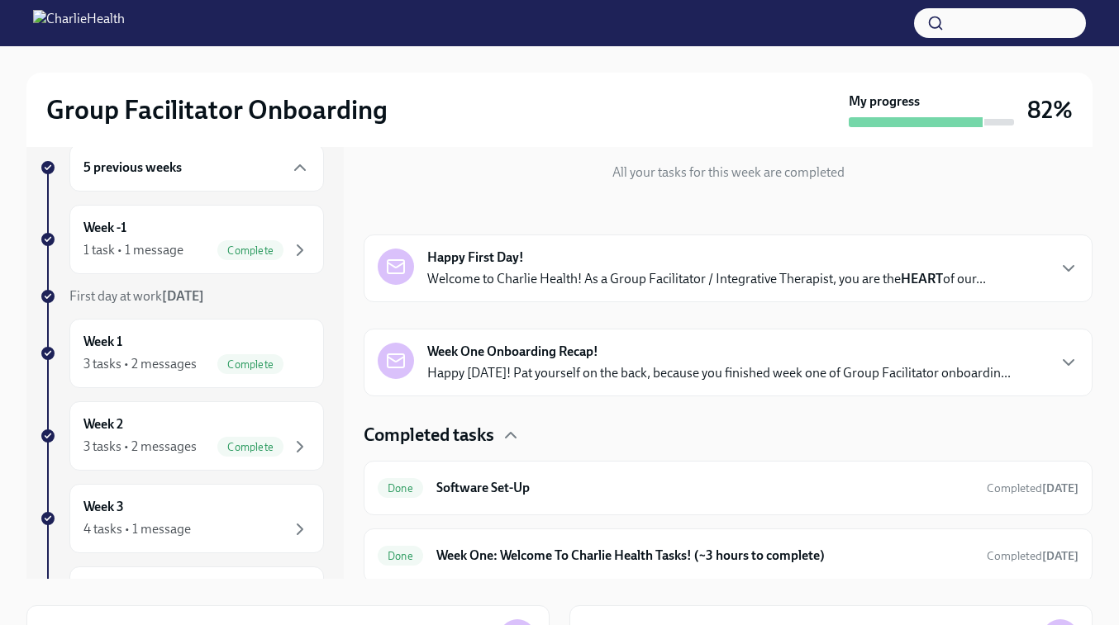
scroll to position [227, 0]
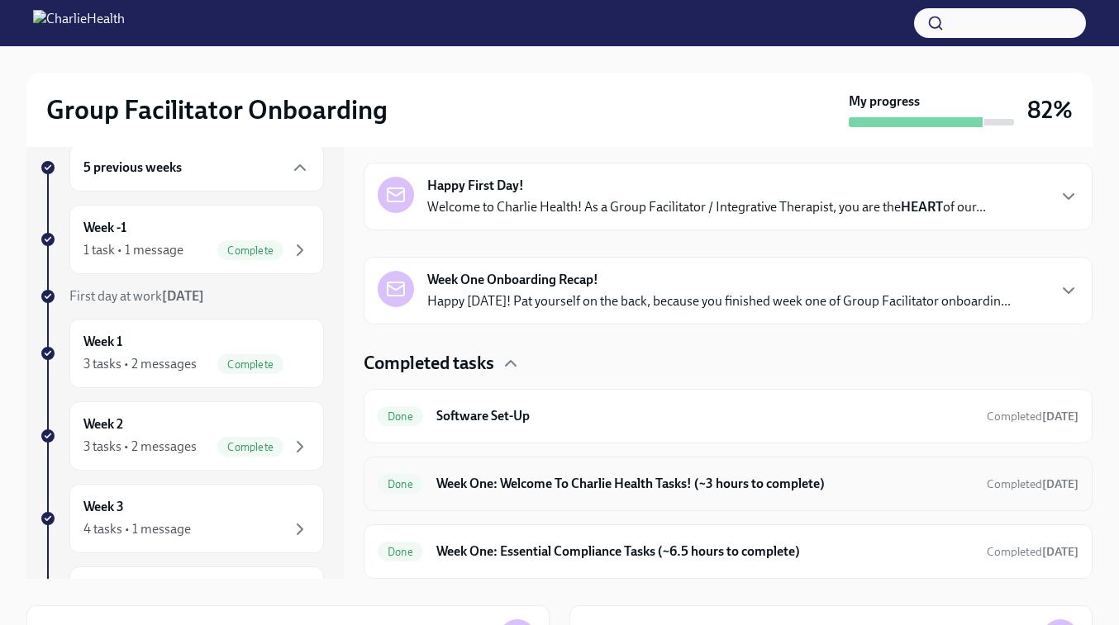
click at [533, 492] on h6 "Week One: Welcome To Charlie Health Tasks! (~3 hours to complete)" at bounding box center [704, 484] width 537 height 18
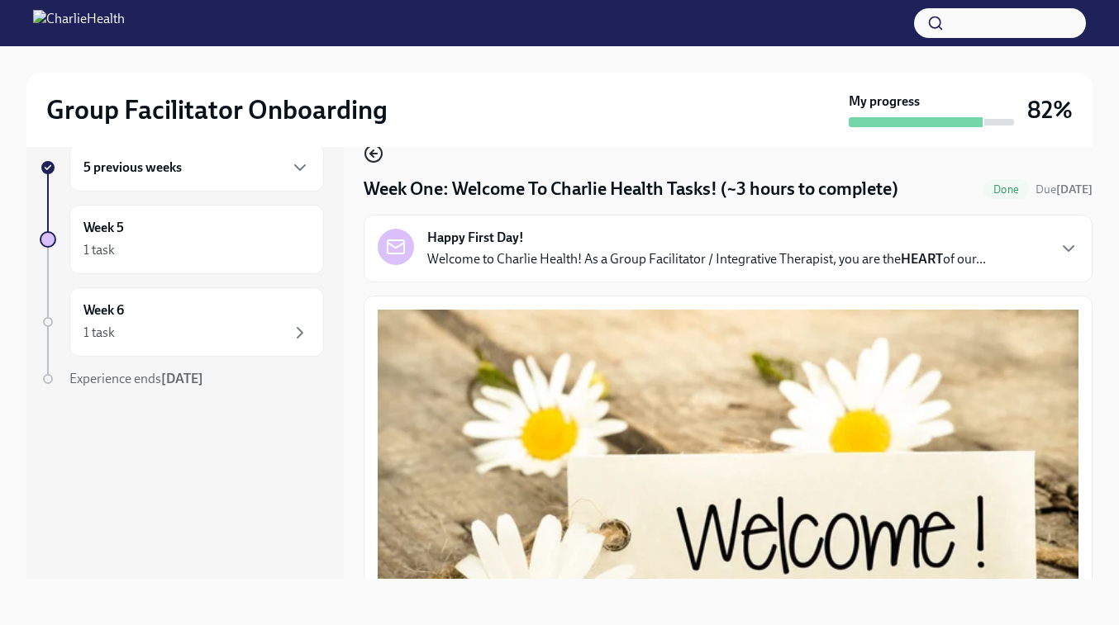
click at [371, 152] on icon "button" at bounding box center [371, 153] width 3 height 7
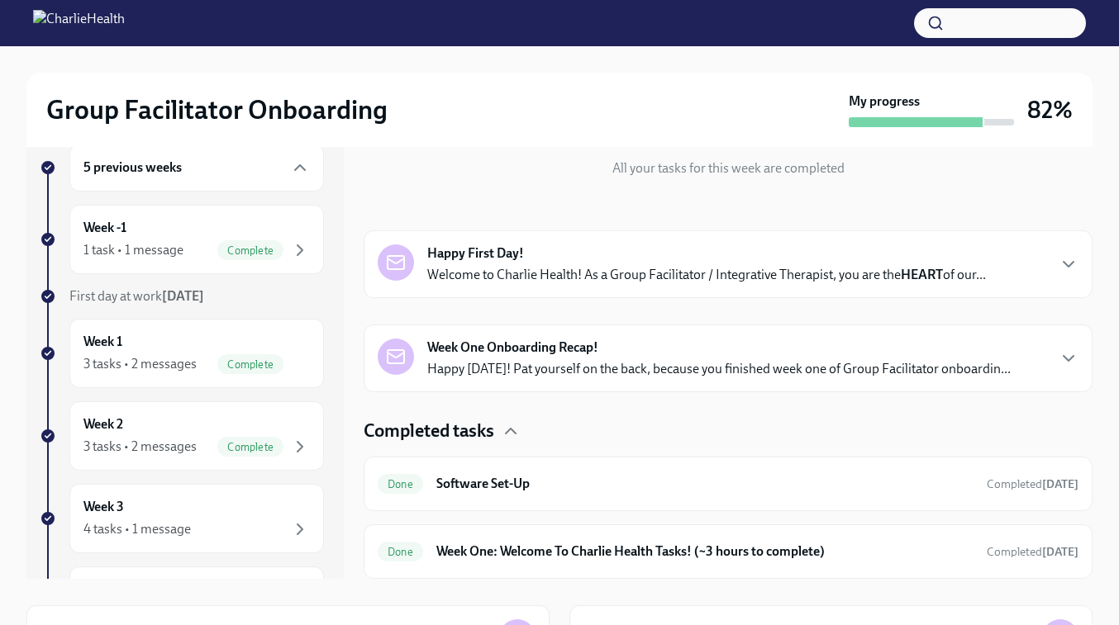
scroll to position [227, 0]
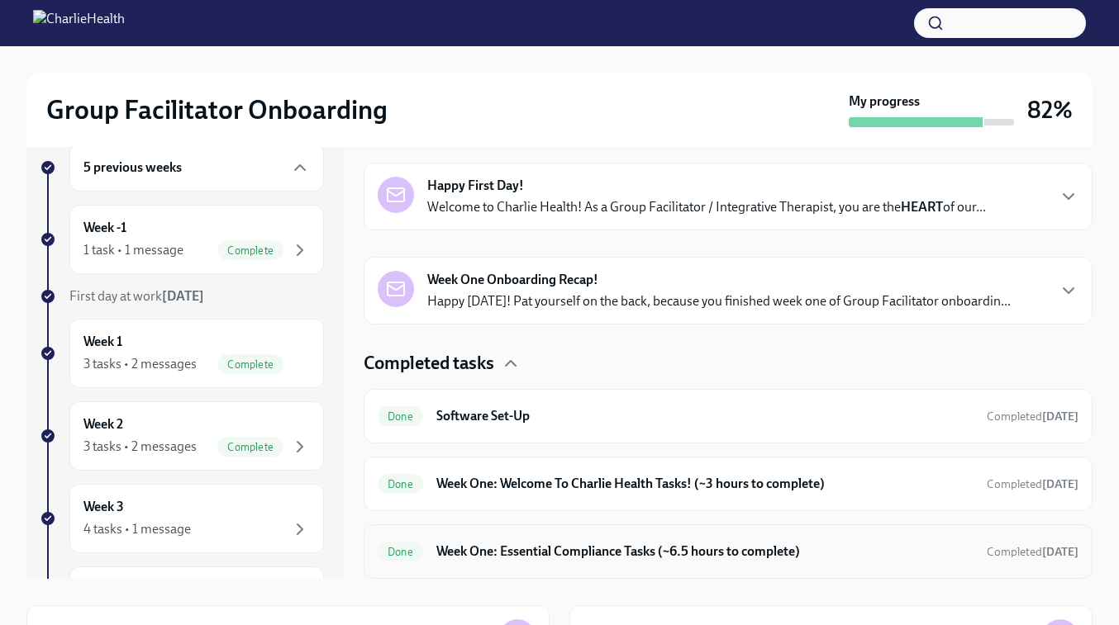
click at [543, 549] on h6 "Week One: Essential Compliance Tasks (~6.5 hours to complete)" at bounding box center [704, 552] width 537 height 18
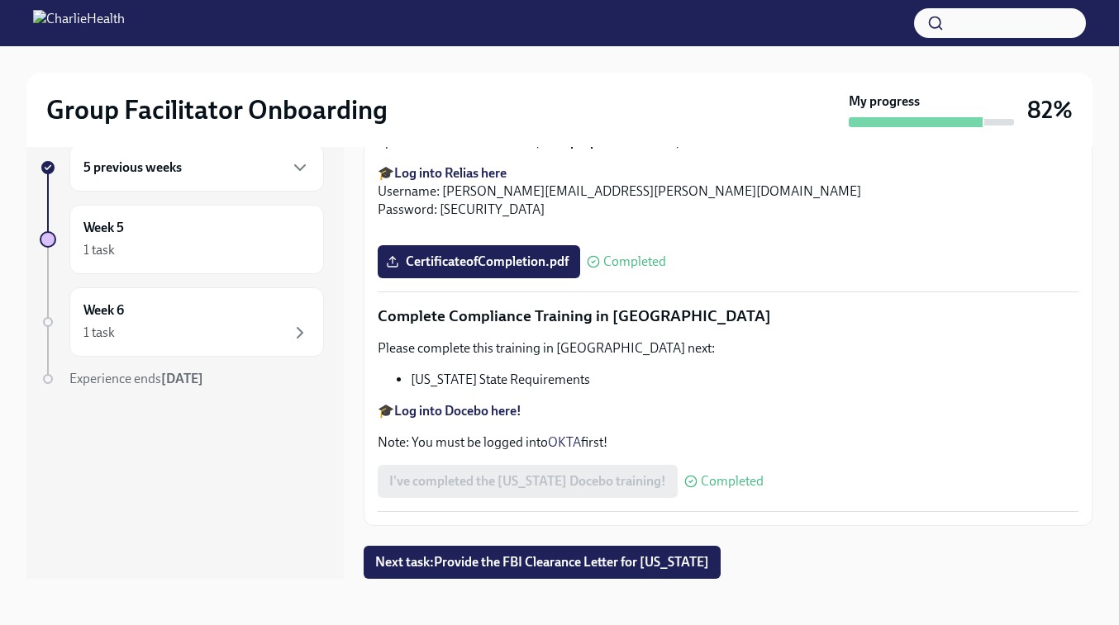
scroll to position [3691, 0]
click at [147, 257] on div "1 task" at bounding box center [196, 250] width 226 height 20
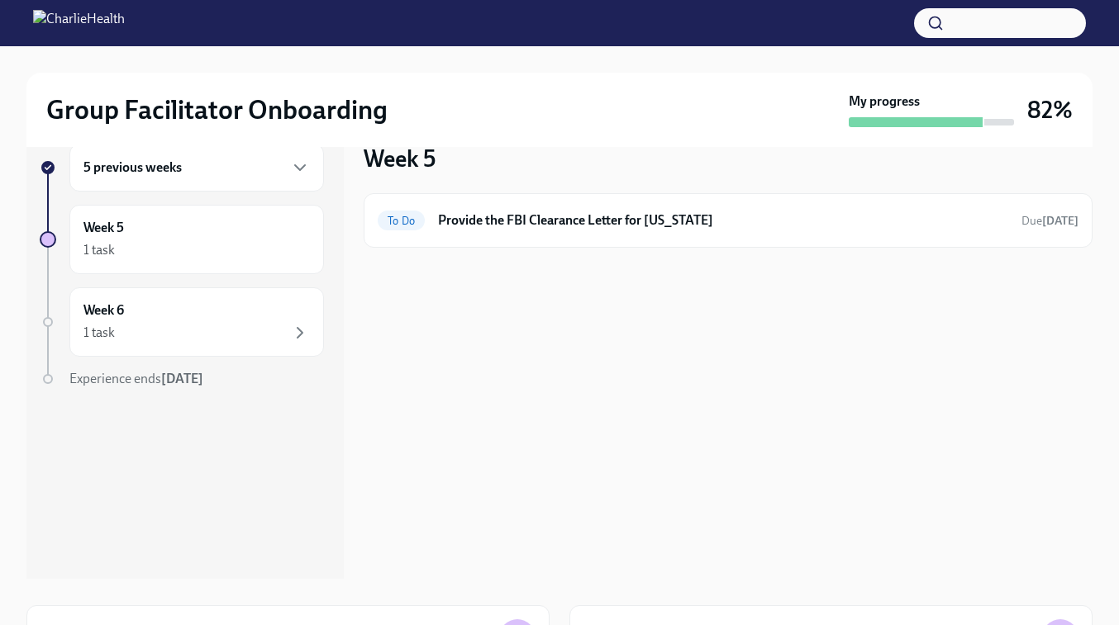
click at [164, 173] on h6 "5 previous weeks" at bounding box center [132, 168] width 98 height 18
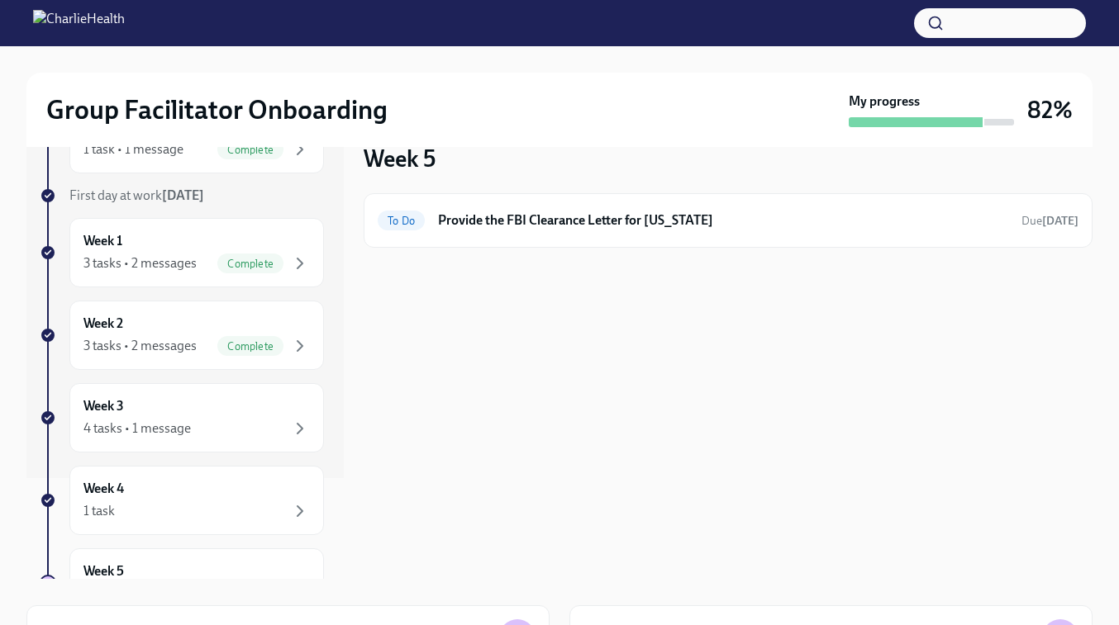
scroll to position [102, 0]
click at [146, 427] on div "4 tasks • 1 message" at bounding box center [136, 427] width 107 height 18
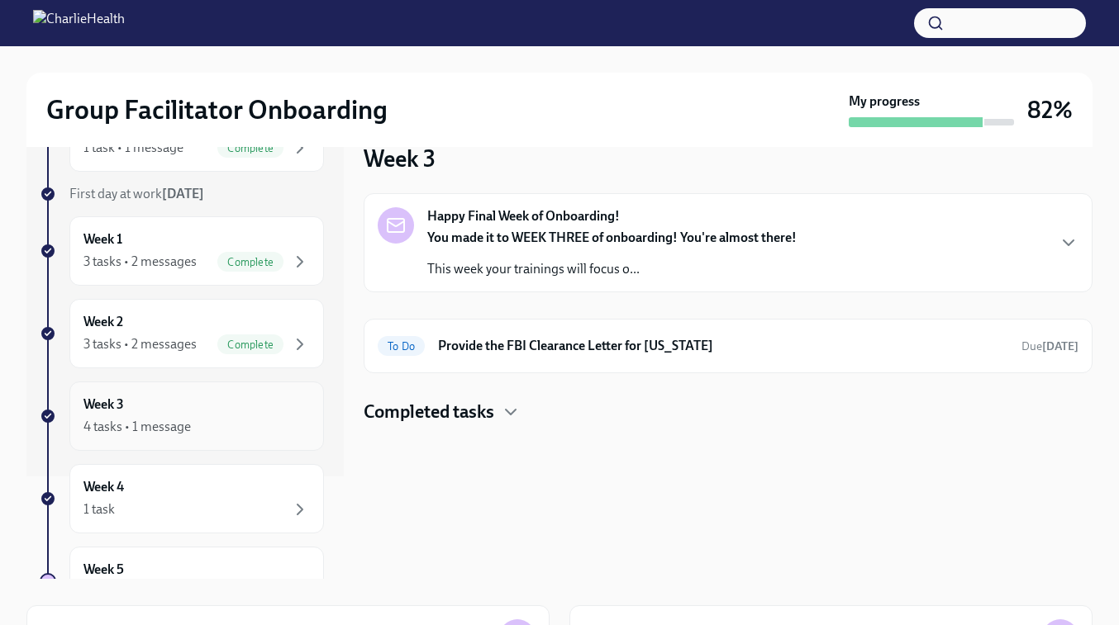
click at [204, 411] on div "Week 3 4 tasks • 1 message" at bounding box center [196, 416] width 226 height 41
click at [444, 409] on h4 "Completed tasks" at bounding box center [429, 412] width 131 height 25
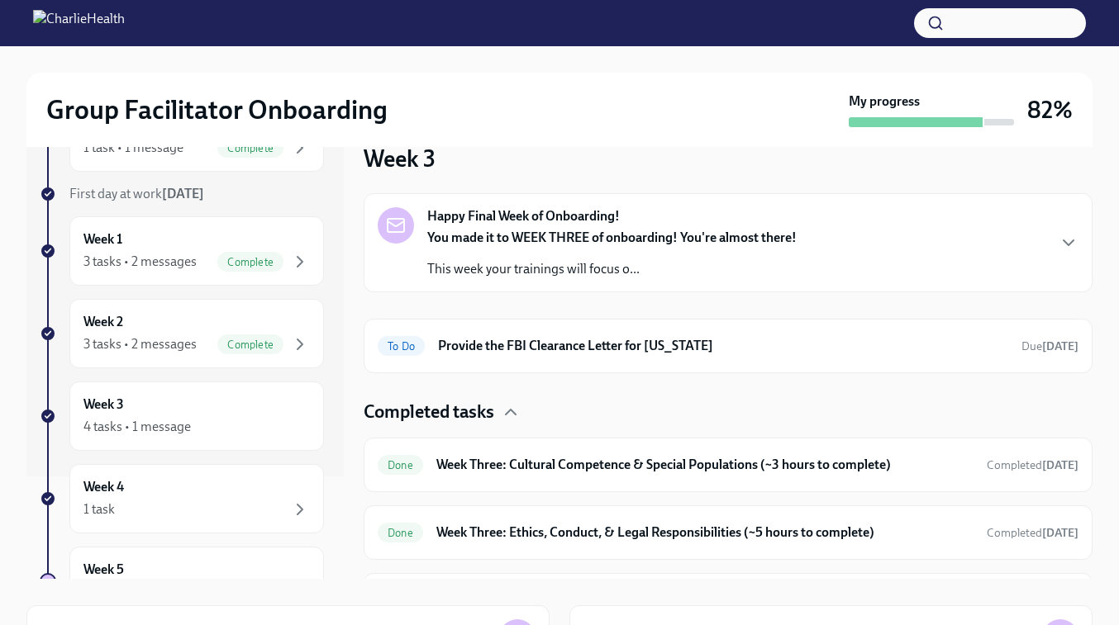
scroll to position [11, 0]
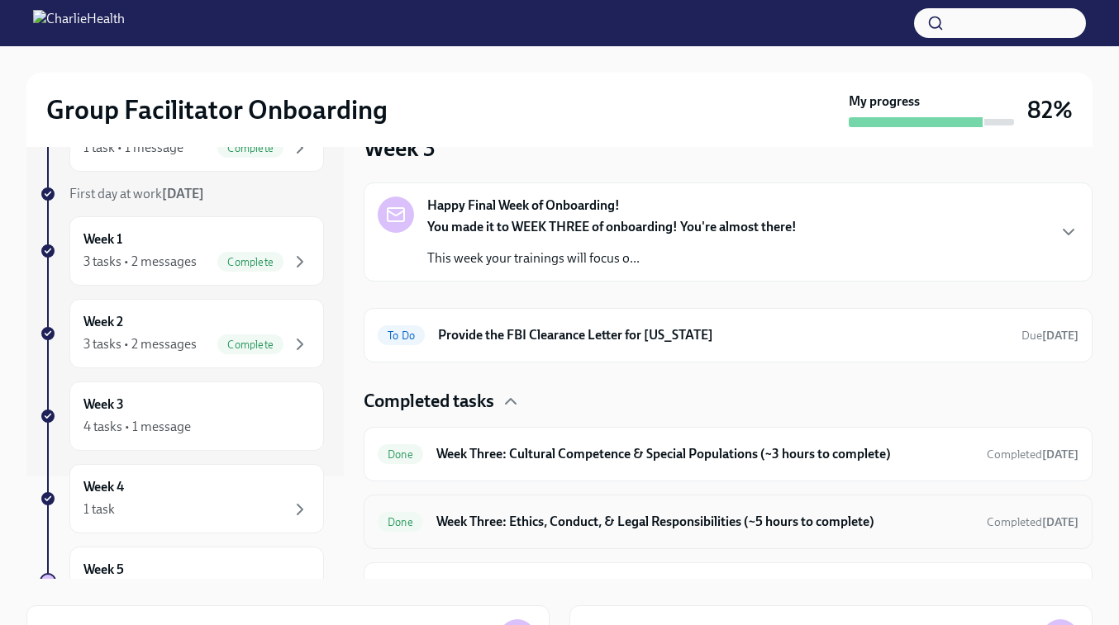
click at [517, 525] on h6 "Week Three: Ethics, Conduct, & Legal Responsibilities (~5 hours to complete)" at bounding box center [704, 522] width 537 height 18
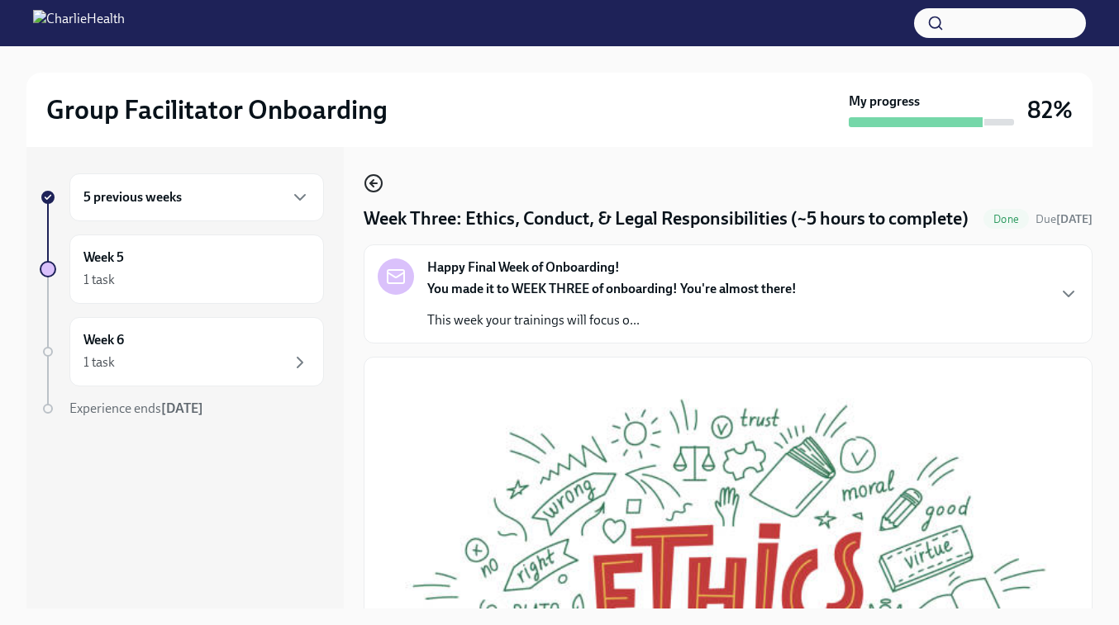
click at [370, 181] on icon "button" at bounding box center [374, 183] width 20 height 20
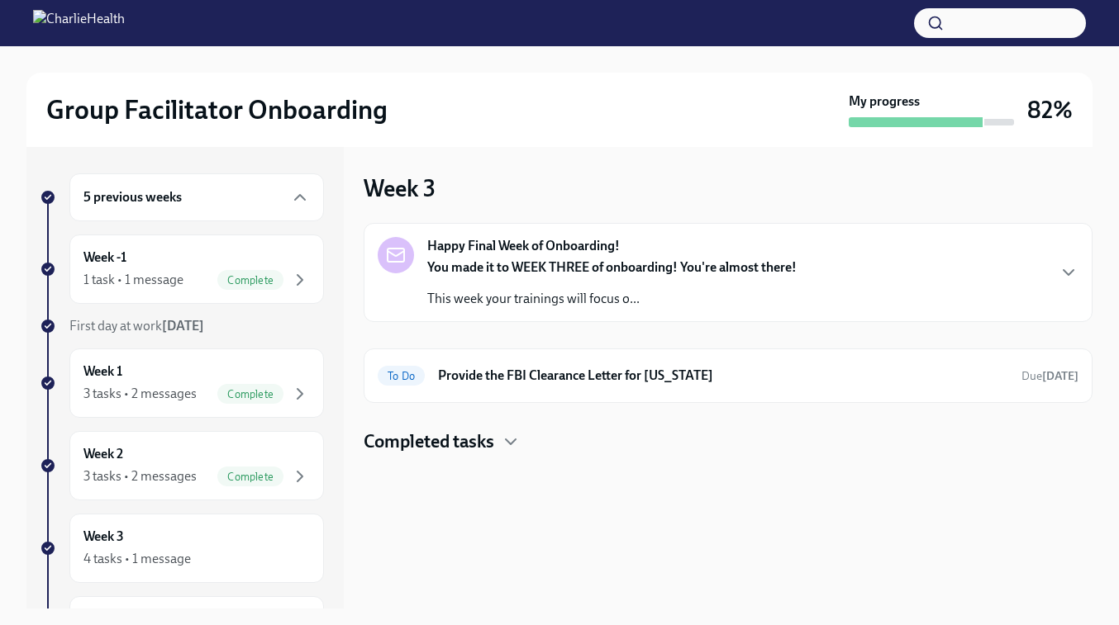
click at [442, 435] on h4 "Completed tasks" at bounding box center [429, 442] width 131 height 25
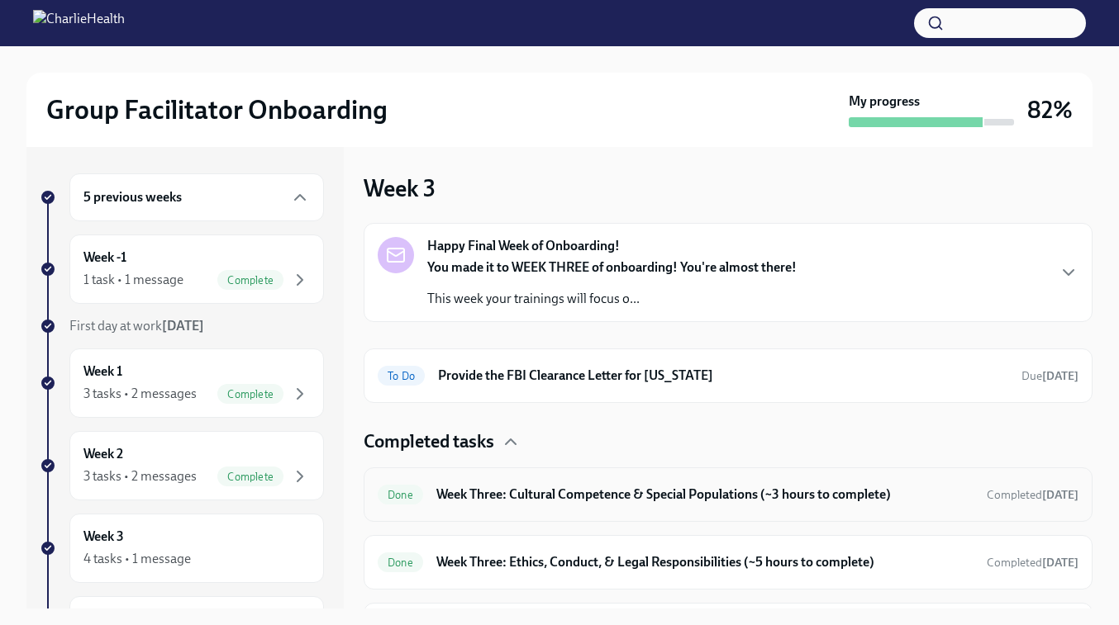
scroll to position [49, 0]
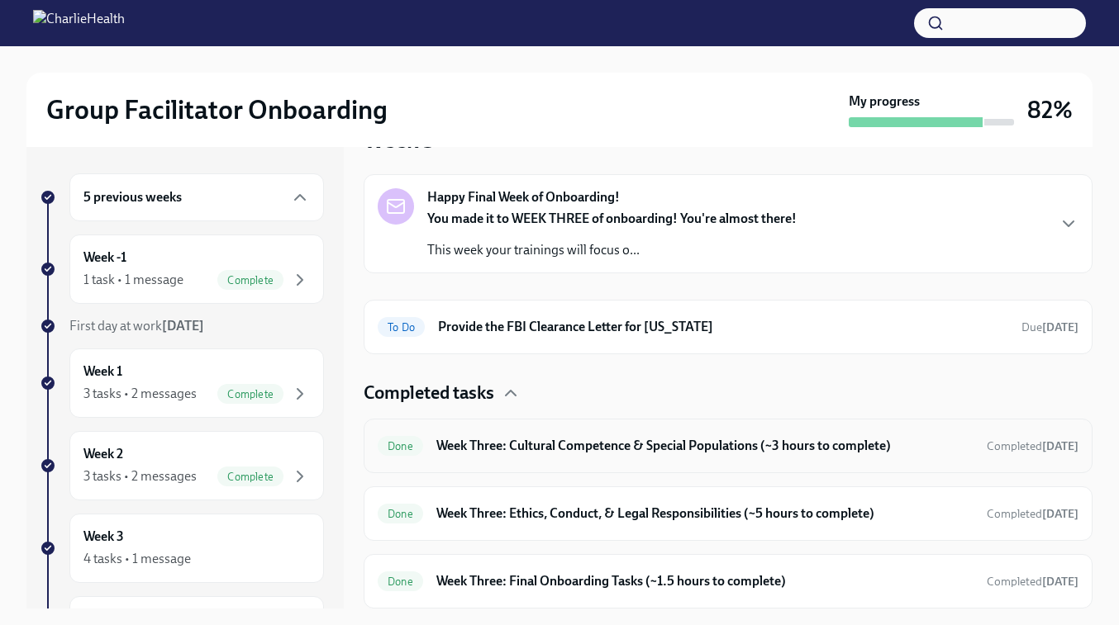
click at [534, 443] on h6 "Week Three: Cultural Competence & Special Populations (~3 hours to complete)" at bounding box center [704, 446] width 537 height 18
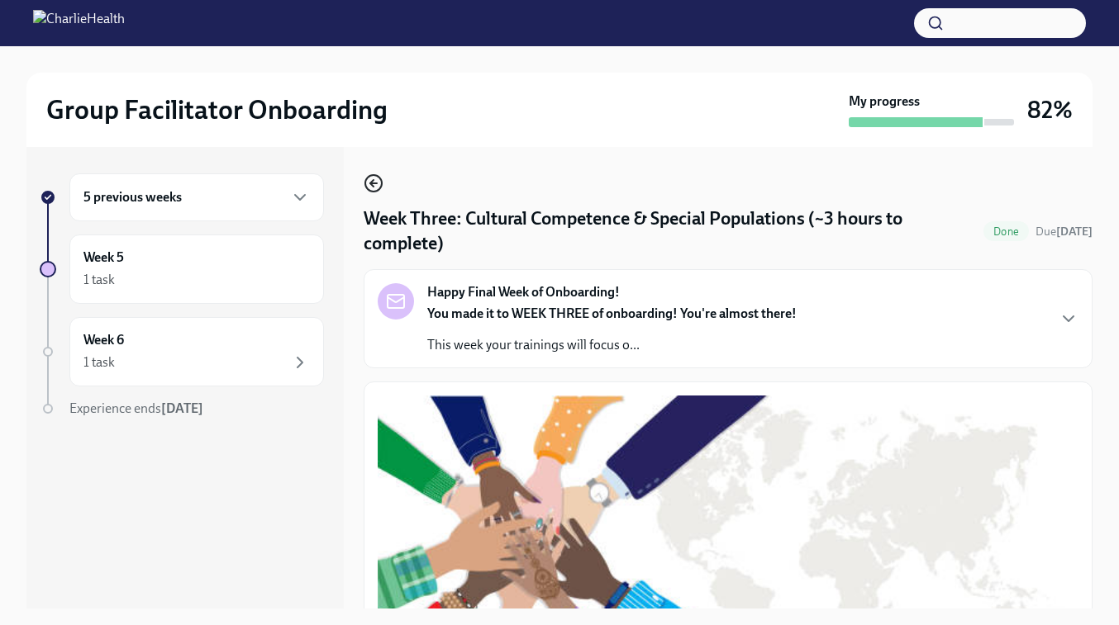
click at [366, 182] on icon "button" at bounding box center [374, 183] width 20 height 20
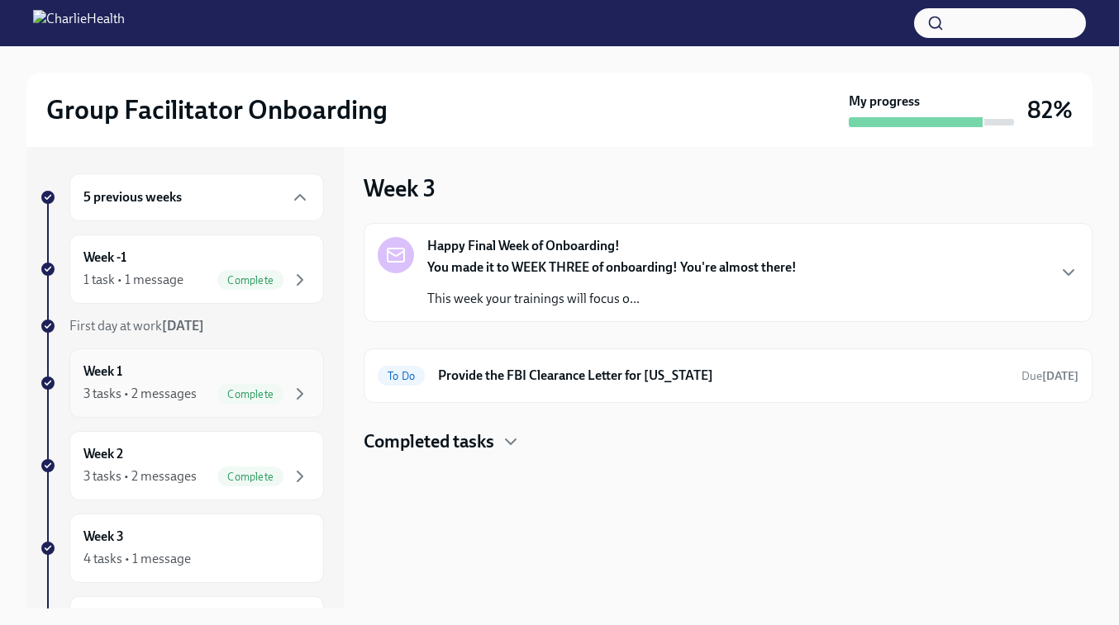
click at [135, 367] on div "Week 1 3 tasks • 2 messages Complete" at bounding box center [196, 383] width 226 height 41
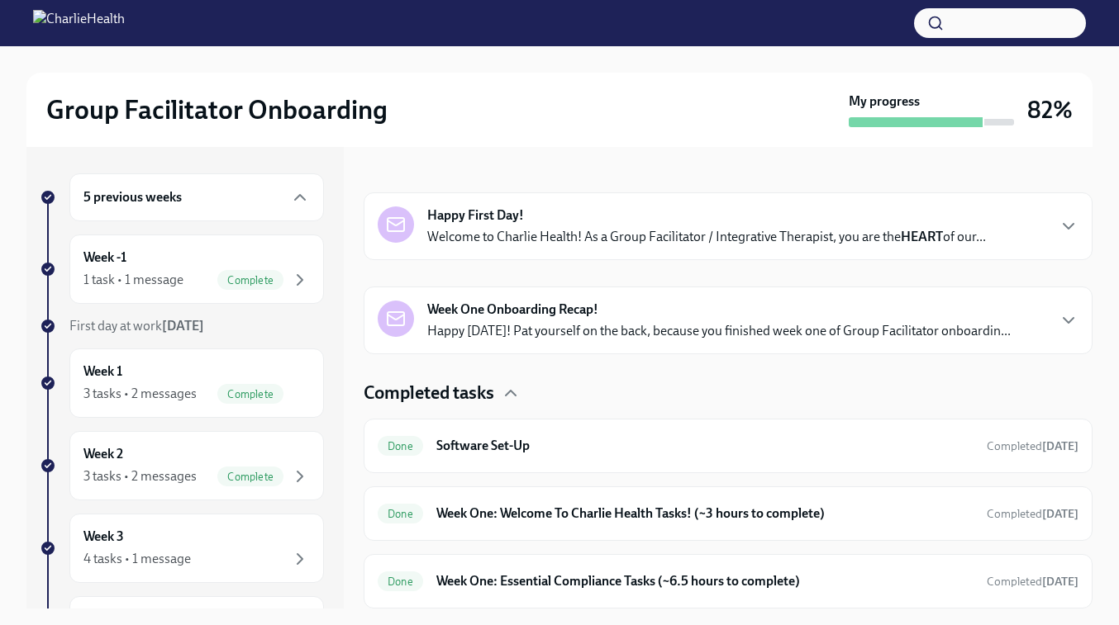
scroll to position [17, 0]
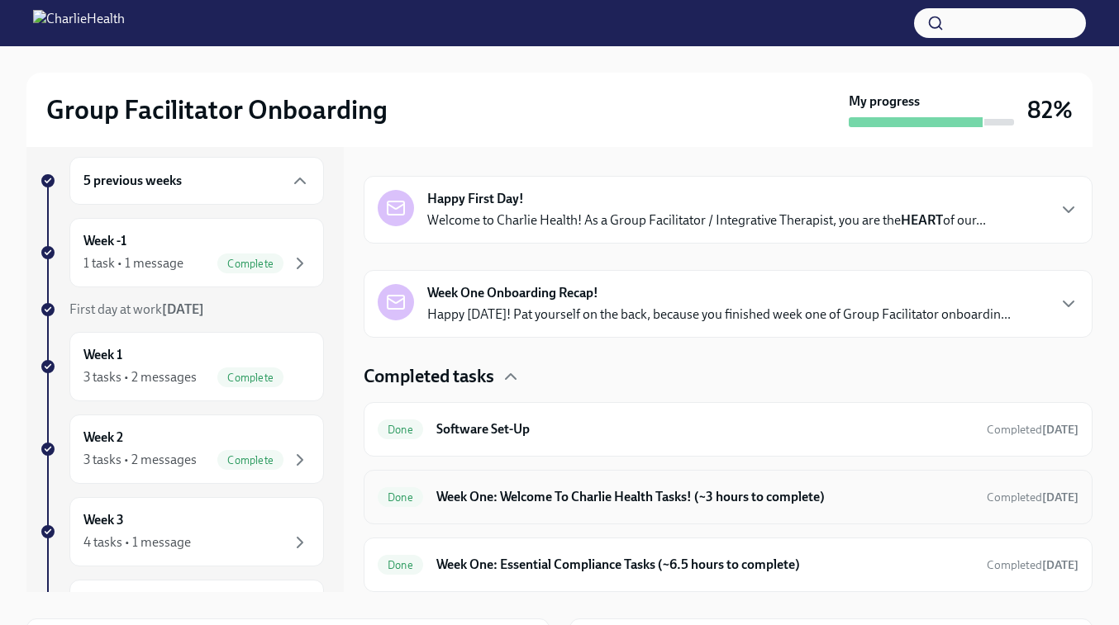
click at [543, 503] on h6 "Week One: Welcome To Charlie Health Tasks! (~3 hours to complete)" at bounding box center [704, 497] width 537 height 18
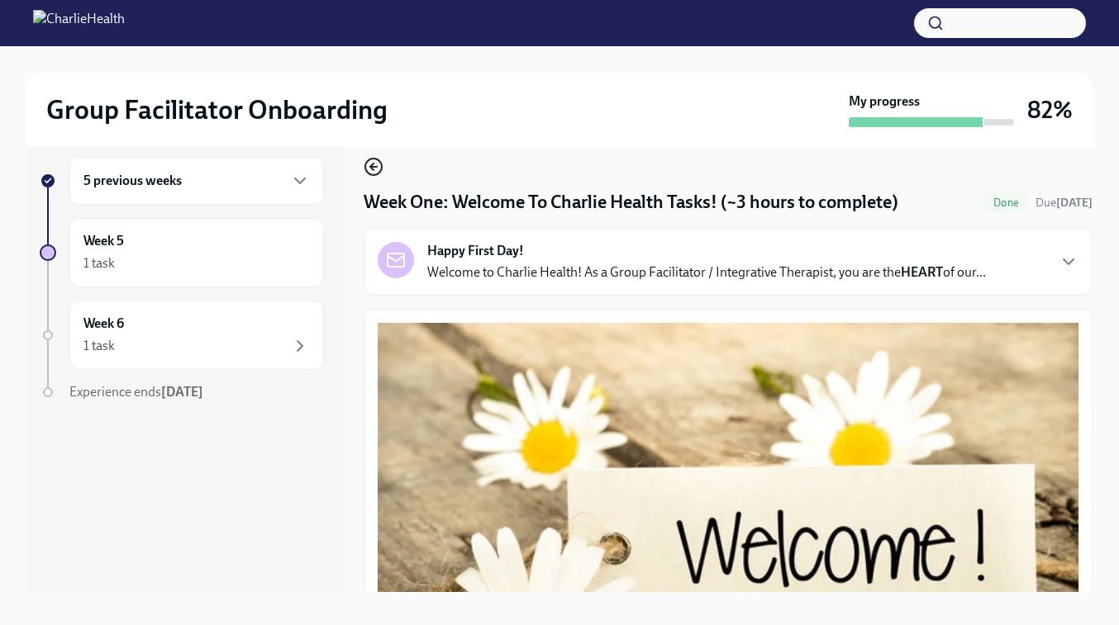
click at [373, 169] on icon "button" at bounding box center [371, 167] width 3 height 7
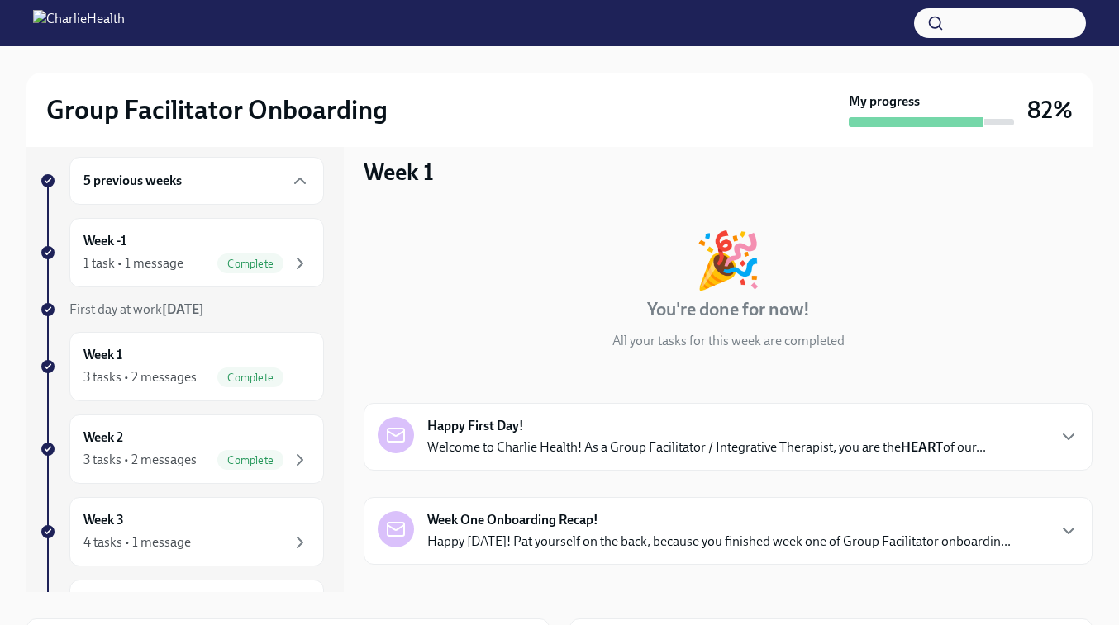
scroll to position [227, 0]
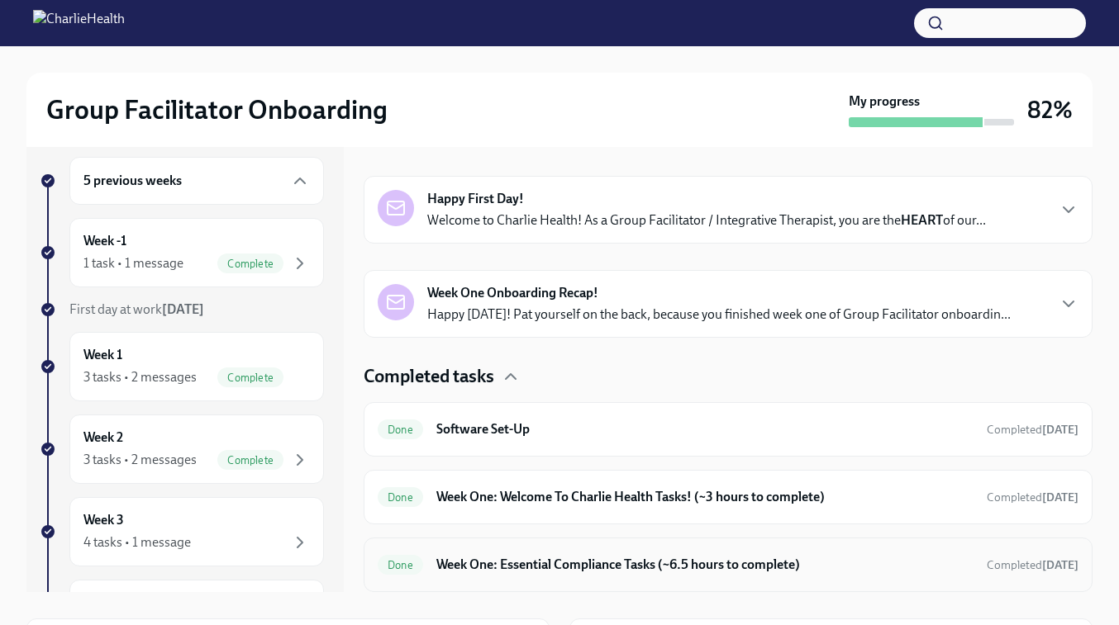
click at [522, 562] on h6 "Week One: Essential Compliance Tasks (~6.5 hours to complete)" at bounding box center [704, 565] width 537 height 18
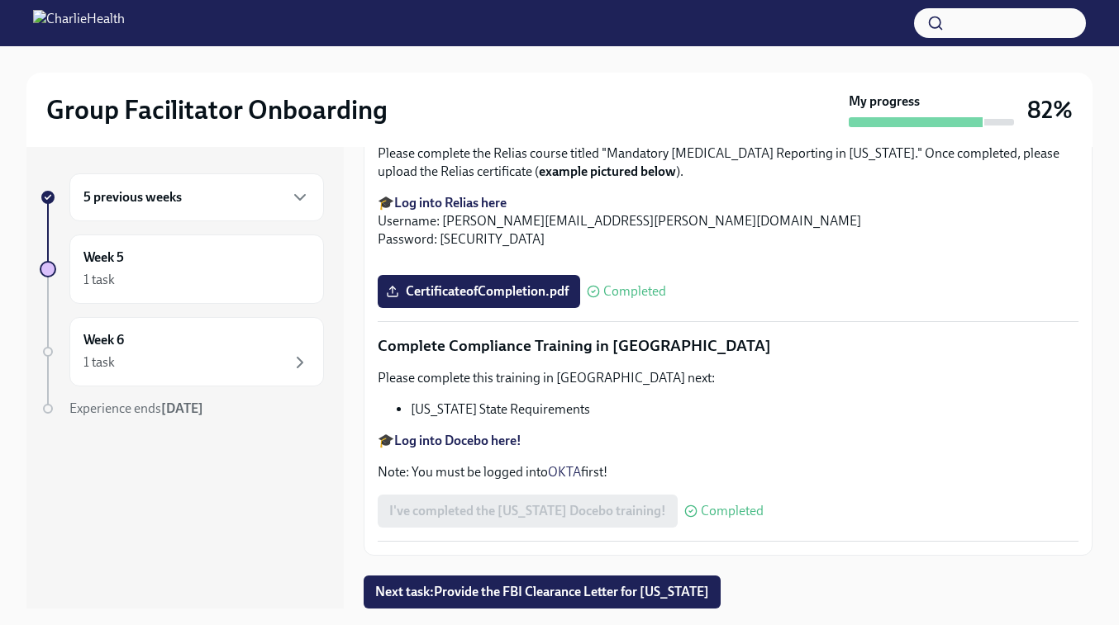
click at [136, 194] on h6 "5 previous weeks" at bounding box center [132, 197] width 98 height 18
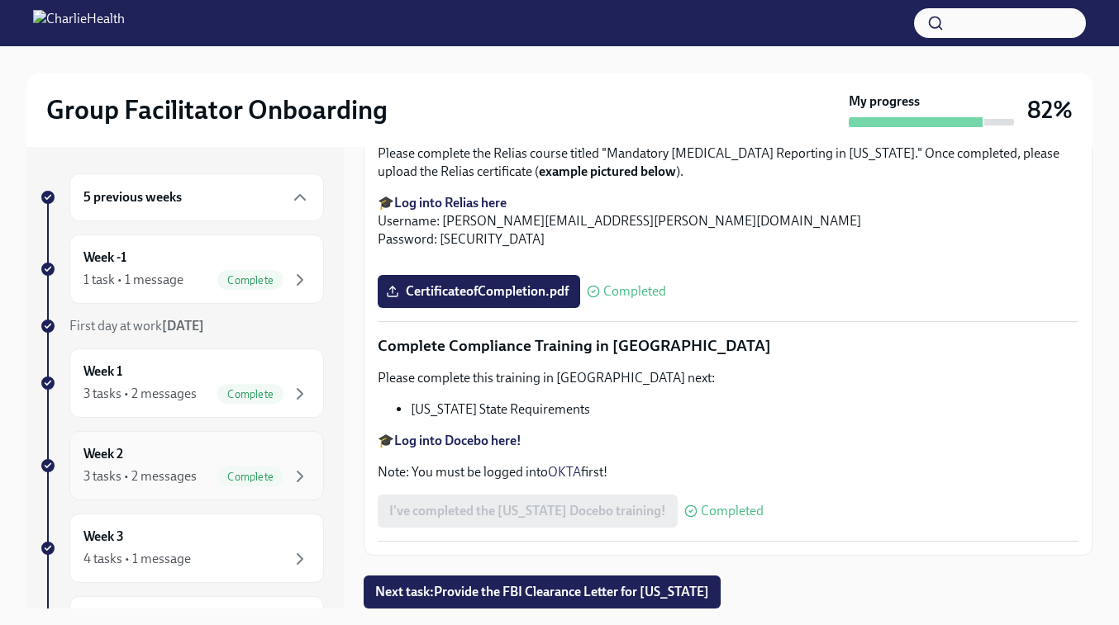
click at [172, 443] on div "Week 2 3 tasks • 2 messages Complete" at bounding box center [196, 465] width 254 height 69
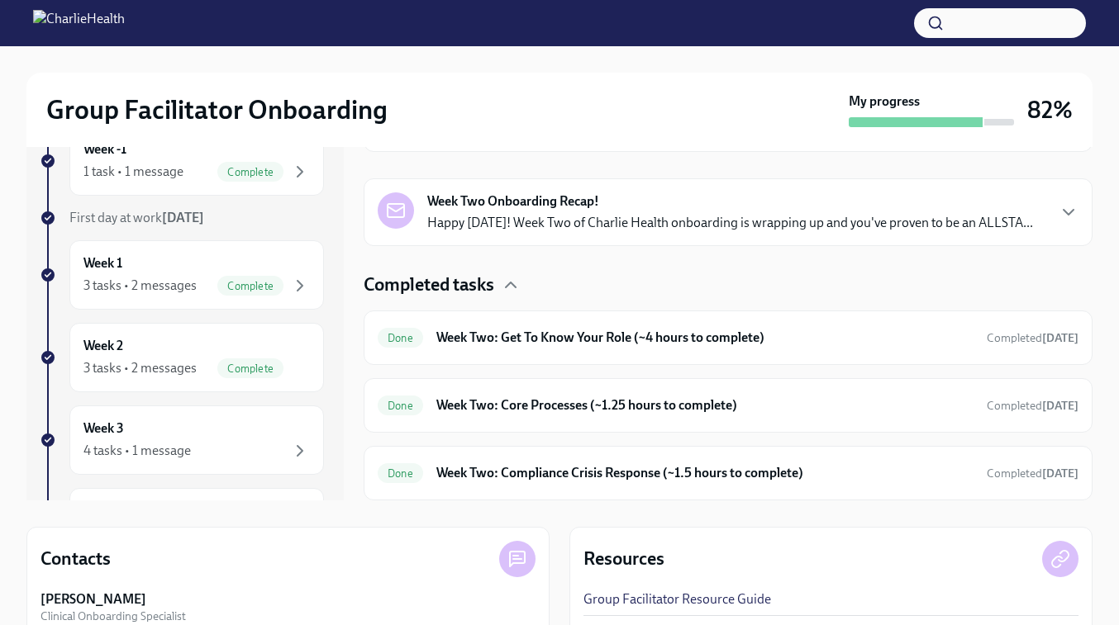
scroll to position [127, 0]
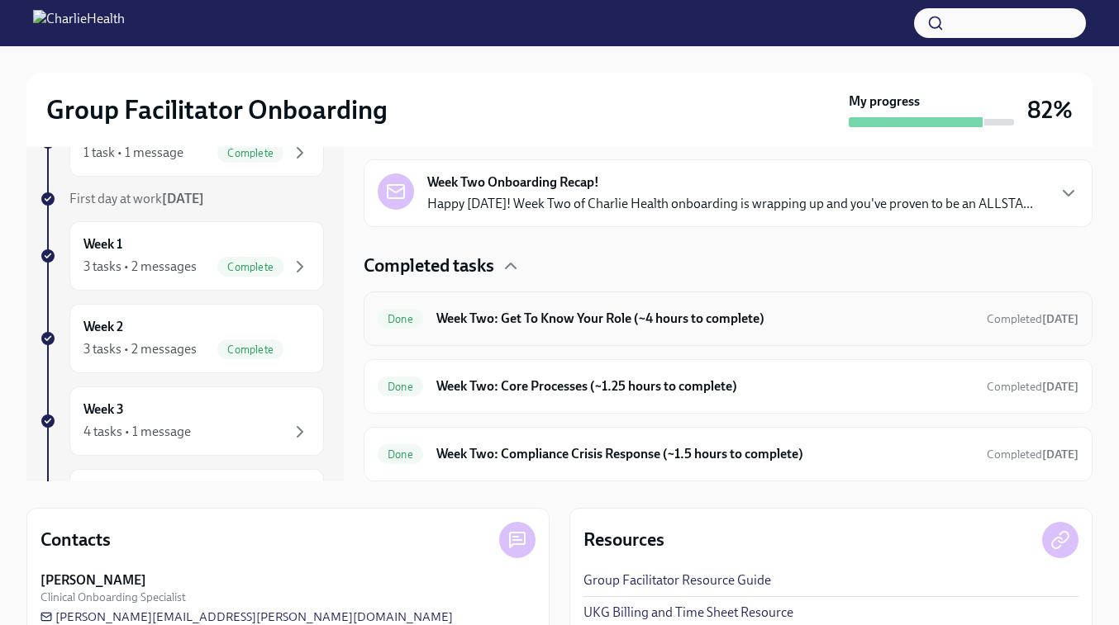
click at [522, 330] on div "Done Week Two: Get To Know Your Role (~4 hours to complete) Completed 4 days ago" at bounding box center [728, 319] width 701 height 26
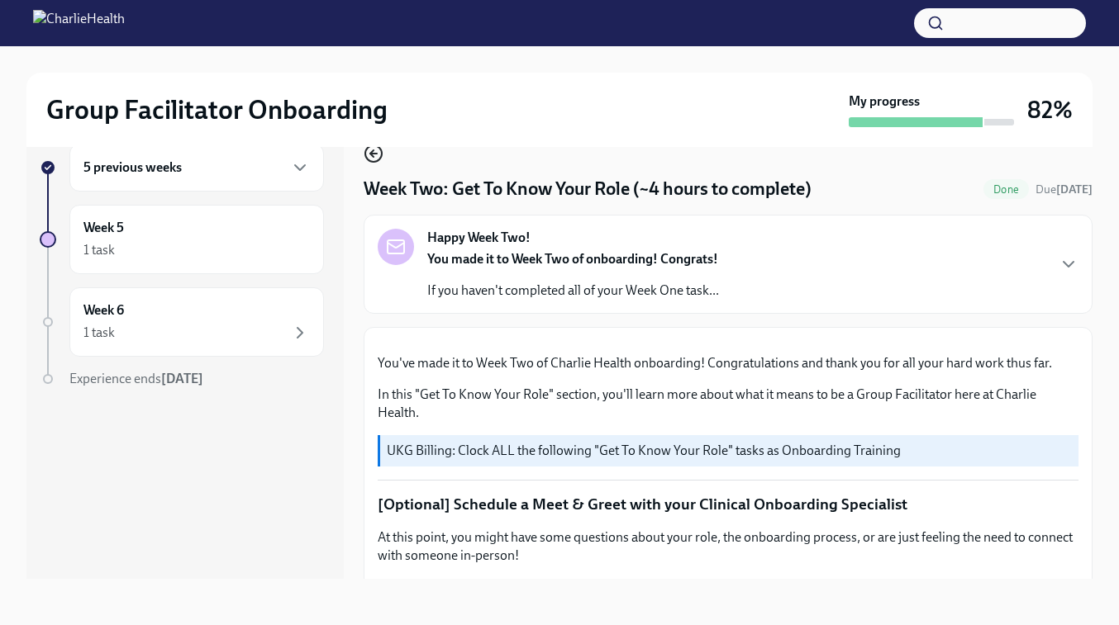
click at [372, 154] on icon "button" at bounding box center [373, 154] width 7 height 0
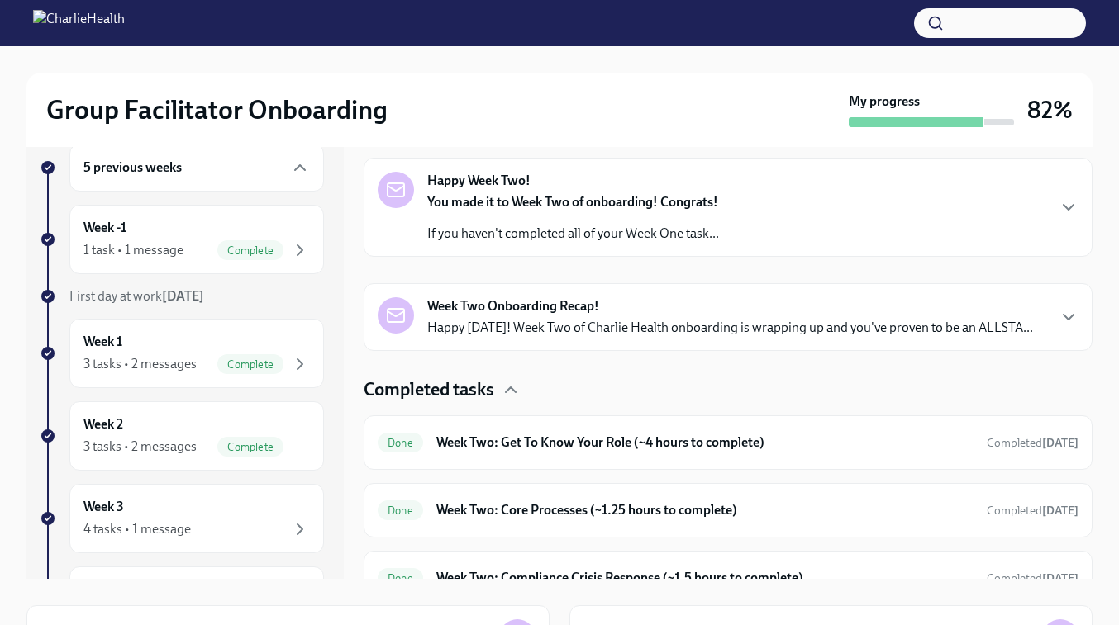
scroll to position [259, 0]
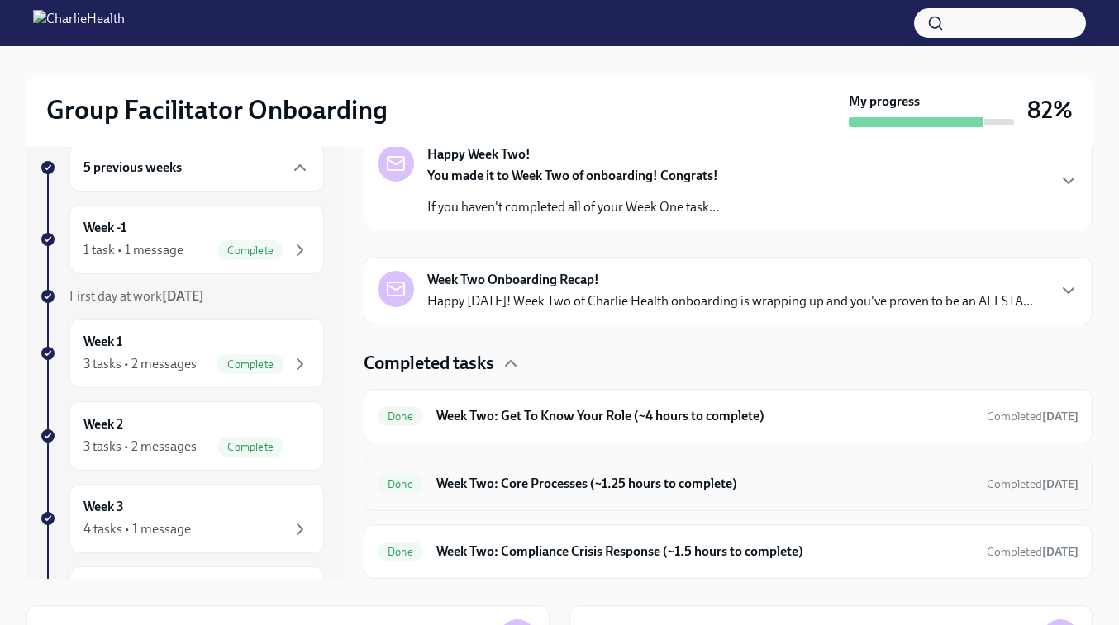
click at [520, 482] on h6 "Week Two: Core Processes (~1.25 hours to complete)" at bounding box center [704, 484] width 537 height 18
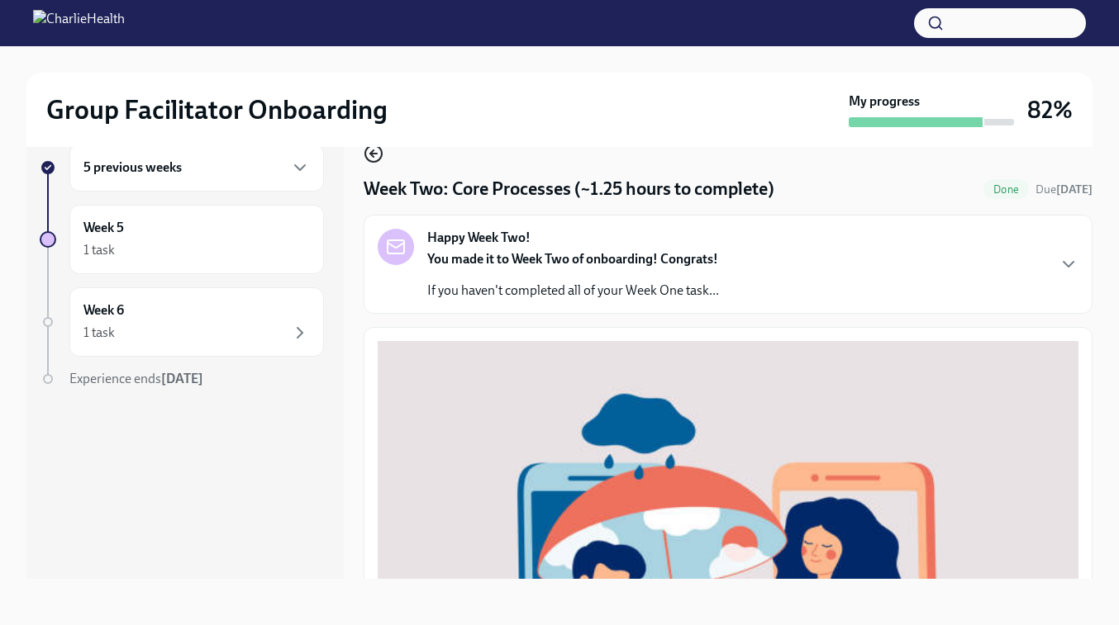
click at [365, 150] on circle "button" at bounding box center [373, 153] width 17 height 17
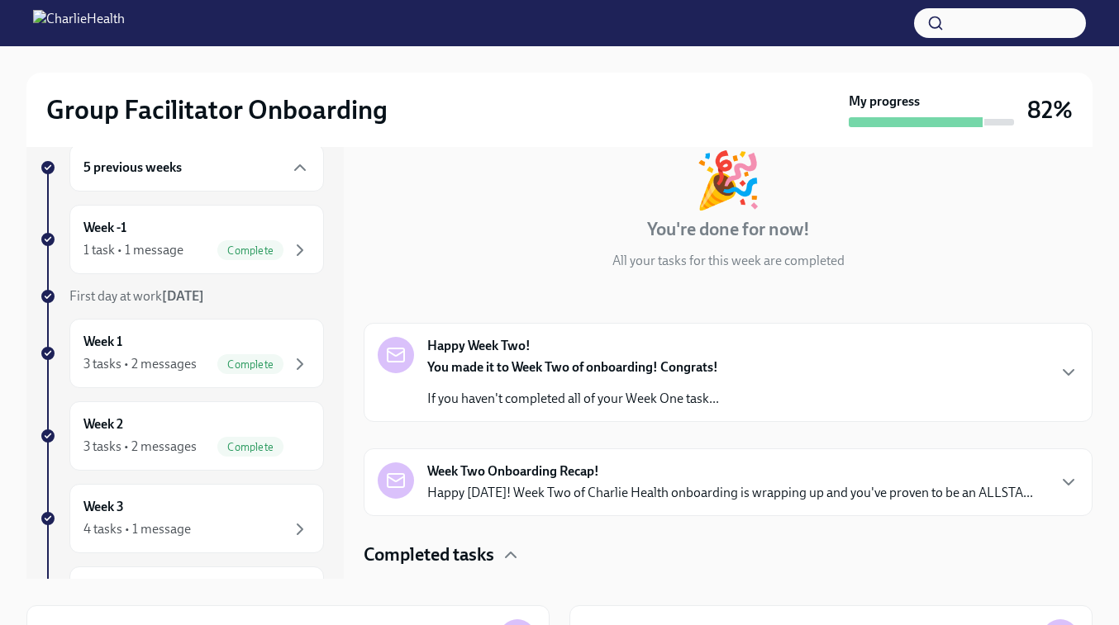
scroll to position [259, 0]
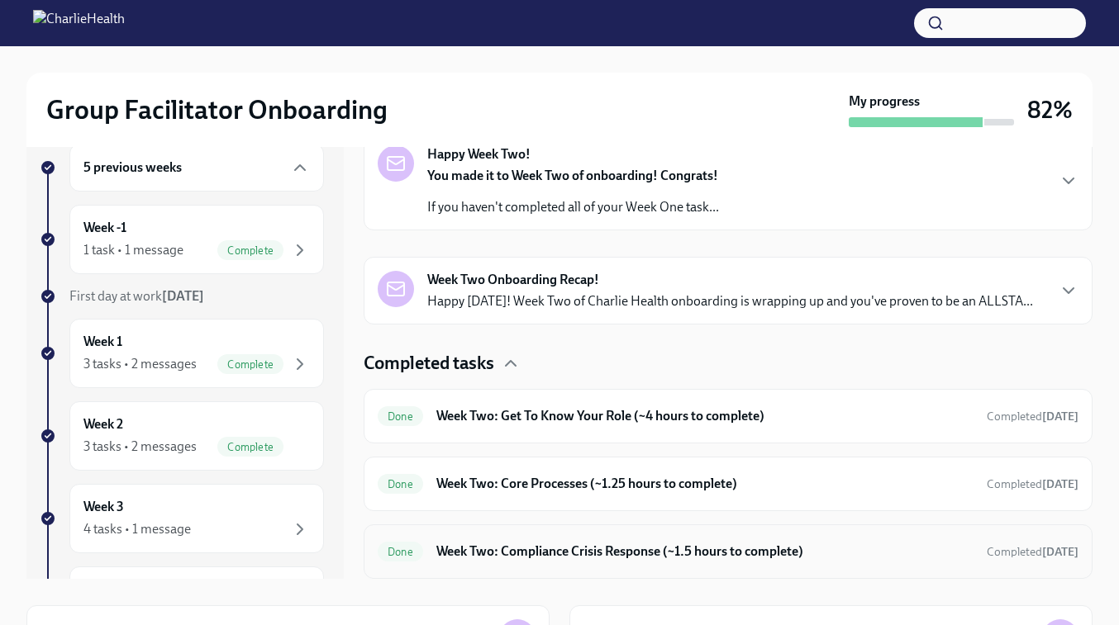
click at [546, 537] on div "Done Week Two: Compliance Crisis Response (~1.5 hours to complete) Completed Au…" at bounding box center [728, 552] width 729 height 55
click at [533, 550] on h6 "Week Two: Compliance Crisis Response (~1.5 hours to complete)" at bounding box center [704, 552] width 537 height 18
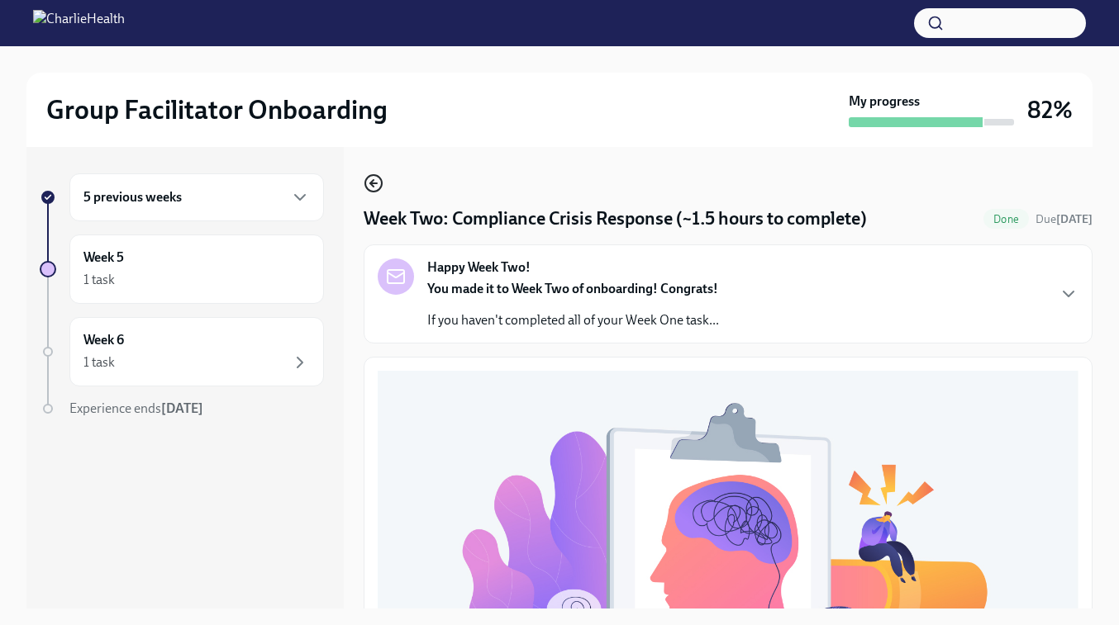
click at [373, 183] on icon "button" at bounding box center [373, 183] width 7 height 0
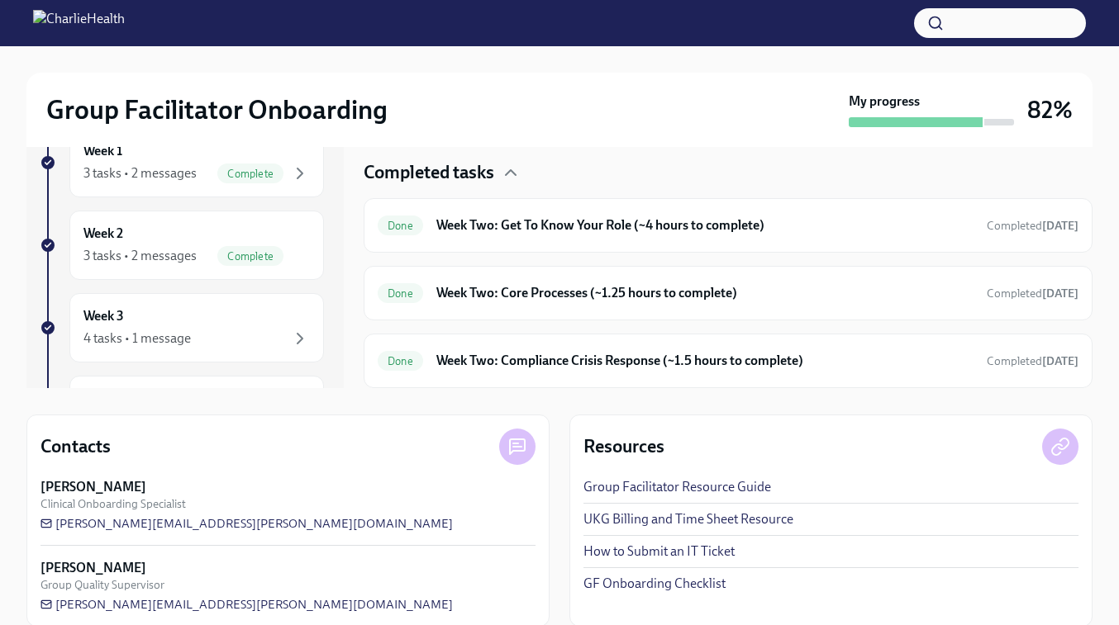
scroll to position [242, 0]
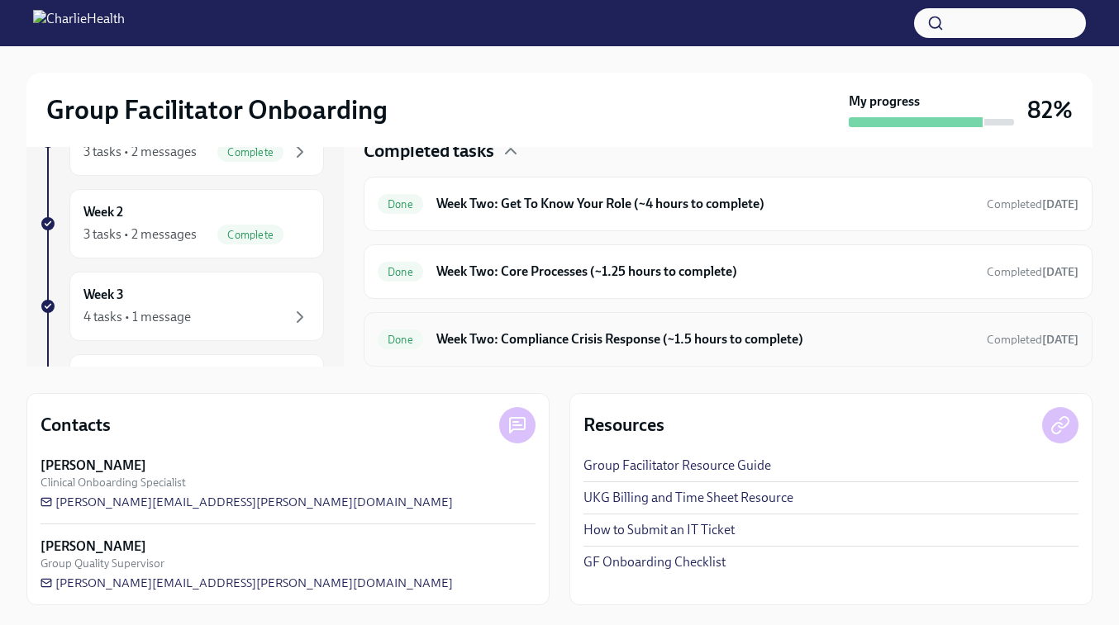
click at [527, 345] on h6 "Week Two: Compliance Crisis Response (~1.5 hours to complete)" at bounding box center [704, 339] width 537 height 18
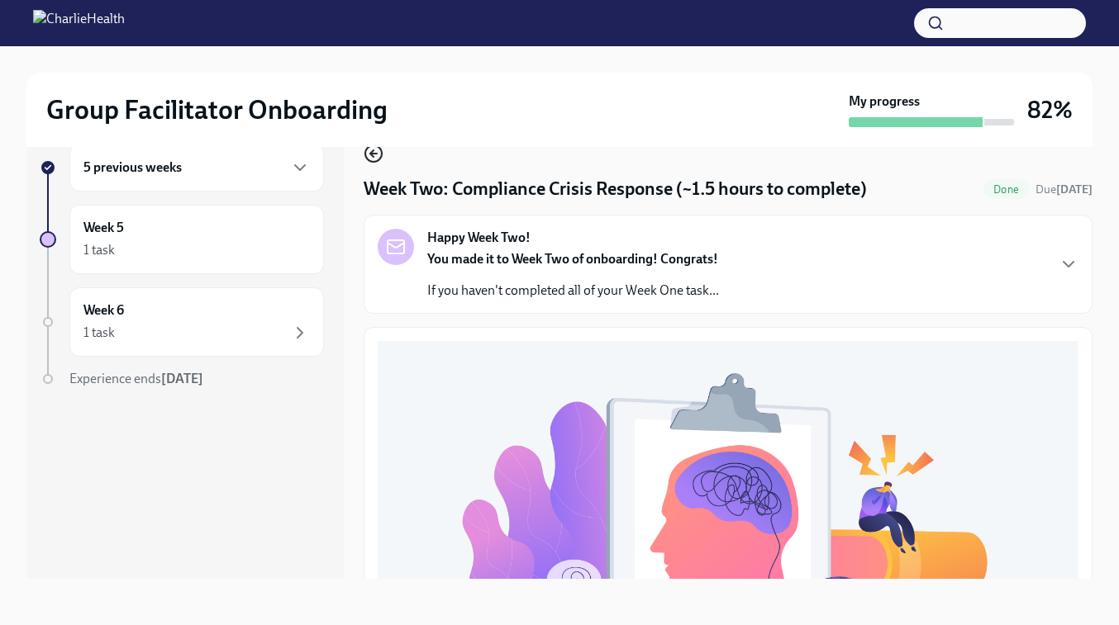
click at [379, 150] on icon "button" at bounding box center [374, 154] width 20 height 20
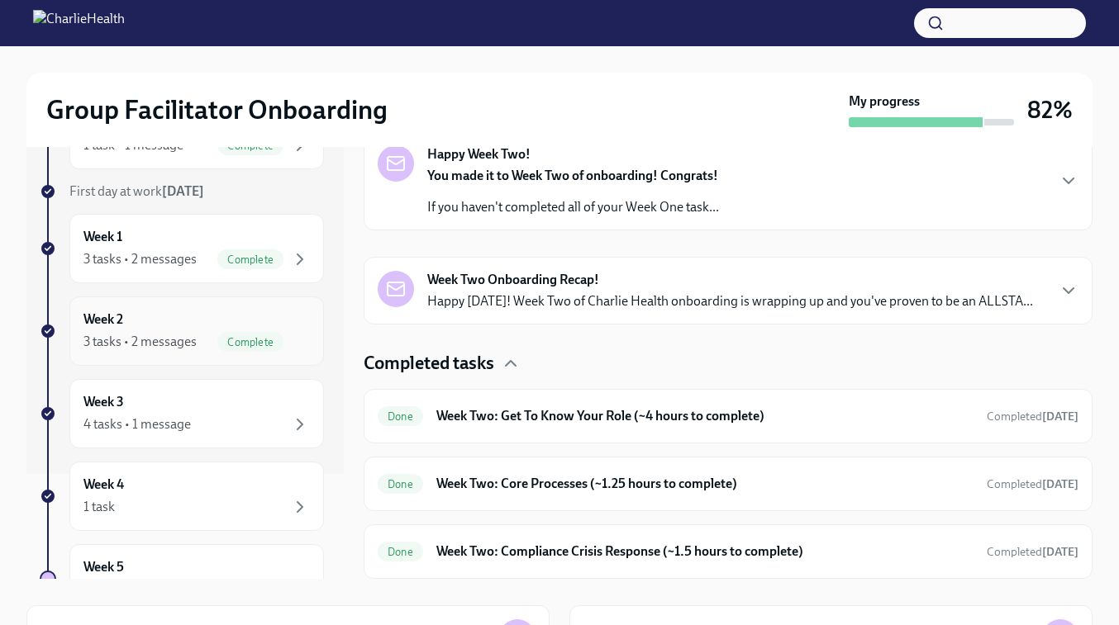
scroll to position [106, 0]
click at [167, 410] on div "Week 3 4 tasks • 1 message" at bounding box center [196, 412] width 226 height 41
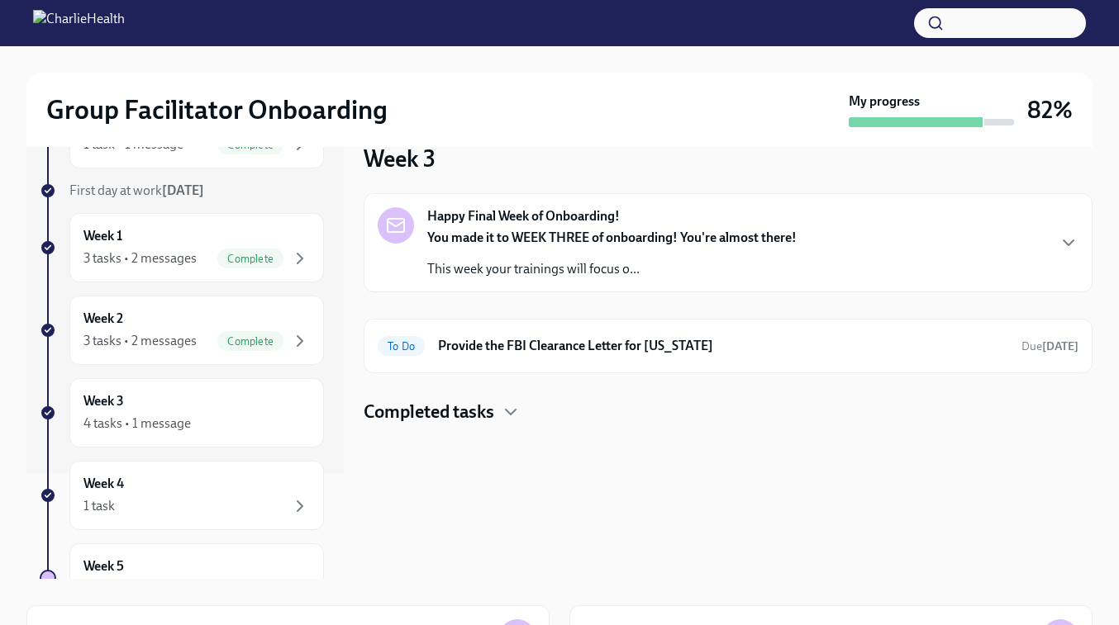
click at [454, 417] on h4 "Completed tasks" at bounding box center [429, 412] width 131 height 25
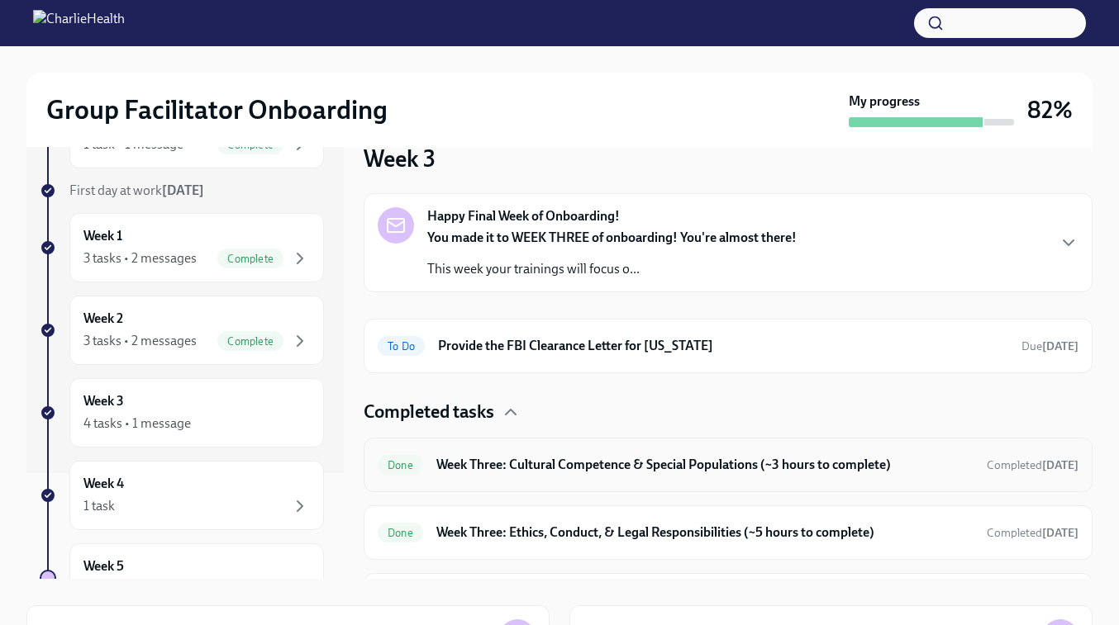
scroll to position [49, 0]
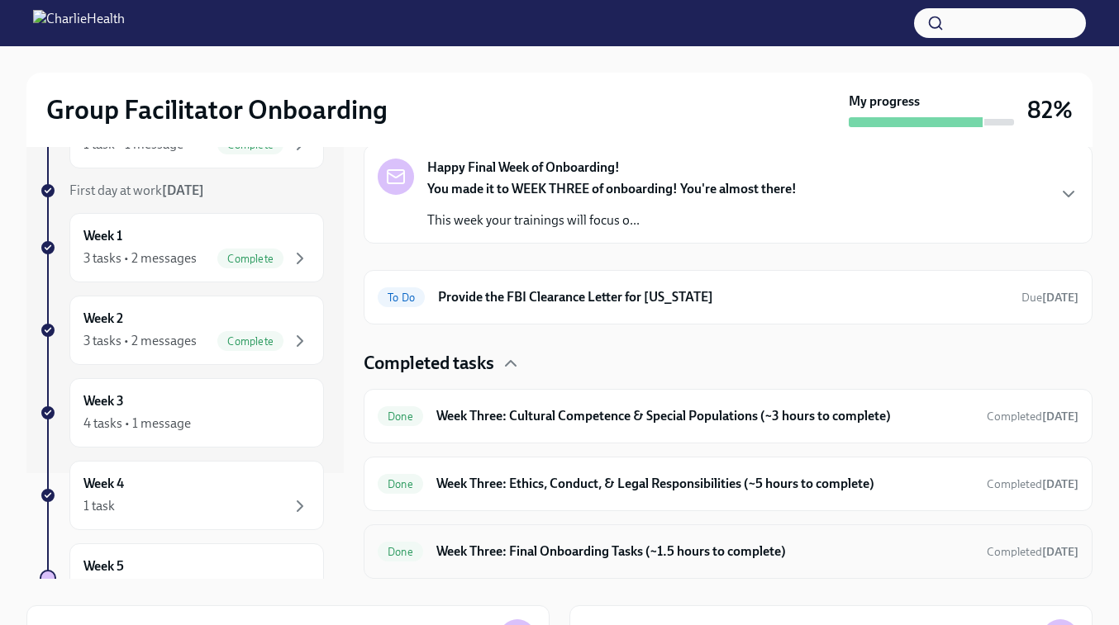
click at [588, 551] on h6 "Week Three: Final Onboarding Tasks (~1.5 hours to complete)" at bounding box center [704, 552] width 537 height 18
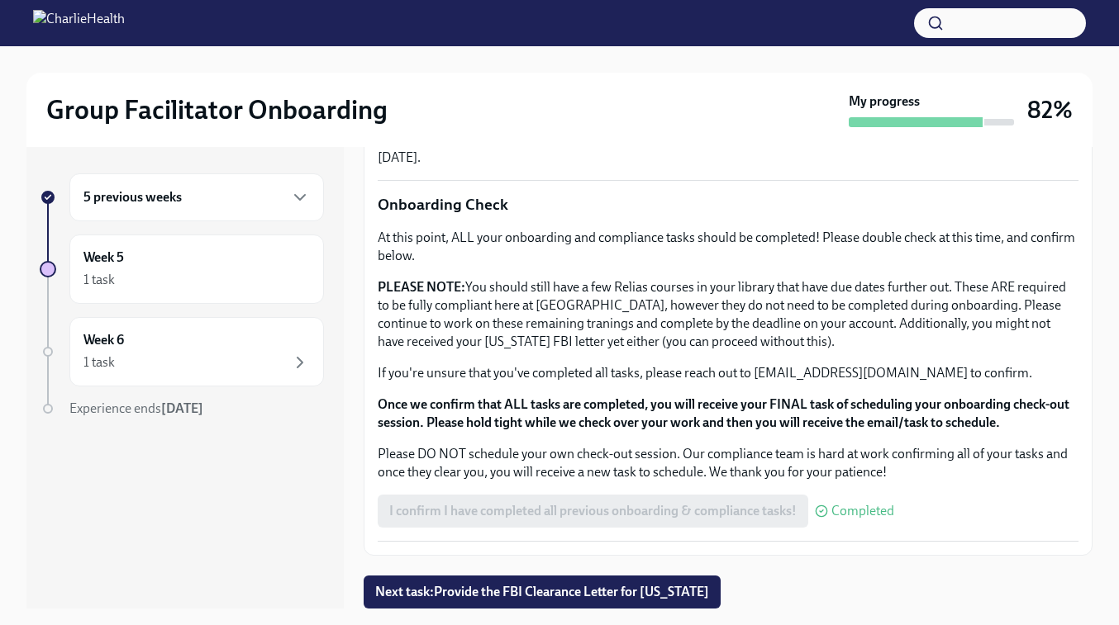
click at [200, 192] on div "5 previous weeks" at bounding box center [196, 198] width 226 height 20
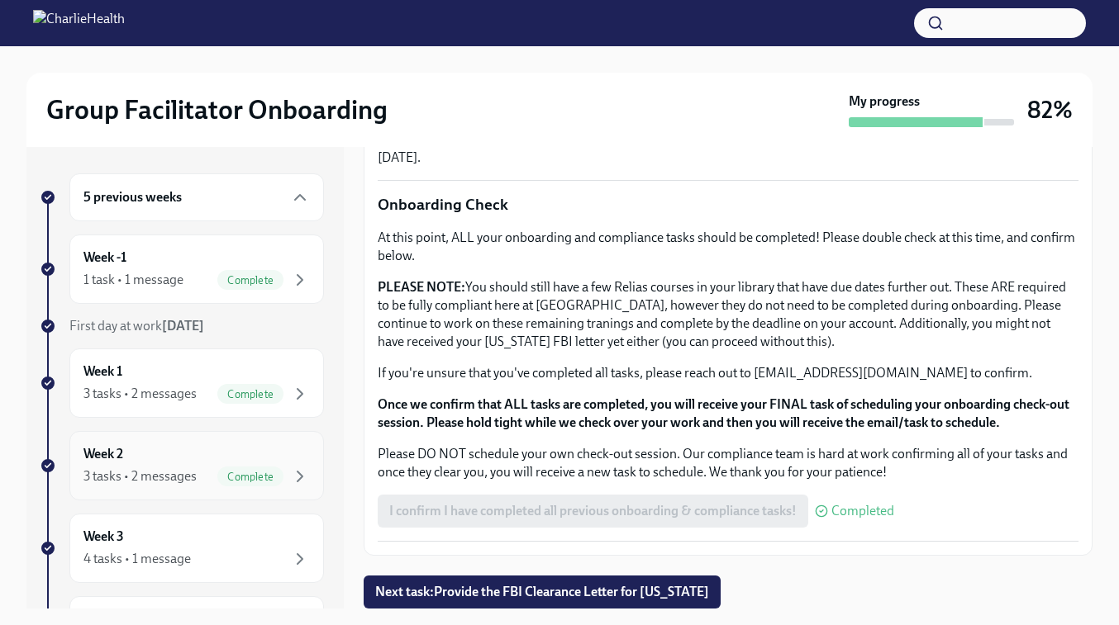
click at [164, 449] on div "Week 2 3 tasks • 2 messages Complete" at bounding box center [196, 465] width 226 height 41
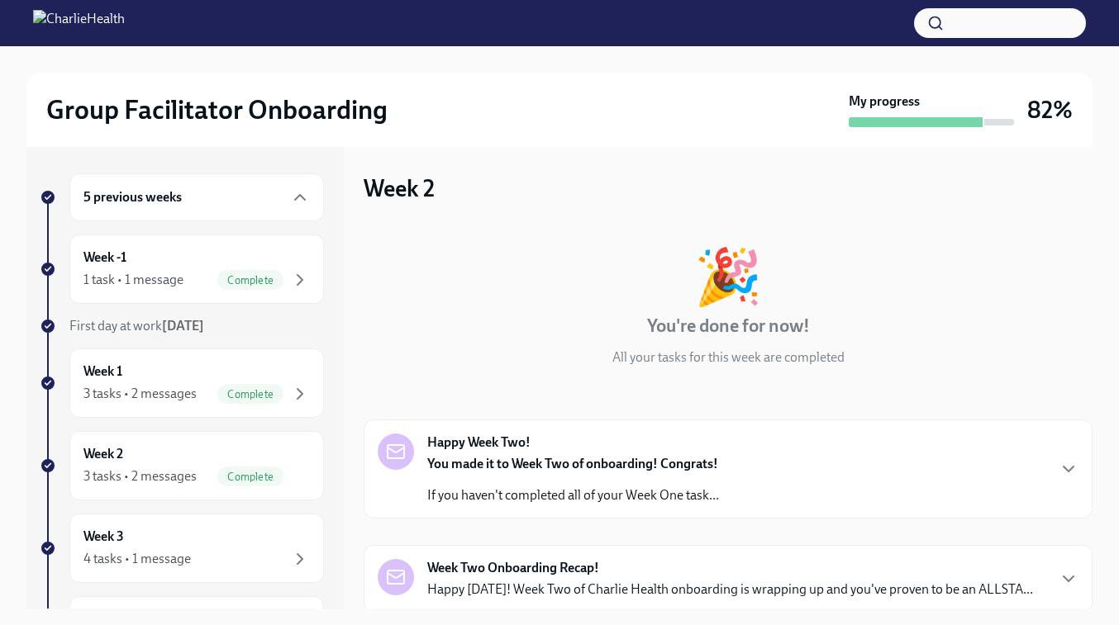
scroll to position [259, 0]
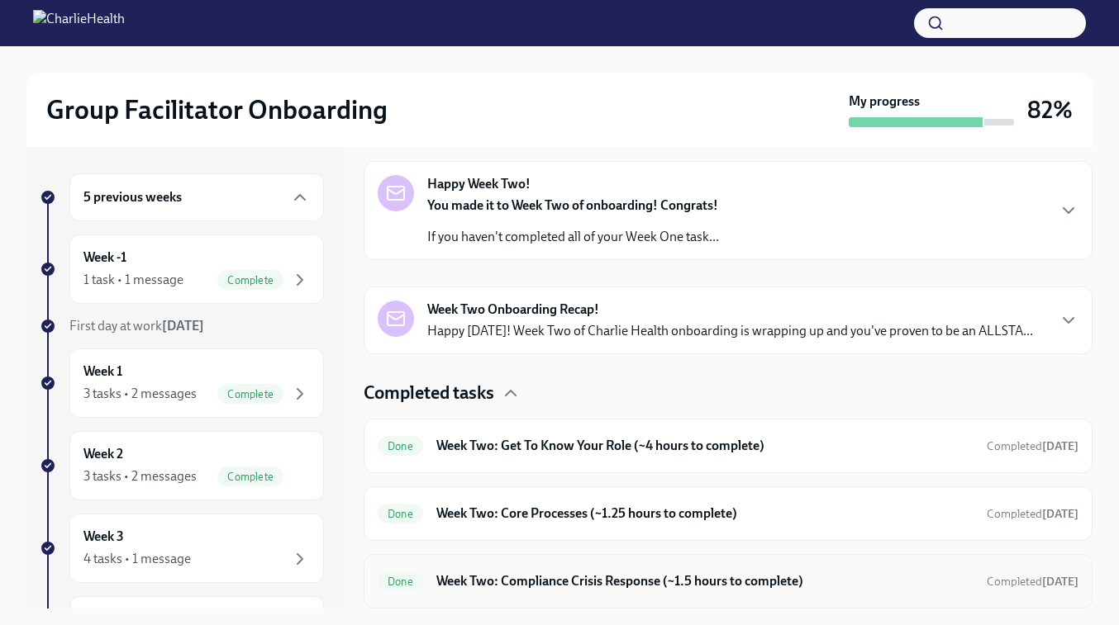
click at [560, 585] on h6 "Week Two: Compliance Crisis Response (~1.5 hours to complete)" at bounding box center [704, 582] width 537 height 18
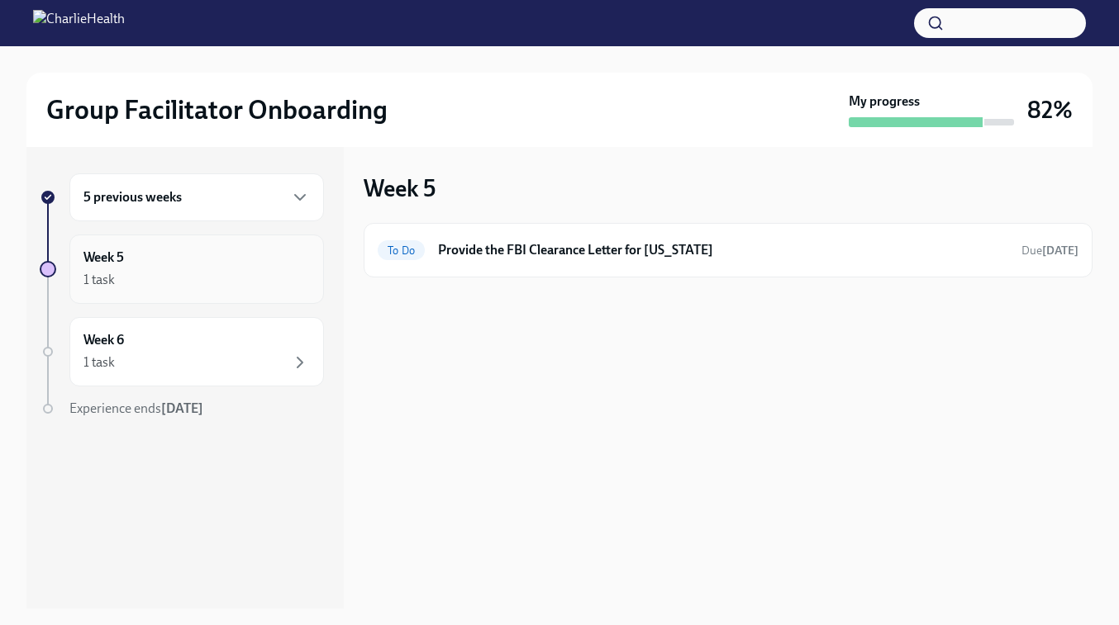
click at [178, 266] on div "Week 5 1 task" at bounding box center [196, 269] width 226 height 41
click at [141, 218] on div "5 previous weeks" at bounding box center [196, 197] width 254 height 48
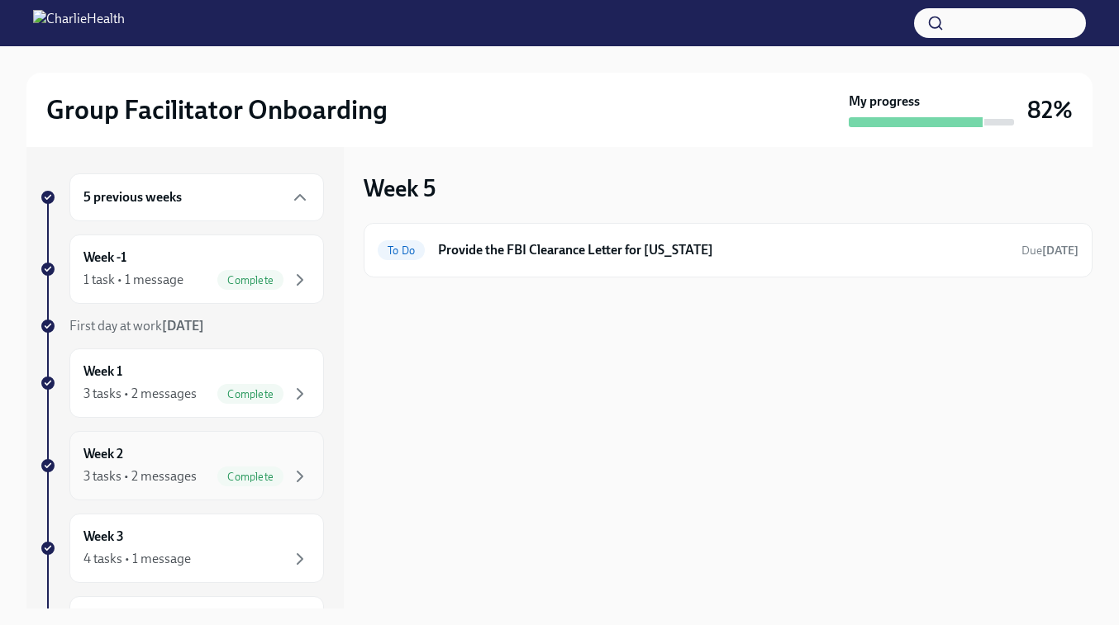
click at [126, 477] on div "3 tasks • 2 messages" at bounding box center [139, 477] width 113 height 18
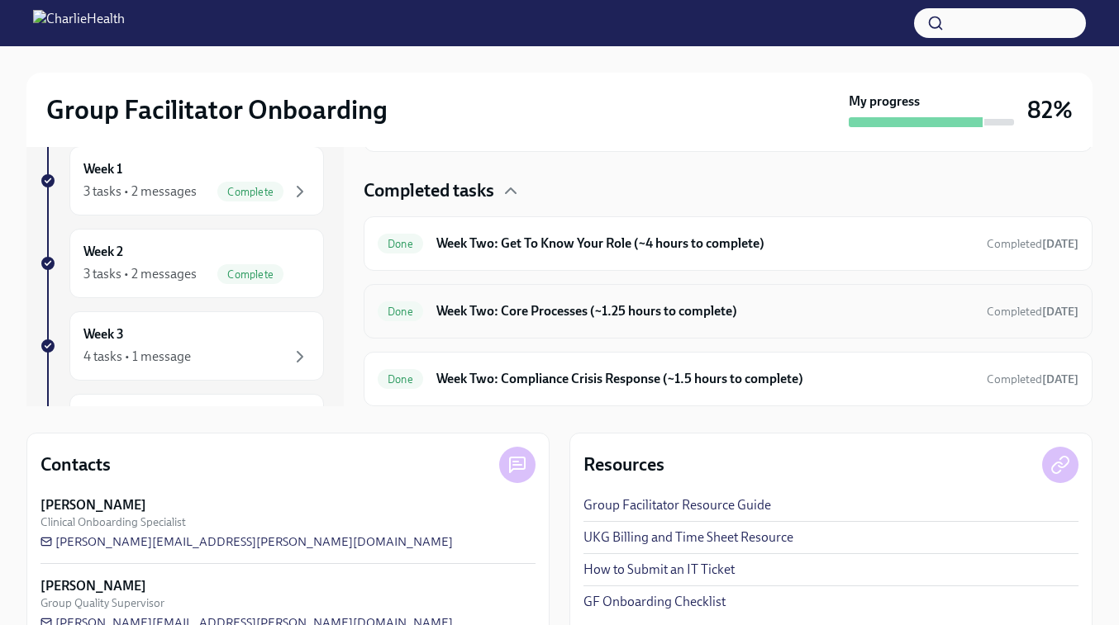
scroll to position [211, 0]
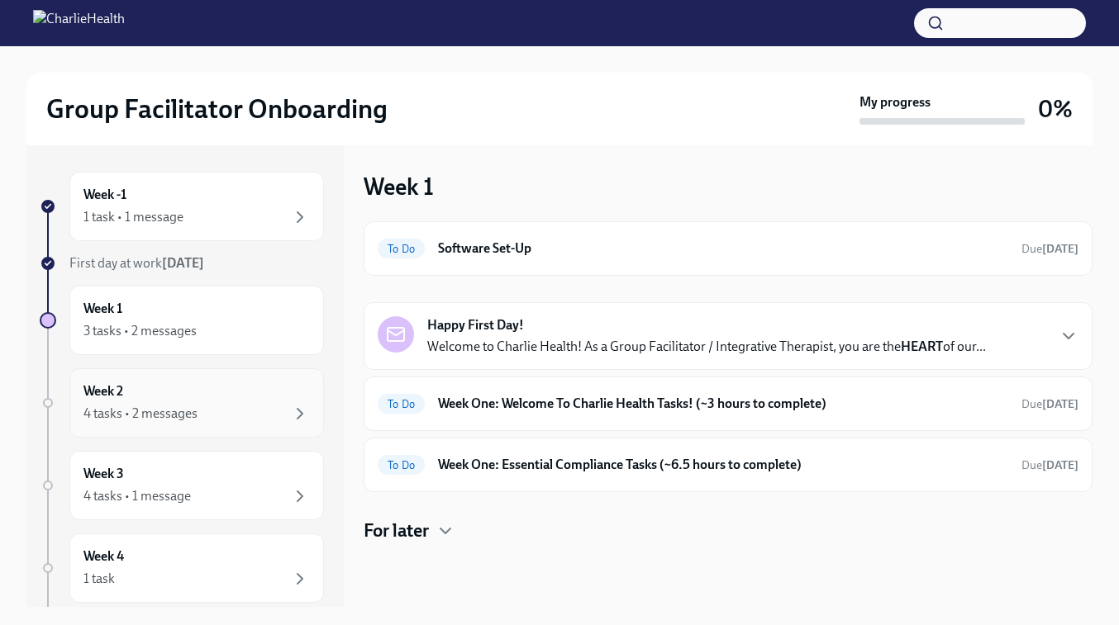
click at [155, 425] on div "Week 2 4 tasks • 2 messages" at bounding box center [196, 402] width 254 height 69
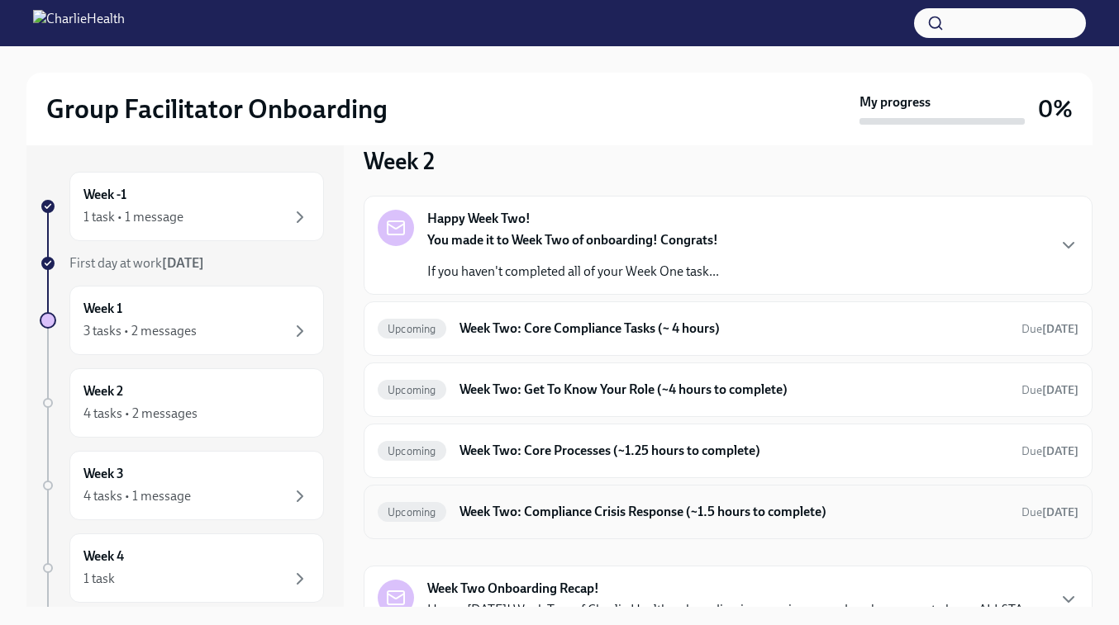
scroll to position [29, 0]
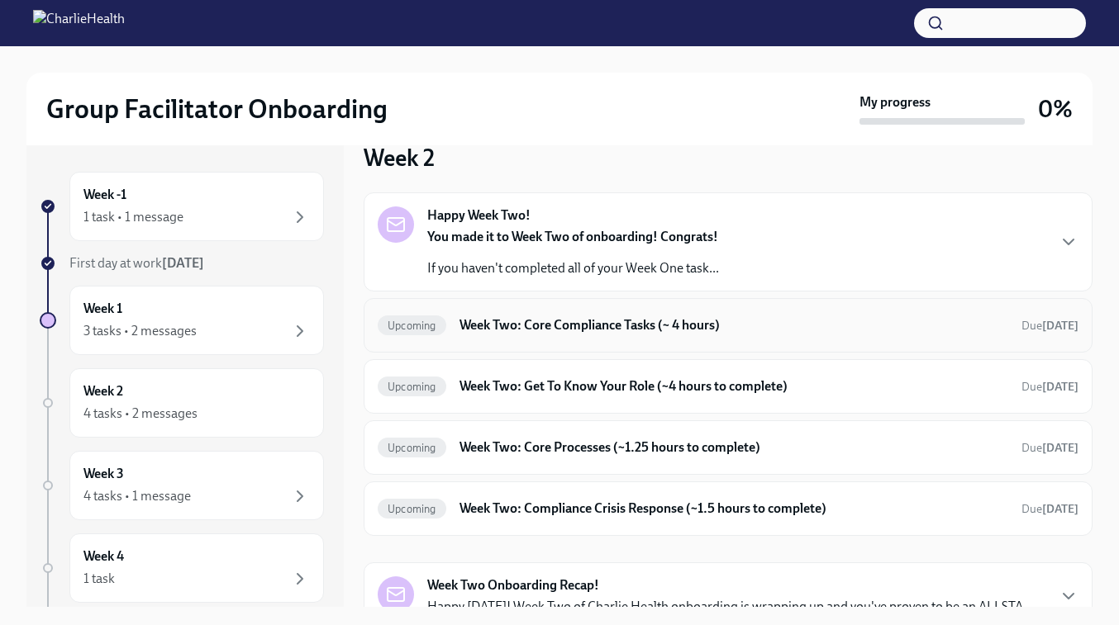
click at [578, 328] on h6 "Week Two: Core Compliance Tasks (~ 4 hours)" at bounding box center [733, 325] width 549 height 18
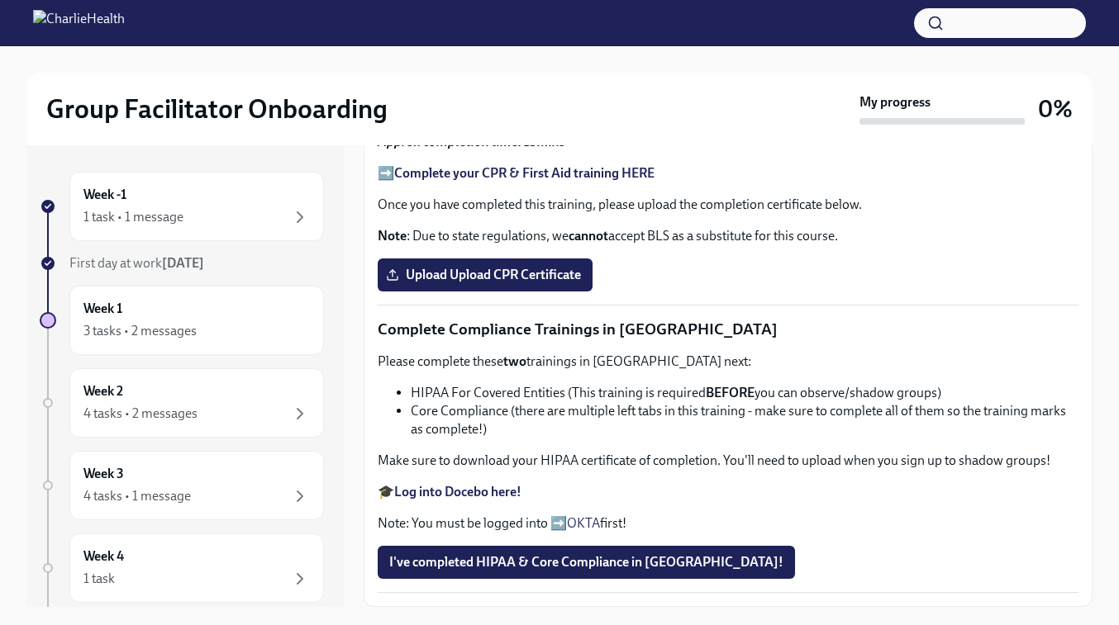
scroll to position [888, 0]
click at [418, 181] on strong "Complete your CPR & First Aid training HERE" at bounding box center [524, 173] width 260 height 16
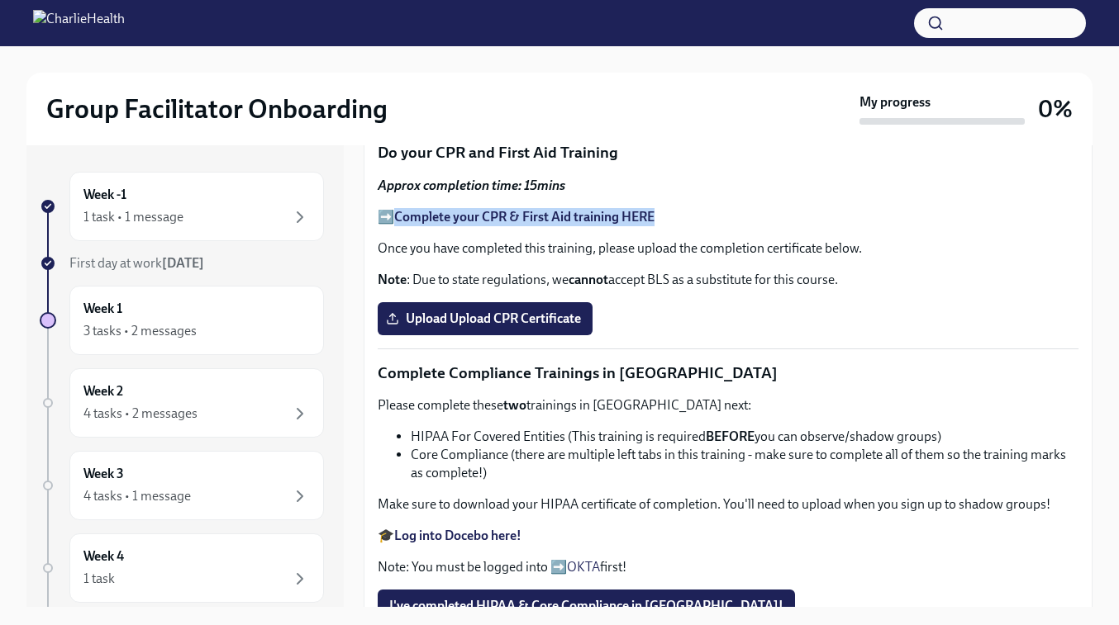
scroll to position [0, 0]
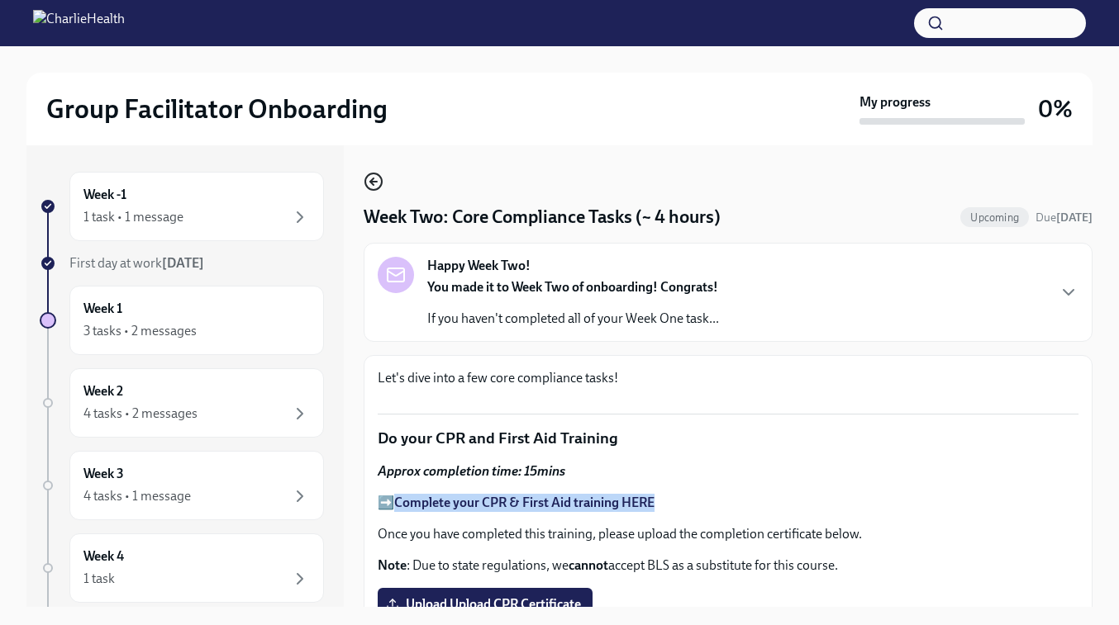
click at [373, 177] on icon "button" at bounding box center [374, 182] width 20 height 20
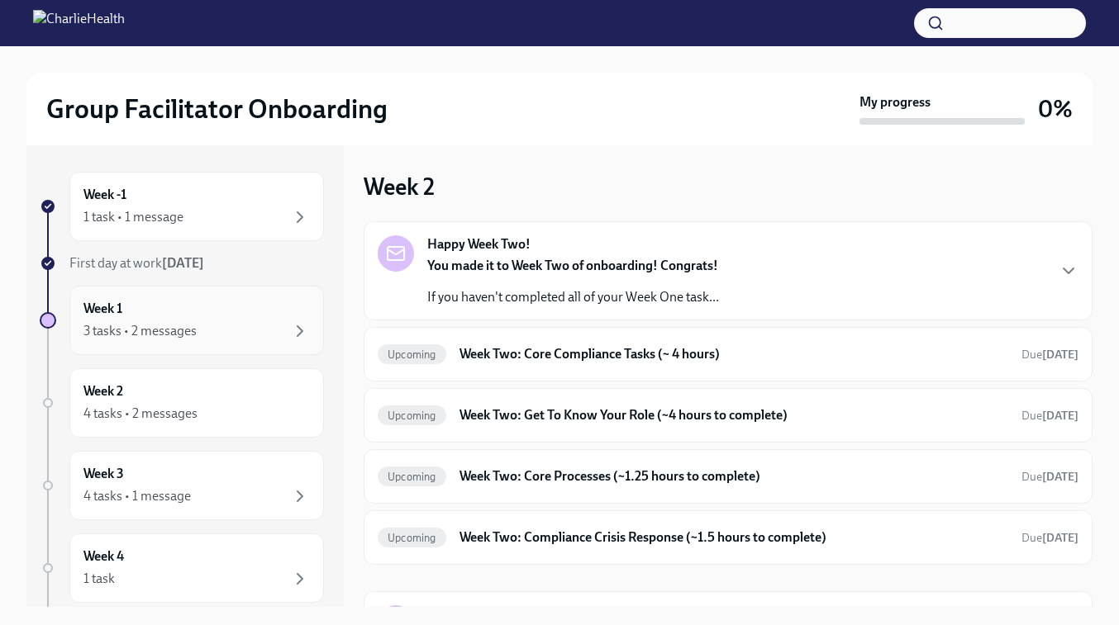
click at [213, 328] on div "3 tasks • 2 messages" at bounding box center [196, 331] width 226 height 20
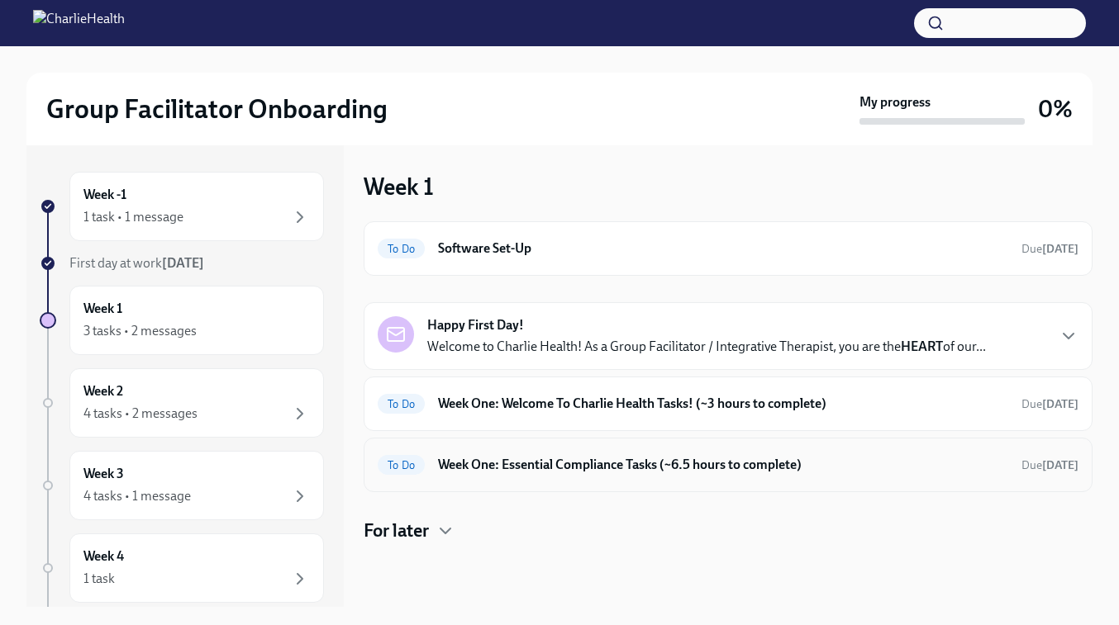
click at [529, 468] on h6 "Week One: Essential Compliance Tasks (~6.5 hours to complete)" at bounding box center [723, 465] width 570 height 18
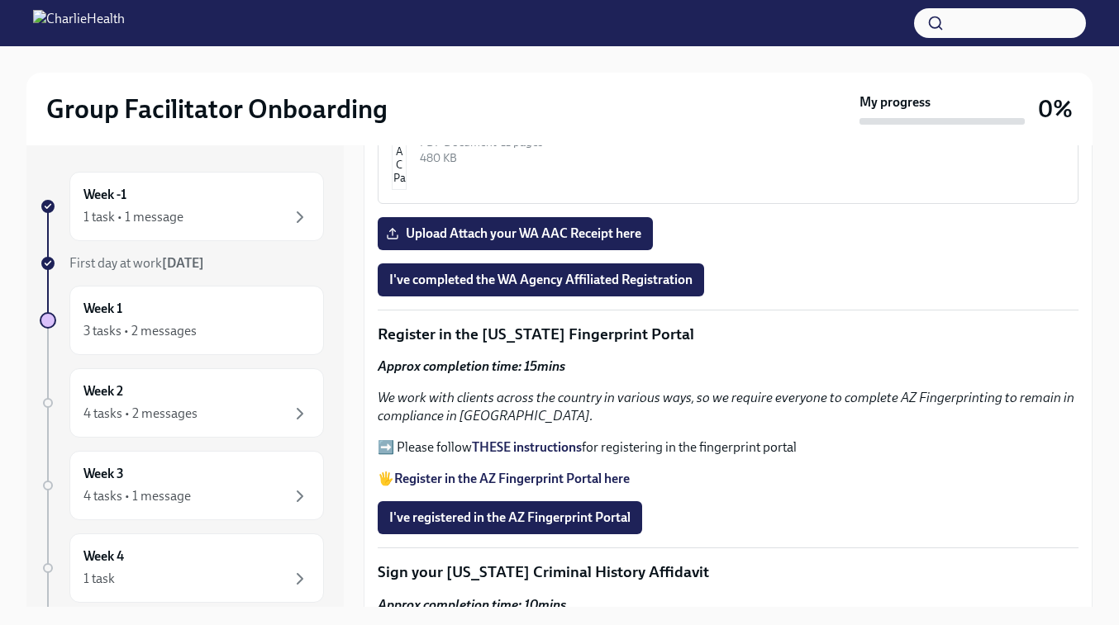
scroll to position [1633, 0]
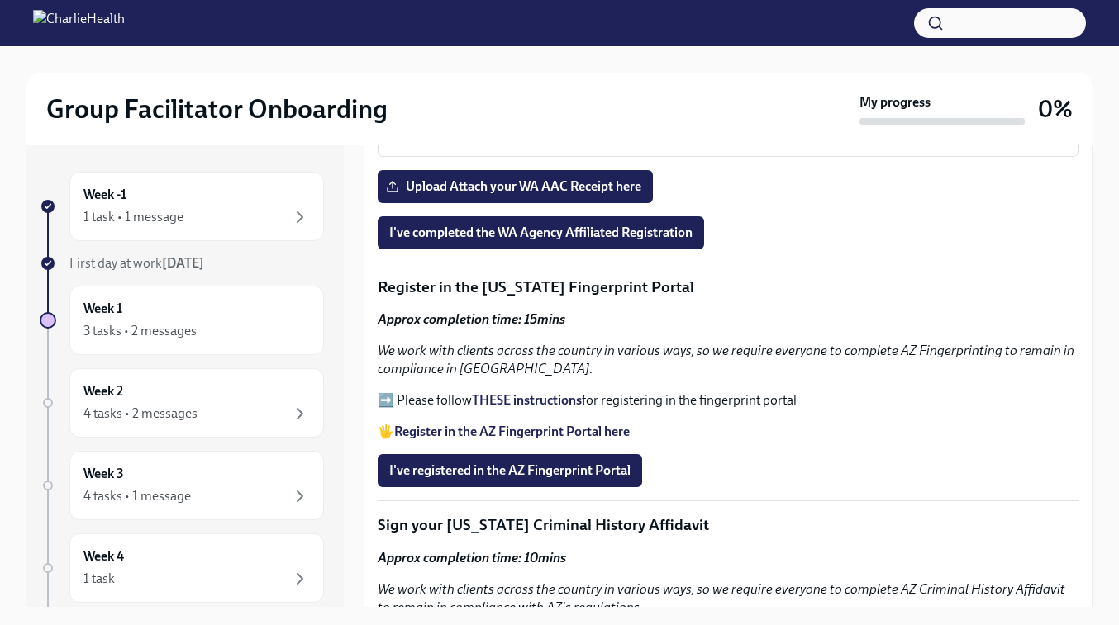
drag, startPoint x: 374, startPoint y: 401, endPoint x: 797, endPoint y: 403, distance: 423.0
click at [797, 403] on div "Welcome to your essential compliance tasks list! Offering virtual mental health…" at bounding box center [728, 123] width 729 height 2864
click at [433, 408] on p "➡️ Please follow THESE instructions for registering in the fingerprint portal" at bounding box center [728, 401] width 701 height 18
click at [433, 403] on p "➡️ Please follow THESE instructions for registering in the fingerprint portal" at bounding box center [728, 401] width 701 height 18
click at [383, 402] on p "➡️ Please follow THESE instructions for registering in the fingerprint portal" at bounding box center [728, 401] width 701 height 18
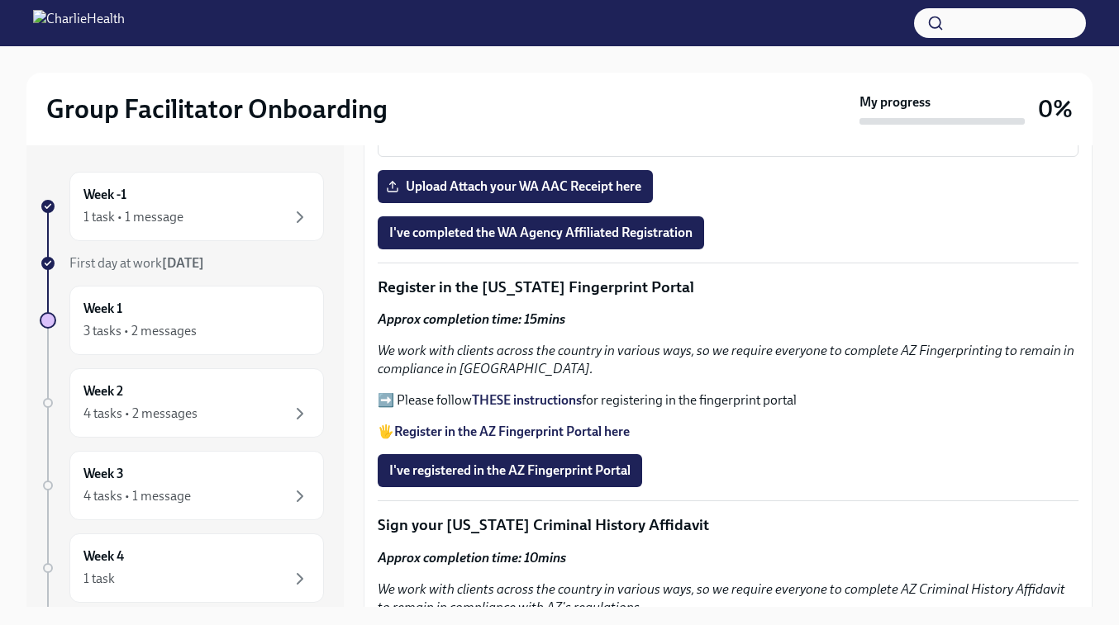
click at [511, 392] on strong "THESE instructions" at bounding box center [527, 400] width 110 height 16
click at [480, 286] on p "Register in the [US_STATE] Fingerprint Portal" at bounding box center [728, 287] width 701 height 21
click at [375, 288] on div "Welcome to your essential compliance tasks list! Offering virtual mental health…" at bounding box center [728, 123] width 729 height 2864
drag, startPoint x: 377, startPoint y: 288, endPoint x: 706, endPoint y: 294, distance: 328.9
click at [706, 294] on p "Register in the [US_STATE] Fingerprint Portal" at bounding box center [728, 287] width 701 height 21
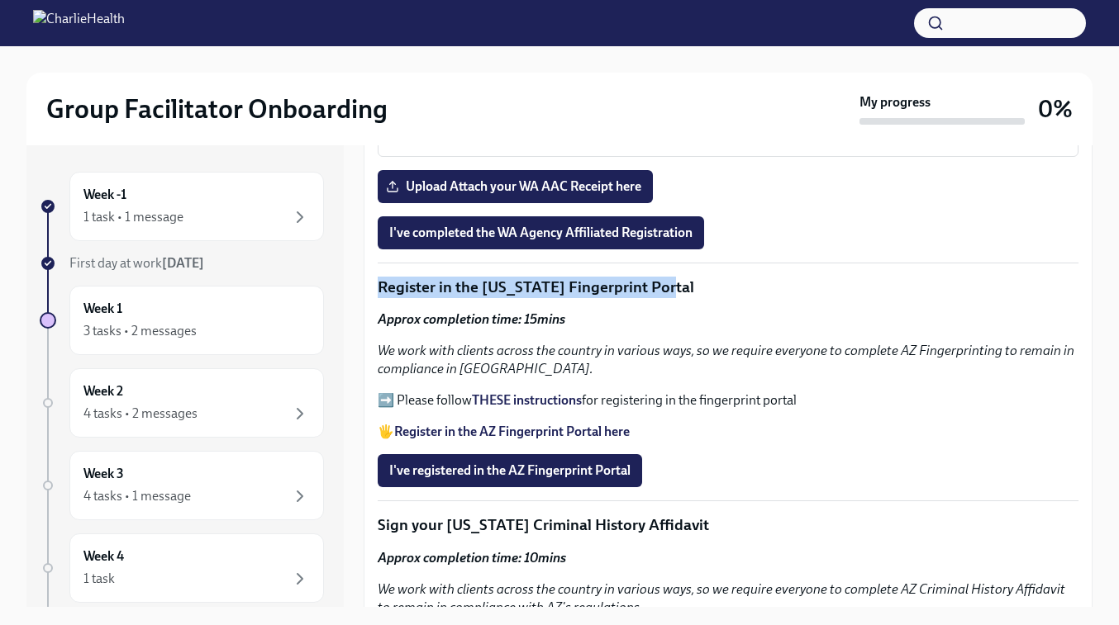
copy p "Register in the [US_STATE] Fingerprint Portal"
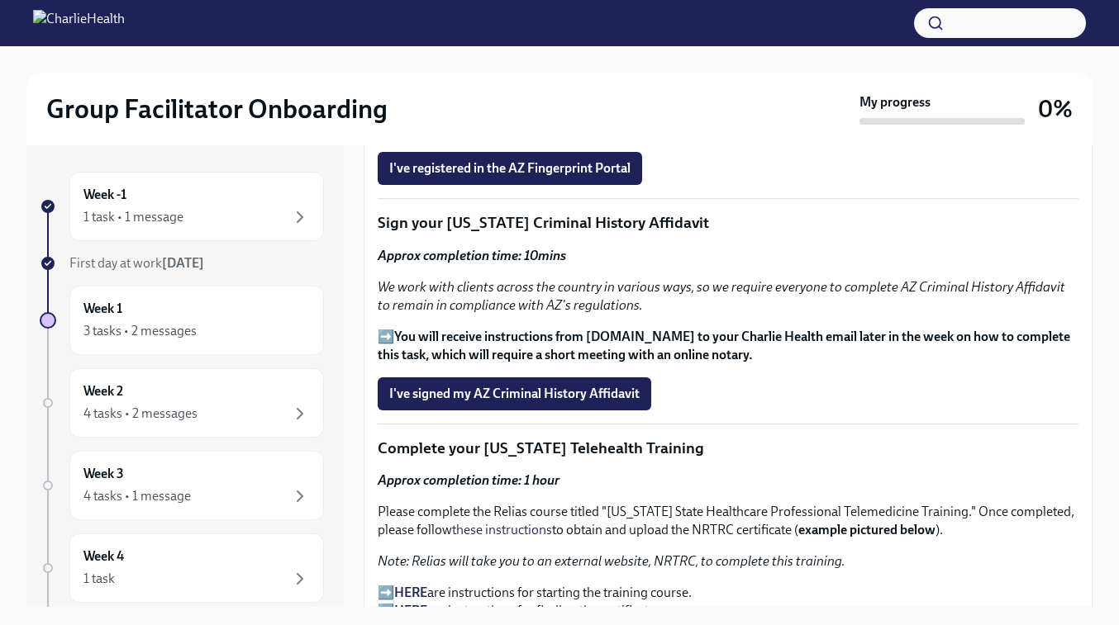
scroll to position [1943, 0]
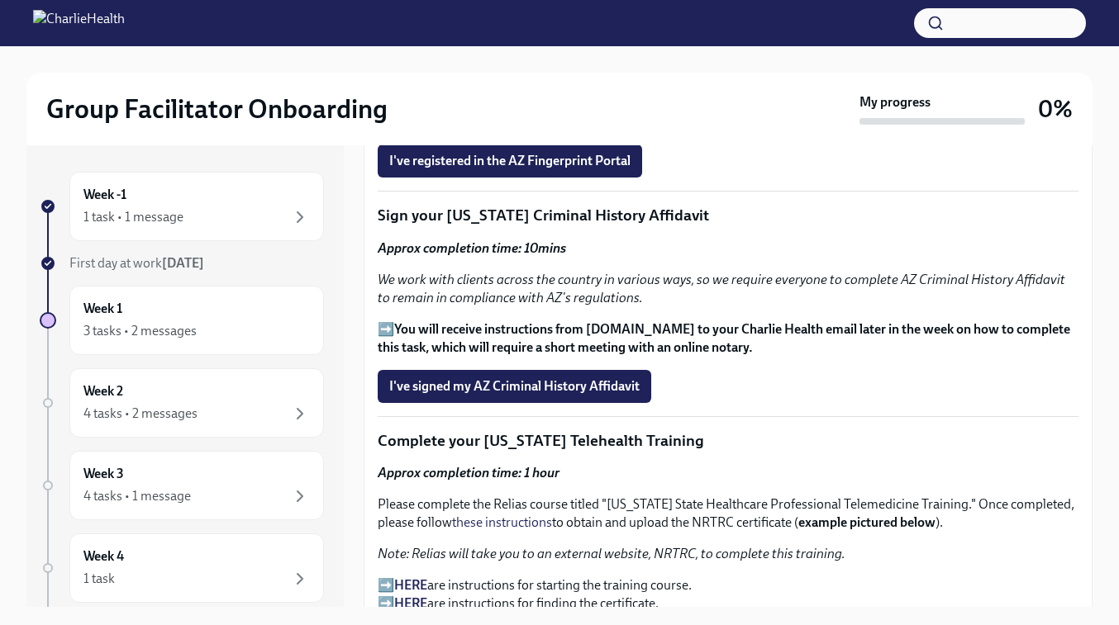
click at [387, 325] on p "➡️ You will receive instructions from [DOMAIN_NAME] to your Charlie Health emai…" at bounding box center [728, 339] width 701 height 36
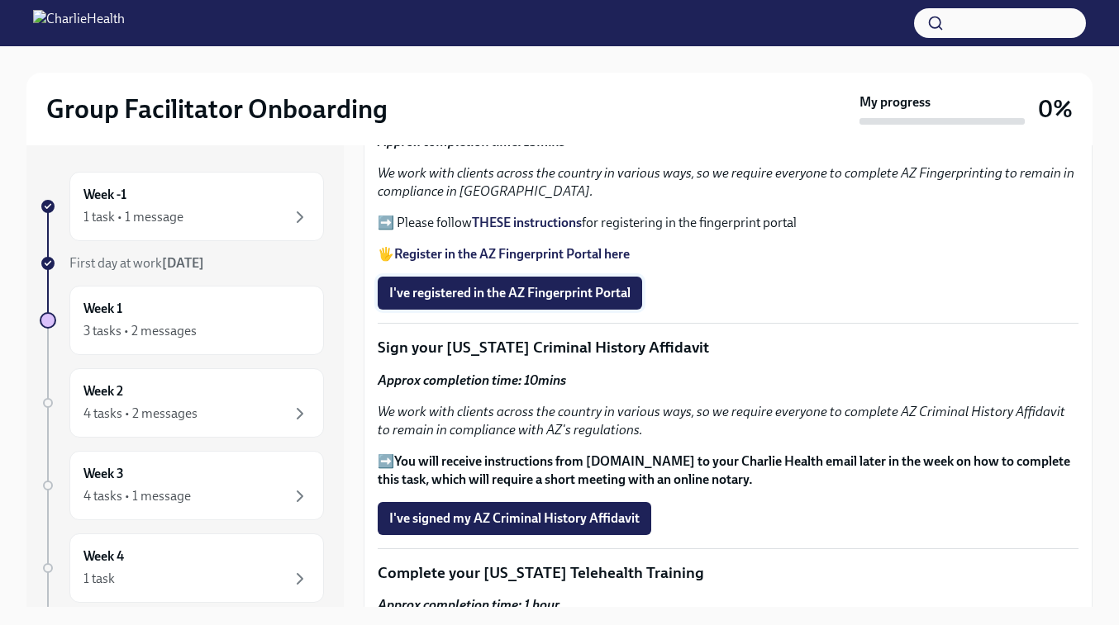
scroll to position [1812, 0]
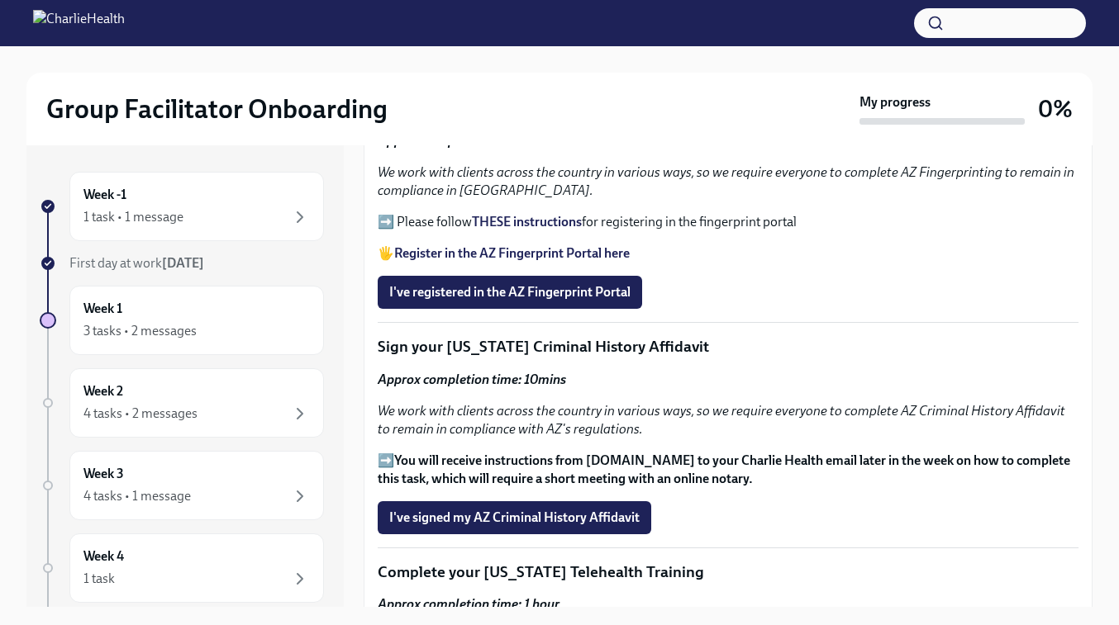
click at [398, 349] on p "Sign your [US_STATE] Criminal History Affidavit" at bounding box center [728, 346] width 701 height 21
drag, startPoint x: 380, startPoint y: 347, endPoint x: 682, endPoint y: 357, distance: 302.5
click at [682, 357] on p "Sign your [US_STATE] Criminal History Affidavit" at bounding box center [728, 346] width 701 height 21
copy p "Sign your [US_STATE] Criminal History Affidavit"
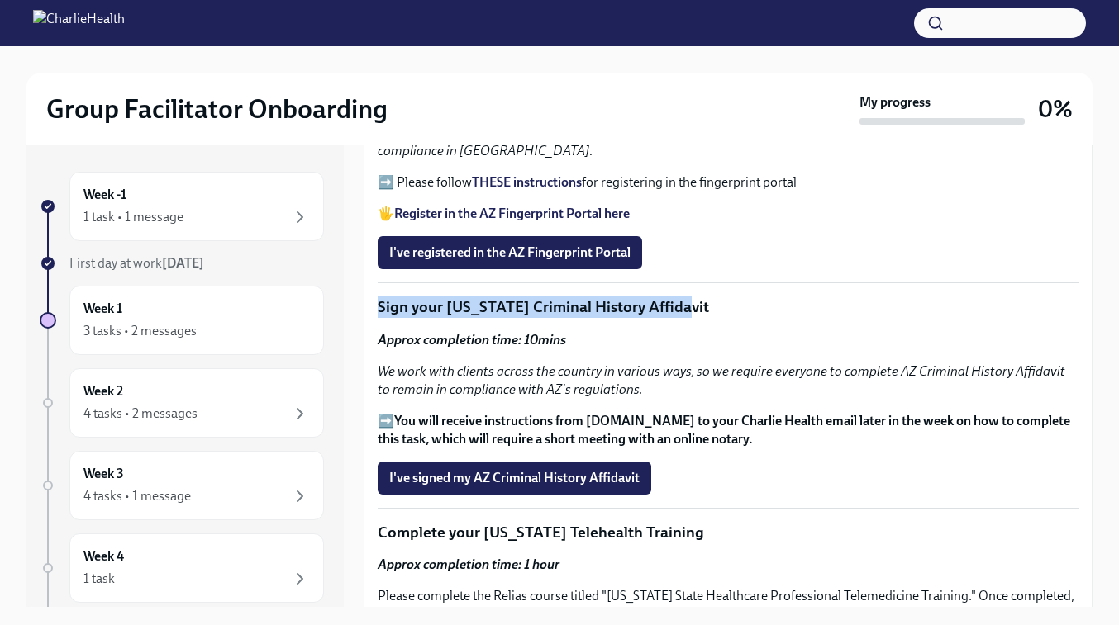
scroll to position [1864, 0]
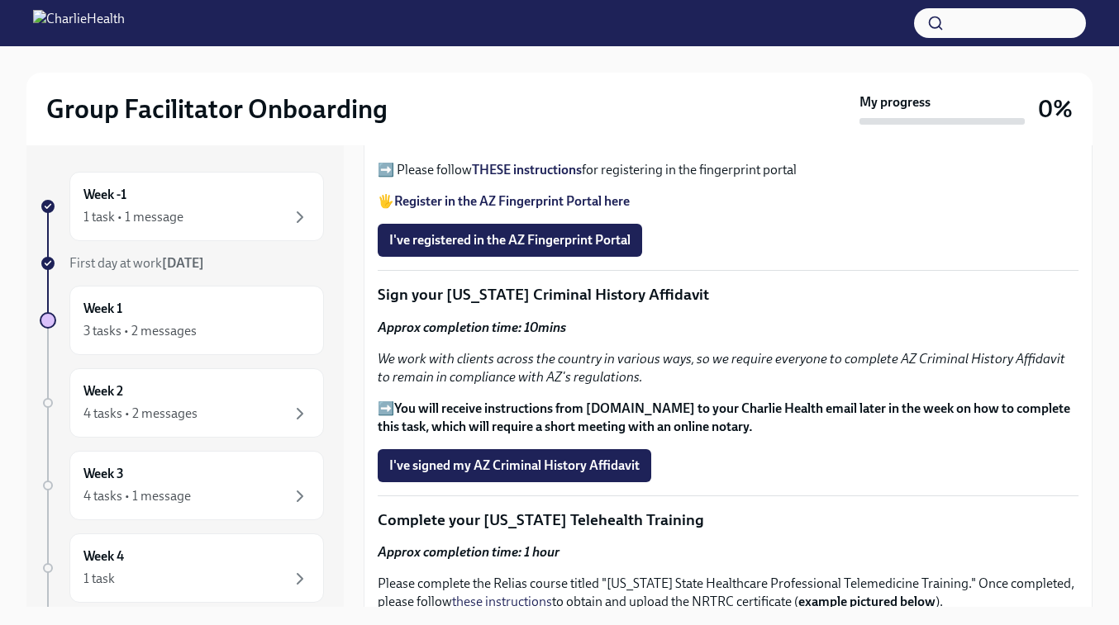
click at [417, 404] on strong "You will receive instructions from [DOMAIN_NAME] to your Charlie Health email l…" at bounding box center [724, 418] width 692 height 34
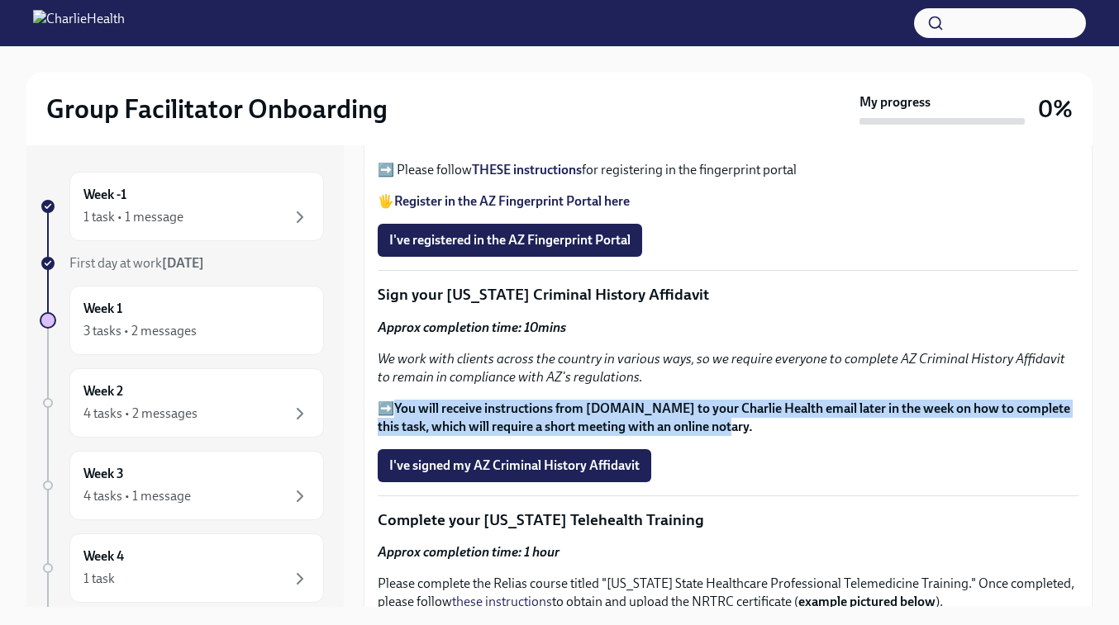
drag, startPoint x: 394, startPoint y: 409, endPoint x: 792, endPoint y: 430, distance: 398.8
click at [792, 430] on p "➡️ You will receive instructions from [DOMAIN_NAME] to your Charlie Health emai…" at bounding box center [728, 418] width 701 height 36
copy strong "You will receive instructions from [DOMAIN_NAME] to your Charlie Health email l…"
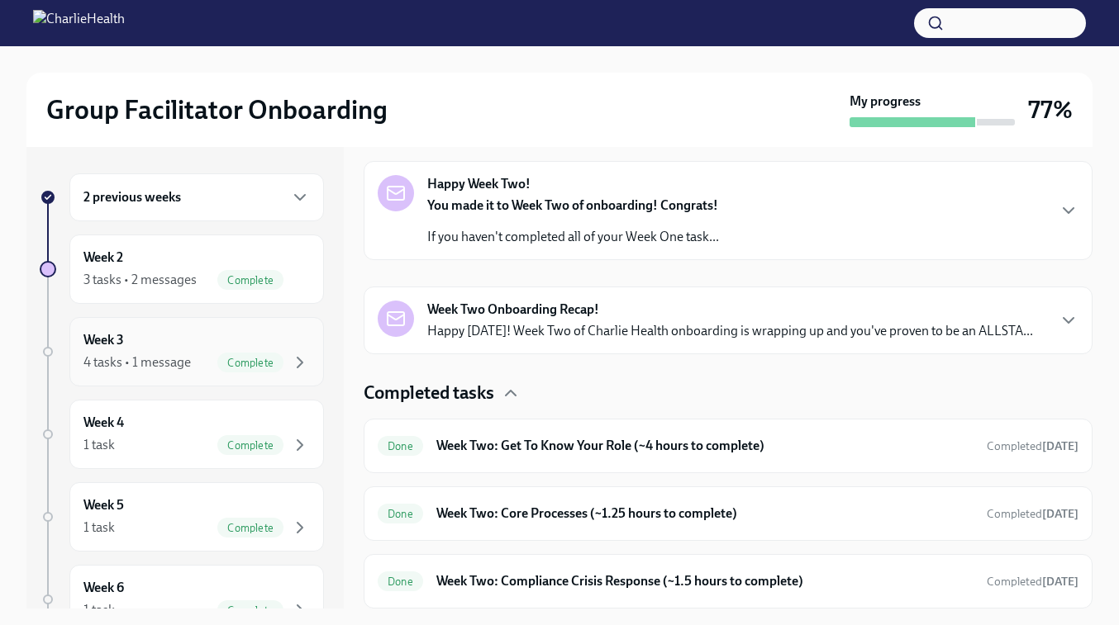
click at [140, 346] on div "Week 3 4 tasks • 1 message Complete" at bounding box center [196, 351] width 226 height 41
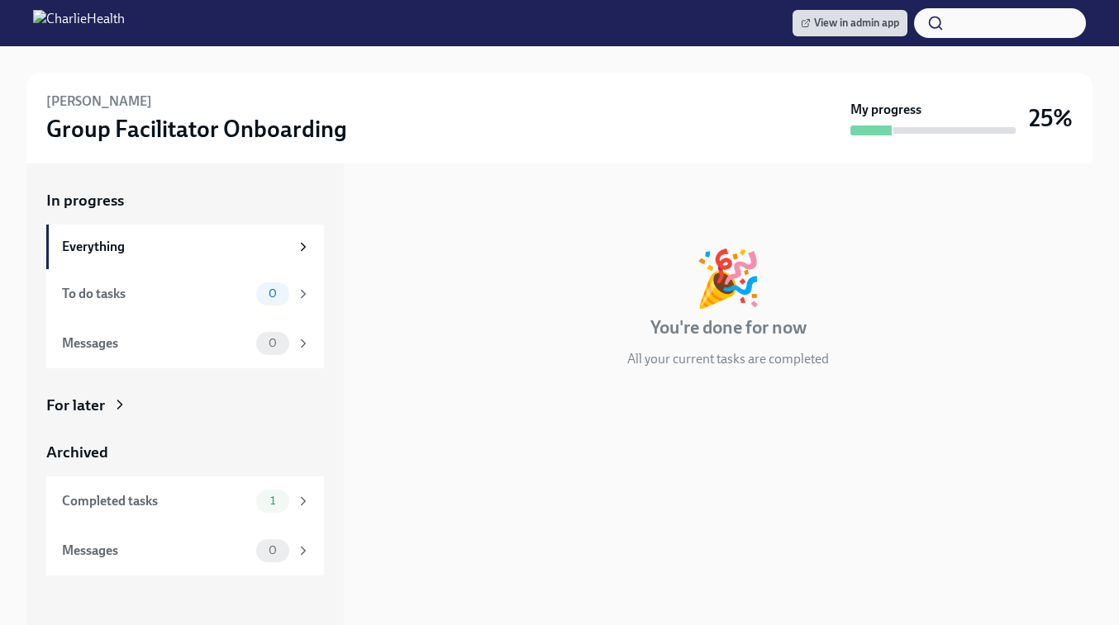
click at [100, 411] on div "For later" at bounding box center [75, 405] width 59 height 21
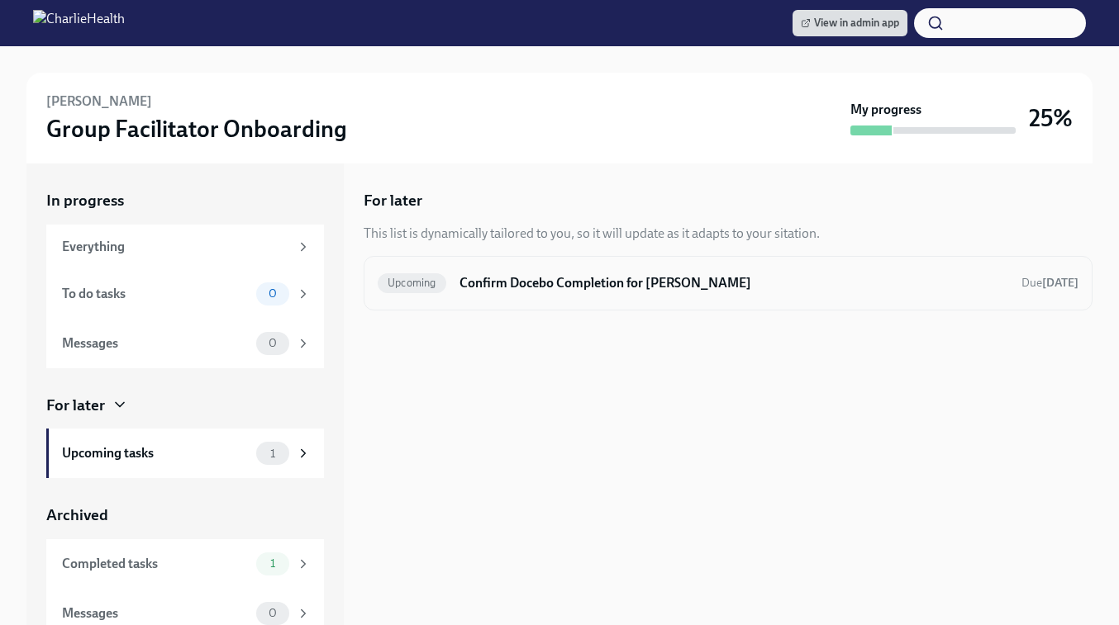
click at [558, 282] on h6 "Confirm Docebo Completion for [PERSON_NAME]" at bounding box center [733, 283] width 549 height 18
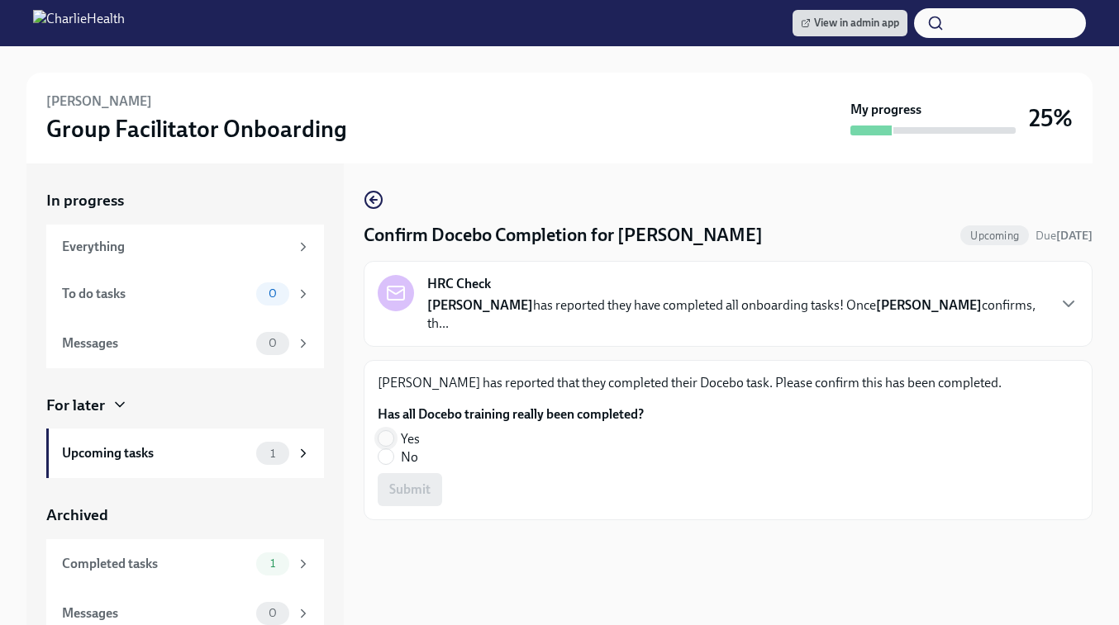
click at [388, 431] on input "Yes" at bounding box center [385, 438] width 15 height 15
radio input "true"
click at [424, 482] on span "Submit" at bounding box center [409, 490] width 41 height 17
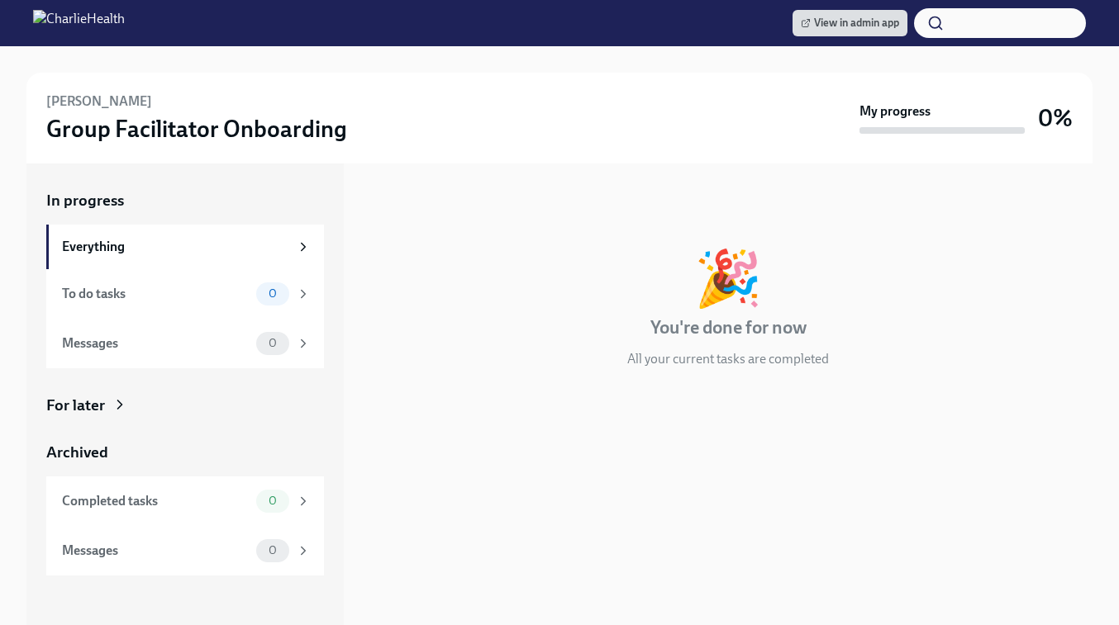
click at [98, 409] on div "For later" at bounding box center [75, 405] width 59 height 21
